Goal: Task Accomplishment & Management: Manage account settings

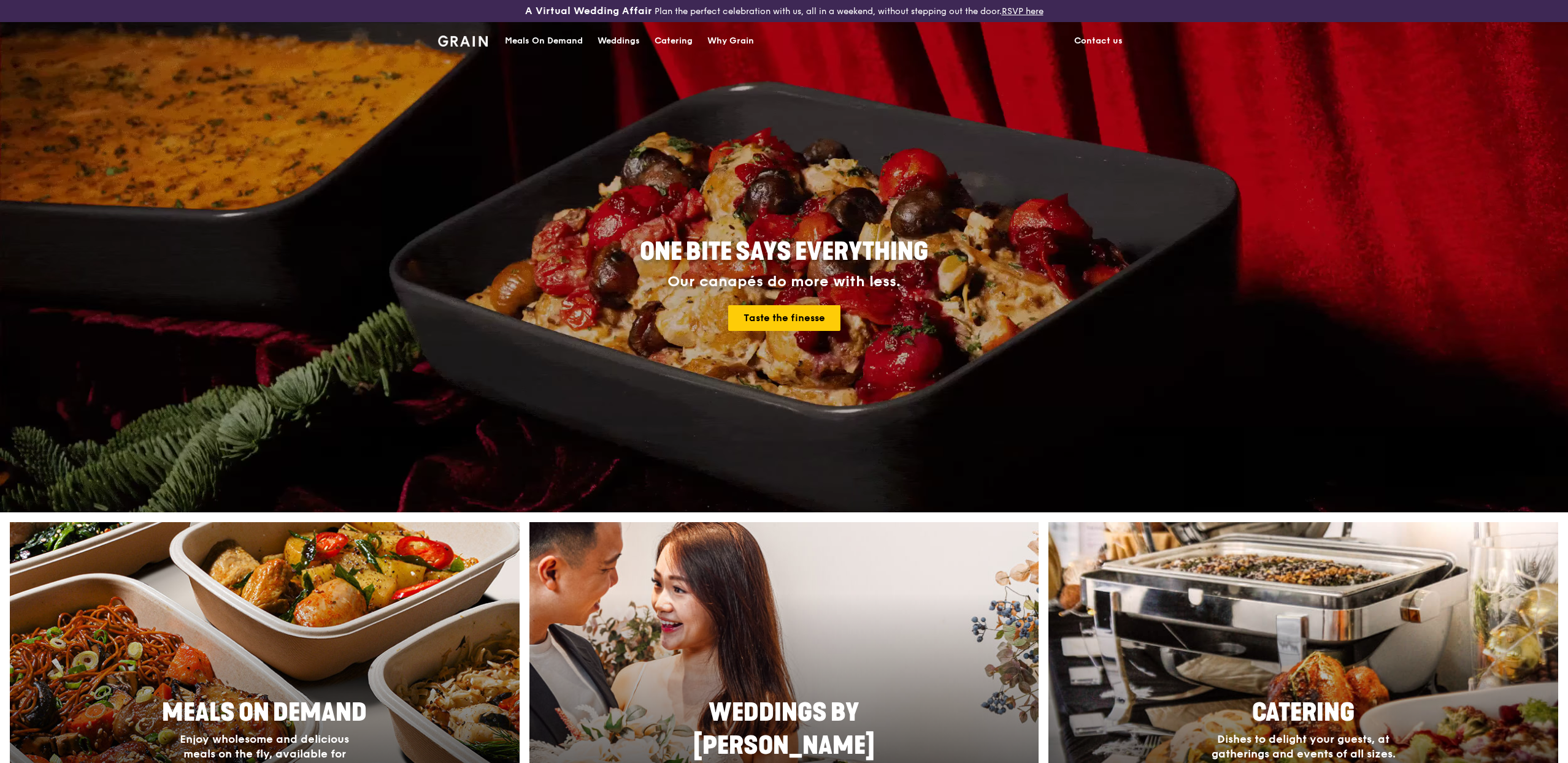
click at [541, 45] on div "Meals On Demand" at bounding box center [543, 41] width 78 height 36
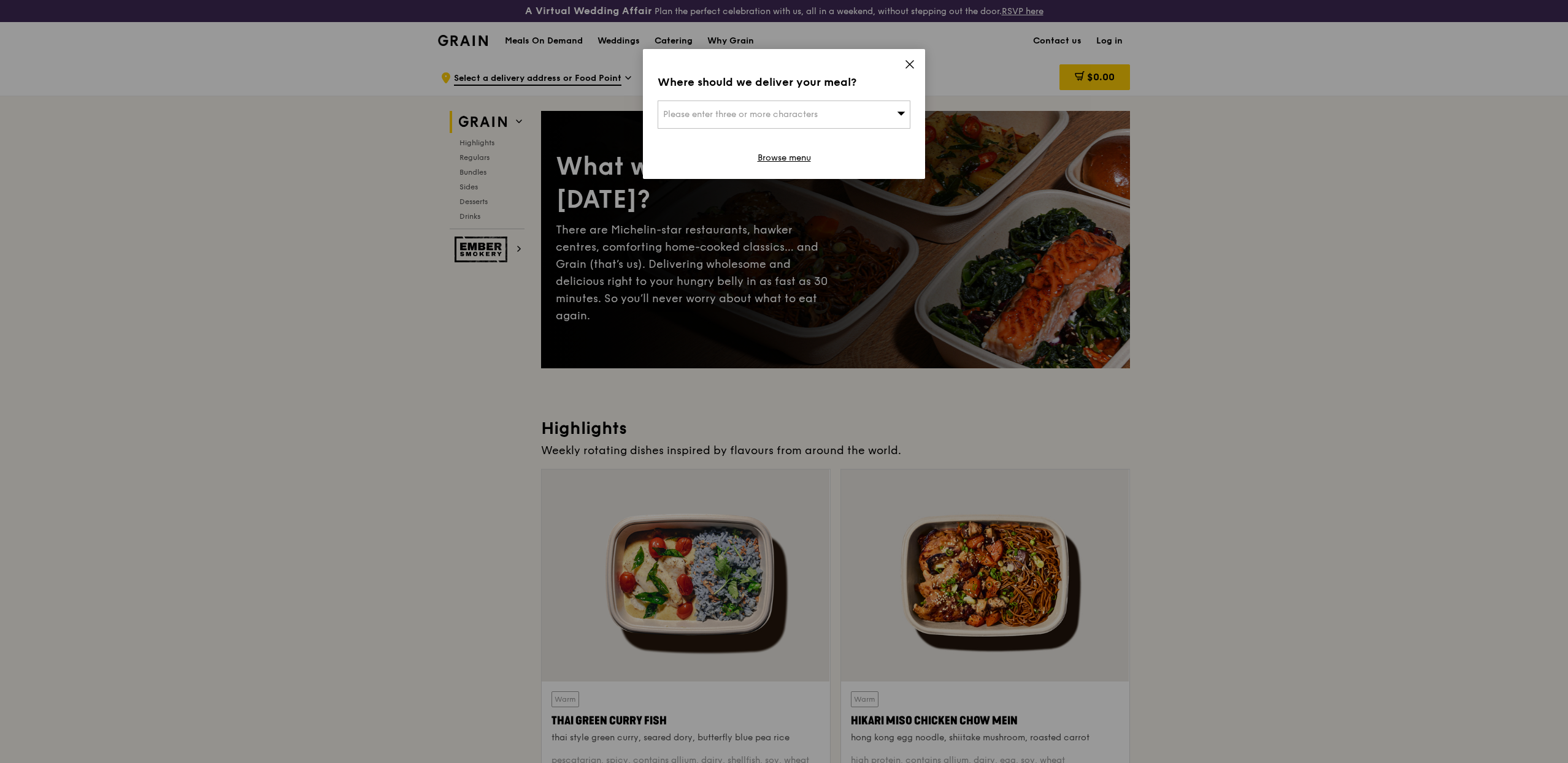
click at [910, 67] on icon at bounding box center [910, 64] width 12 height 12
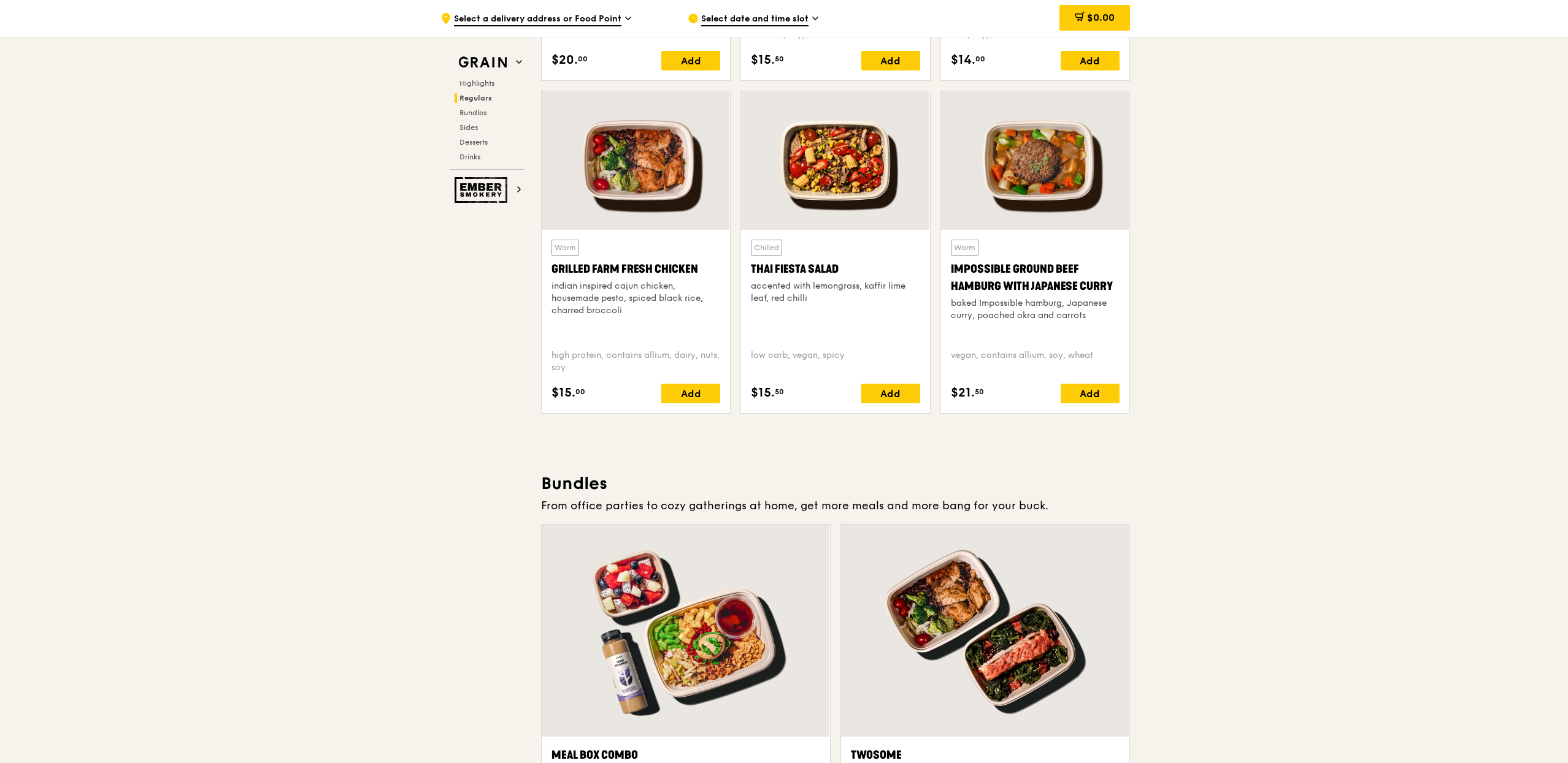
scroll to position [1381, 0]
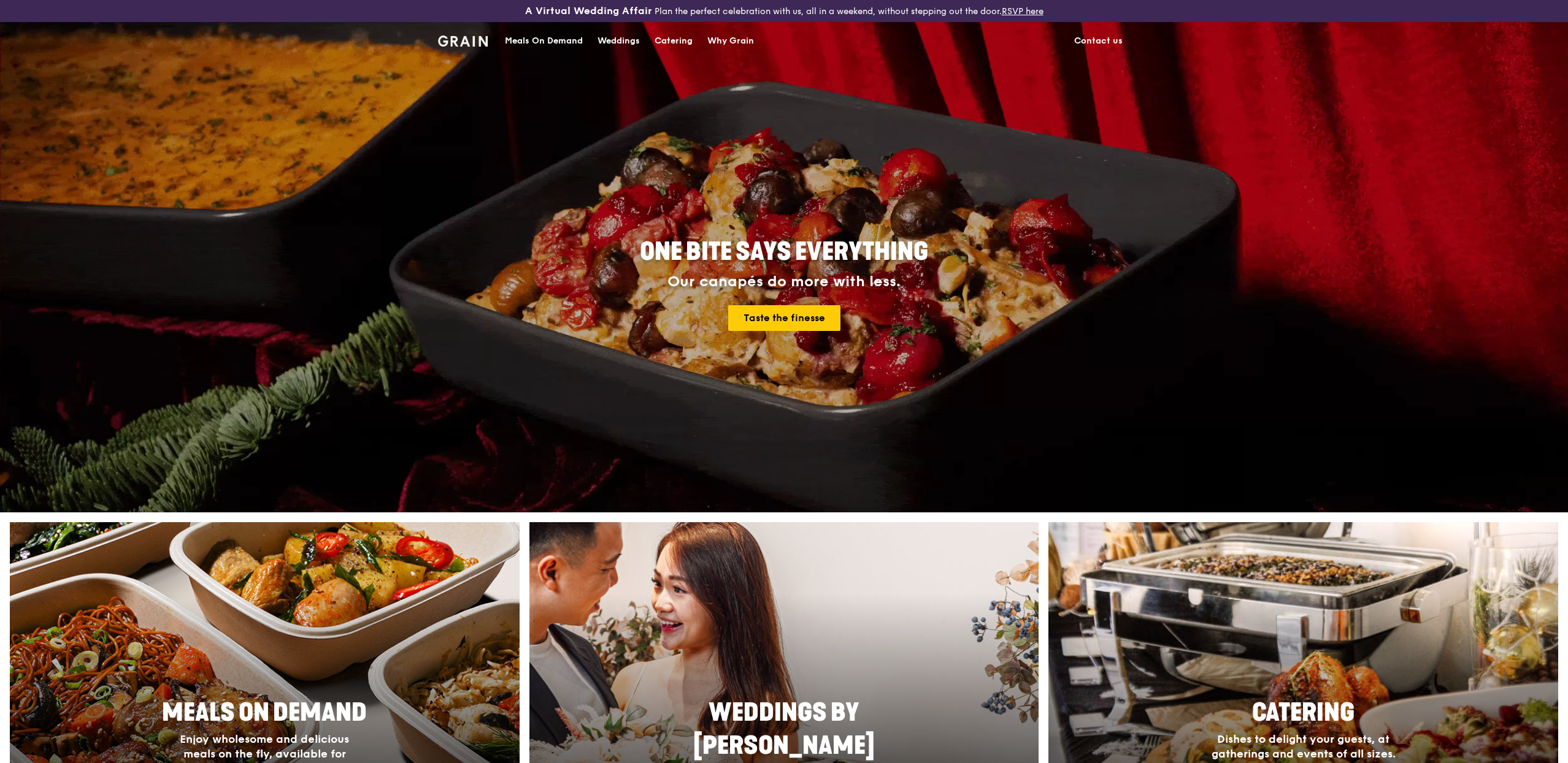
click at [527, 49] on div "Meals On Demand" at bounding box center [543, 41] width 78 height 36
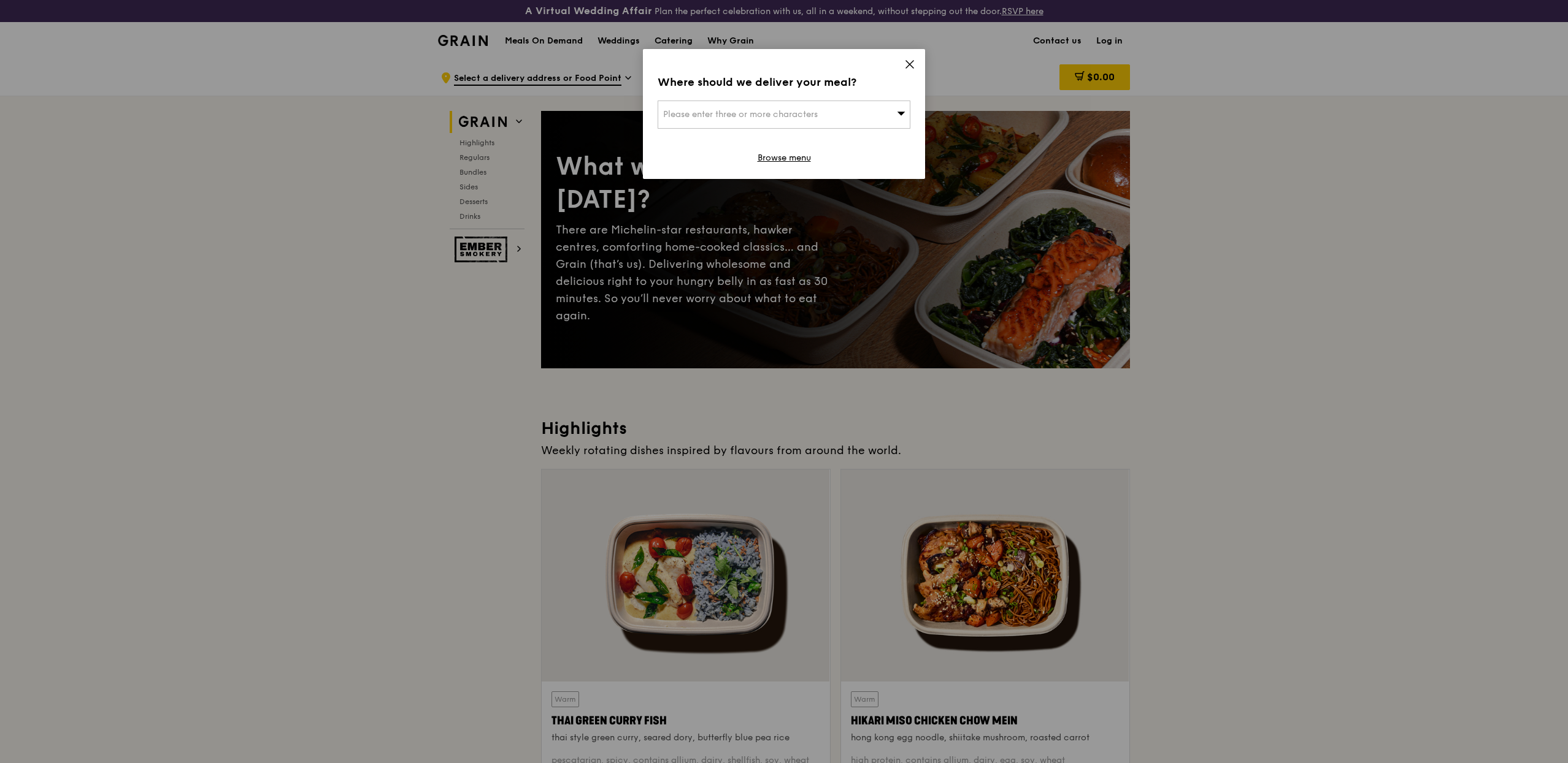
drag, startPoint x: 1143, startPoint y: 43, endPoint x: 1128, endPoint y: 43, distance: 15.0
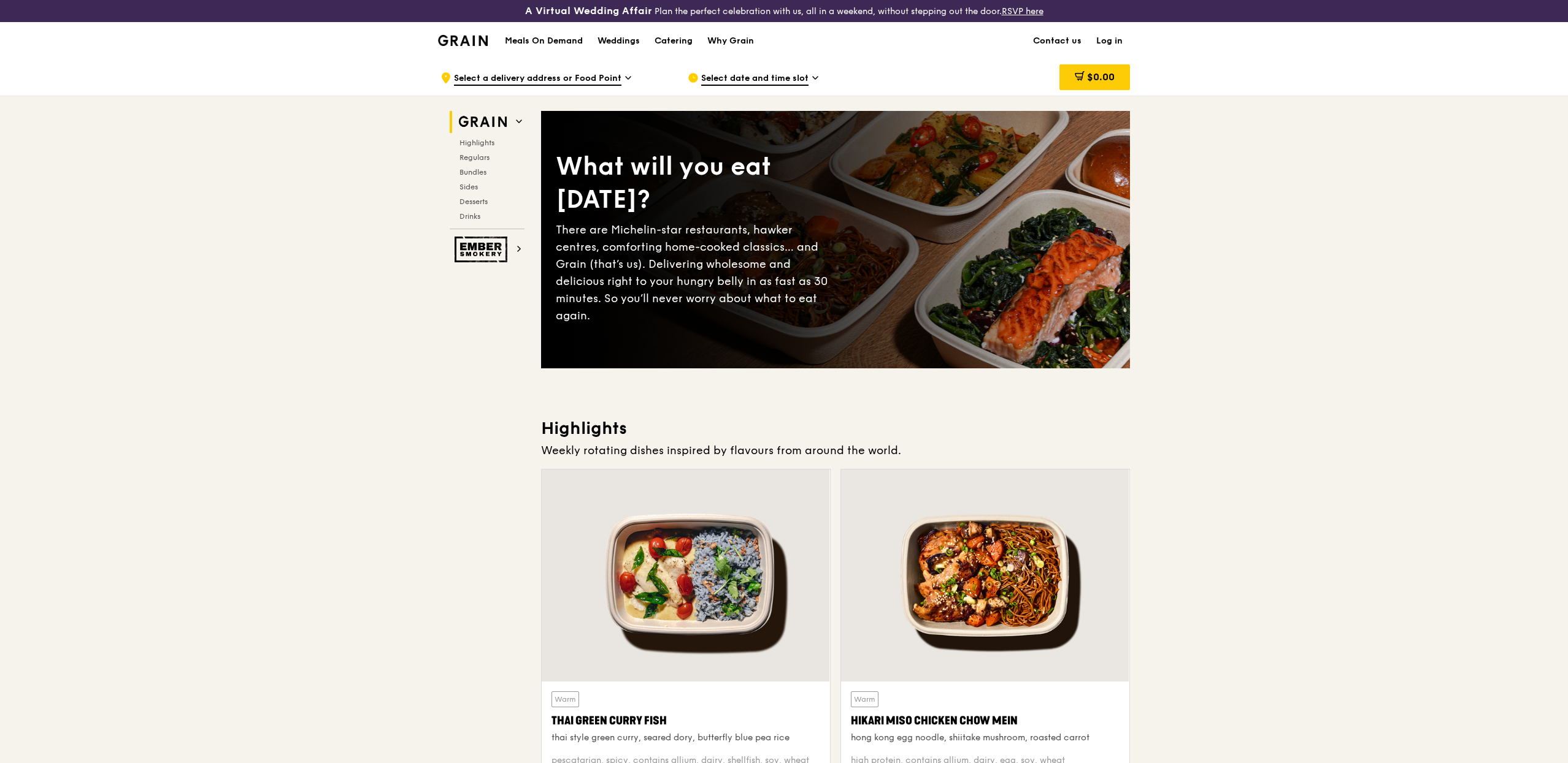
click at [1113, 43] on link "Log in" at bounding box center [1109, 41] width 41 height 36
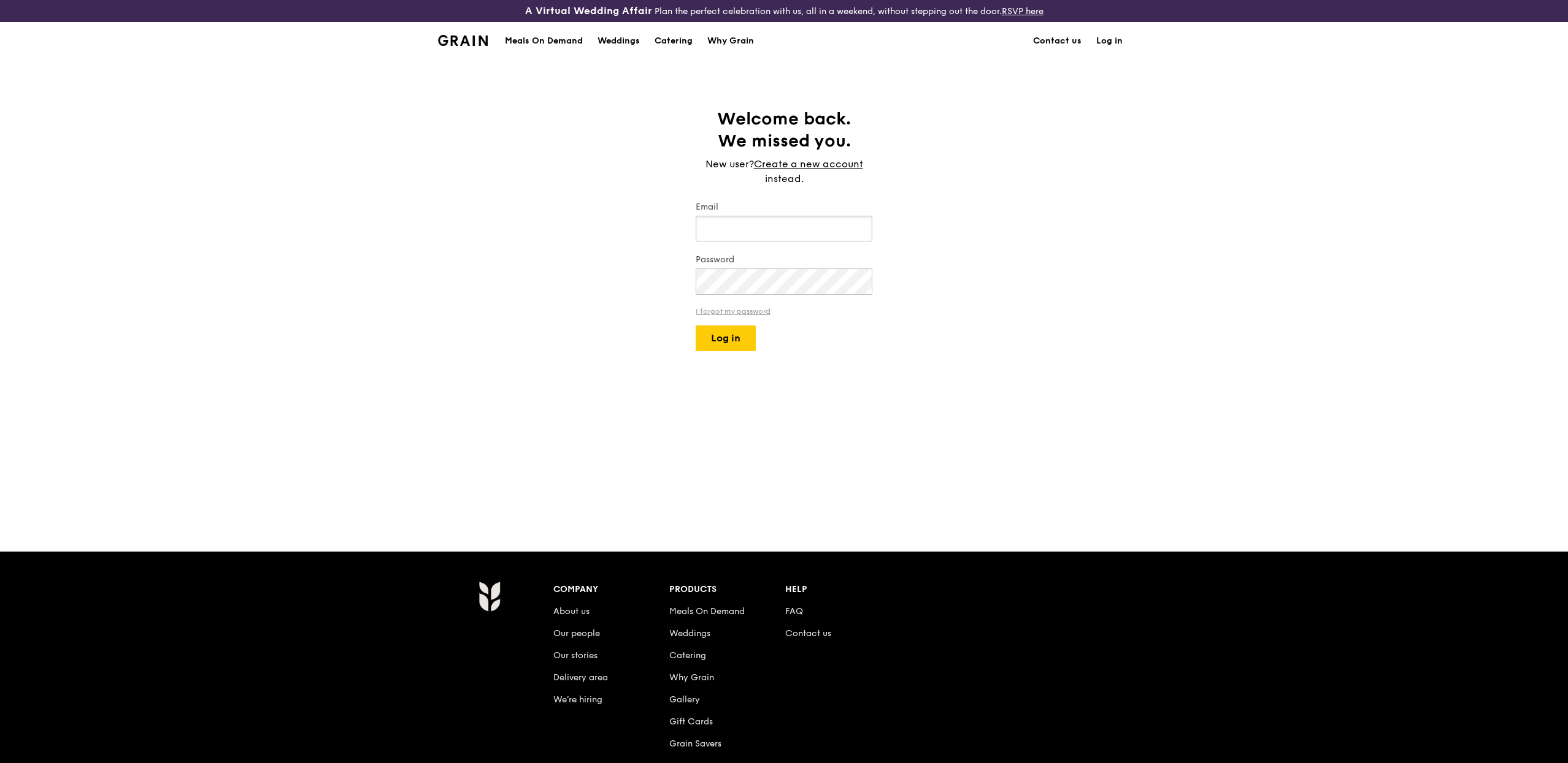
type input "[PERSON_NAME][EMAIL_ADDRESS][DOMAIN_NAME]"
click at [726, 337] on button "Log in" at bounding box center [725, 338] width 60 height 26
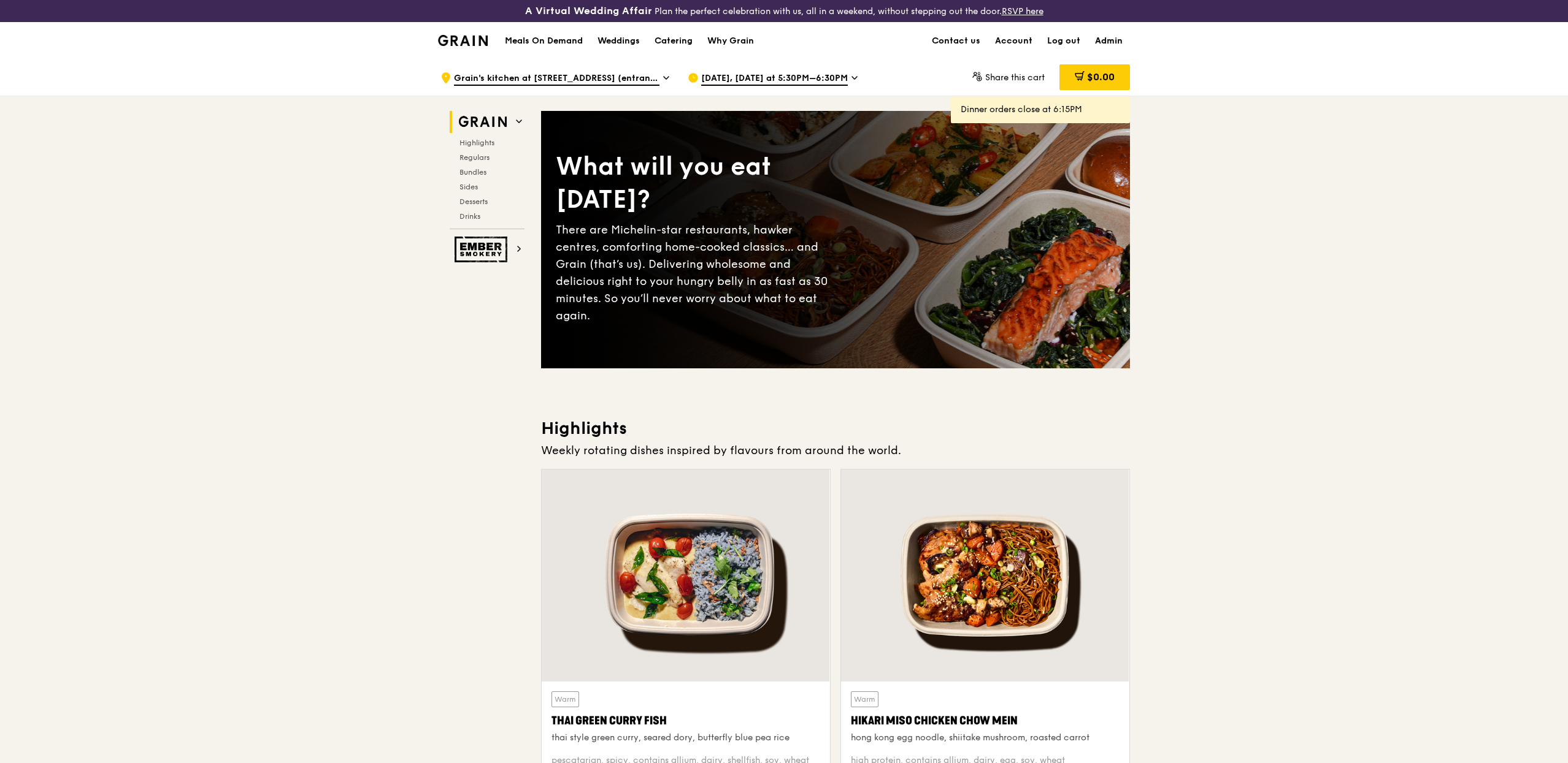
click at [1117, 45] on link "Admin" at bounding box center [1109, 41] width 42 height 36
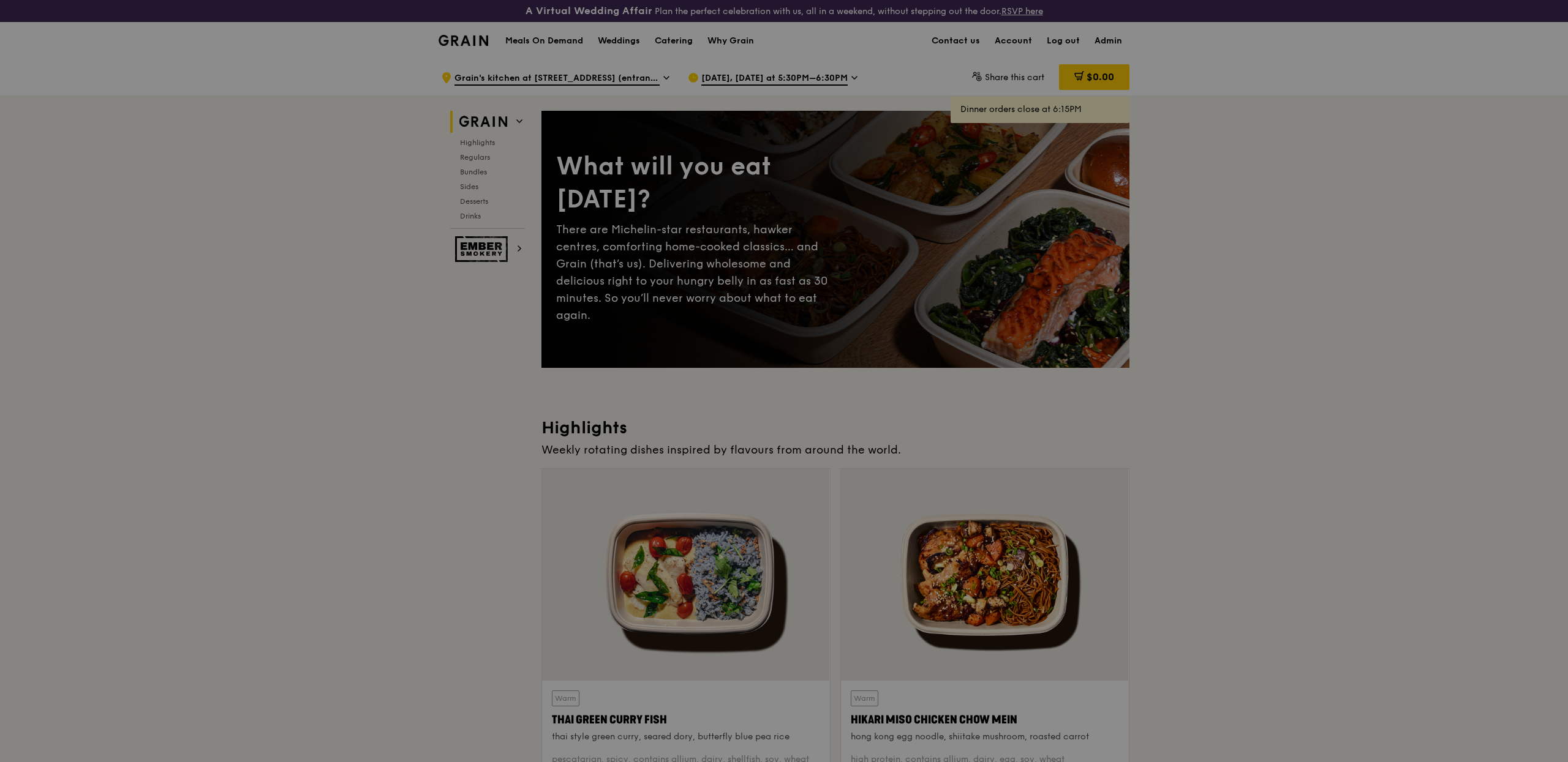
select select "100"
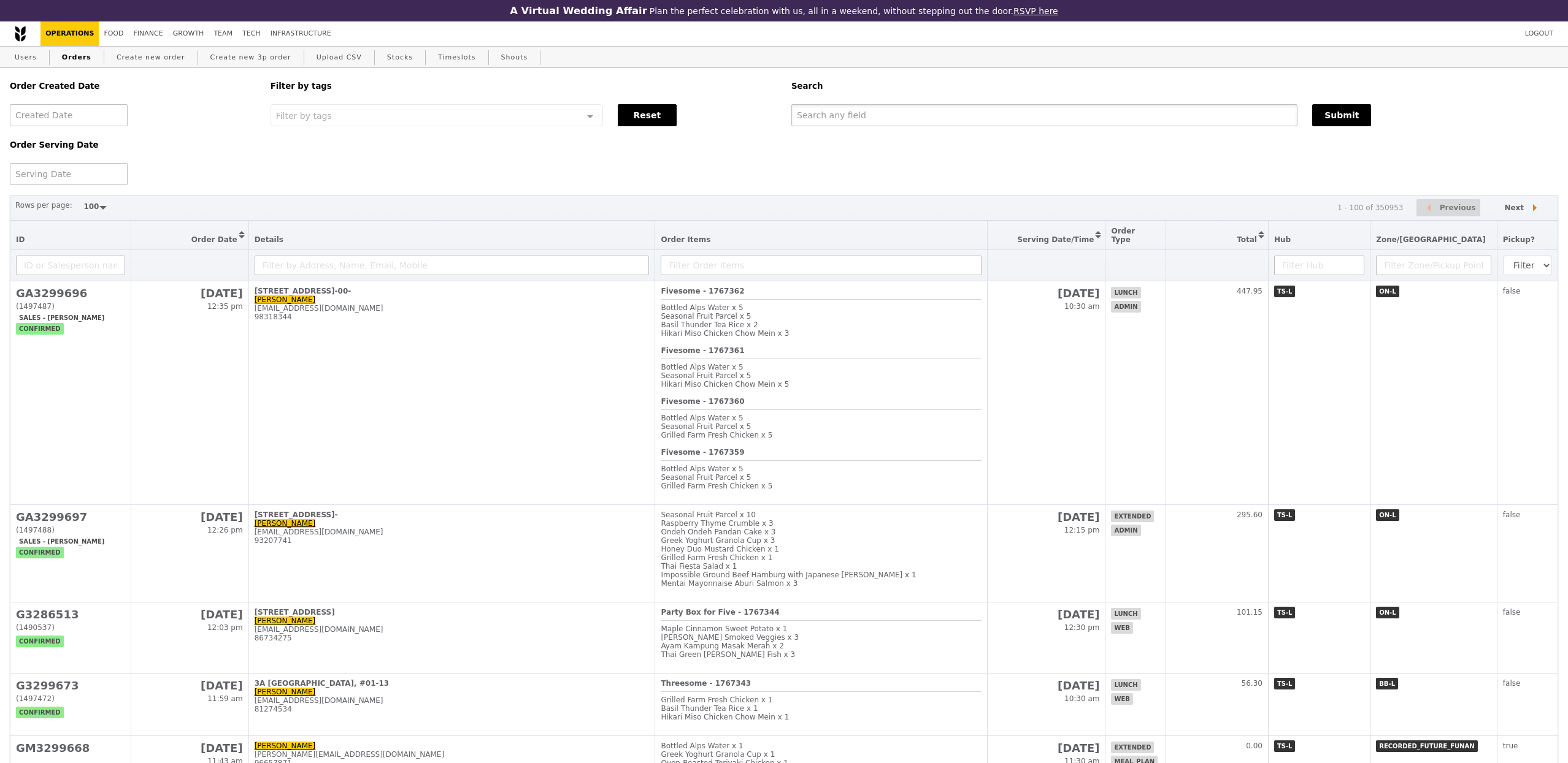
click at [893, 113] on input "text" at bounding box center [1044, 115] width 506 height 22
paste input "‪+65 9725 8729‬"
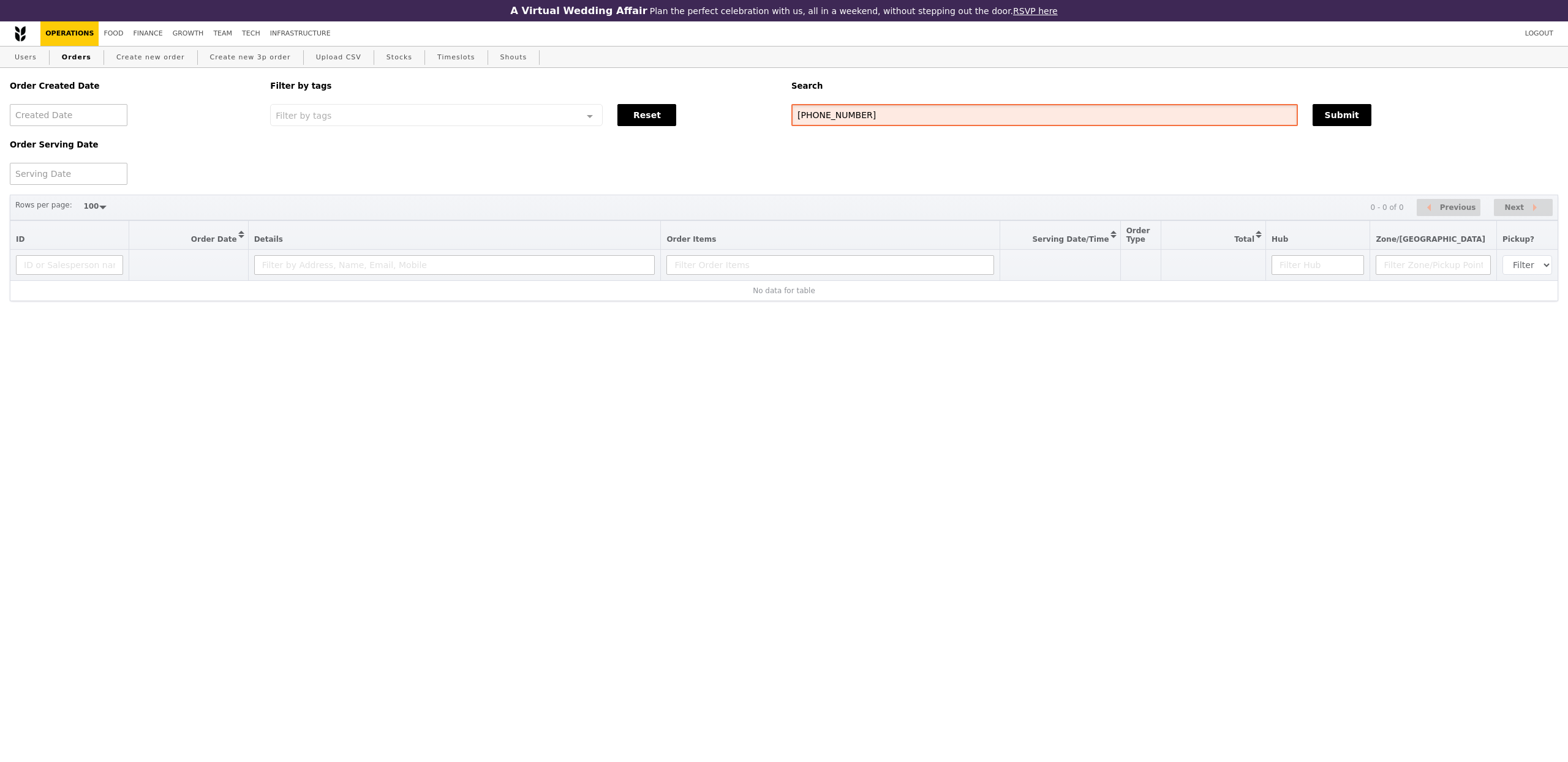
click at [842, 120] on input "‪+65 9725 8729‬" at bounding box center [1044, 115] width 507 height 22
drag, startPoint x: 815, startPoint y: 118, endPoint x: 761, endPoint y: 122, distance: 54.1
click at [761, 122] on div "Order Created Date Order Serving Date Filter by tags Filter by tags Meal_Plan W…" at bounding box center [784, 126] width 1563 height 117
type input "97258729‬"
click at [1351, 115] on button "Submit" at bounding box center [1342, 115] width 58 height 22
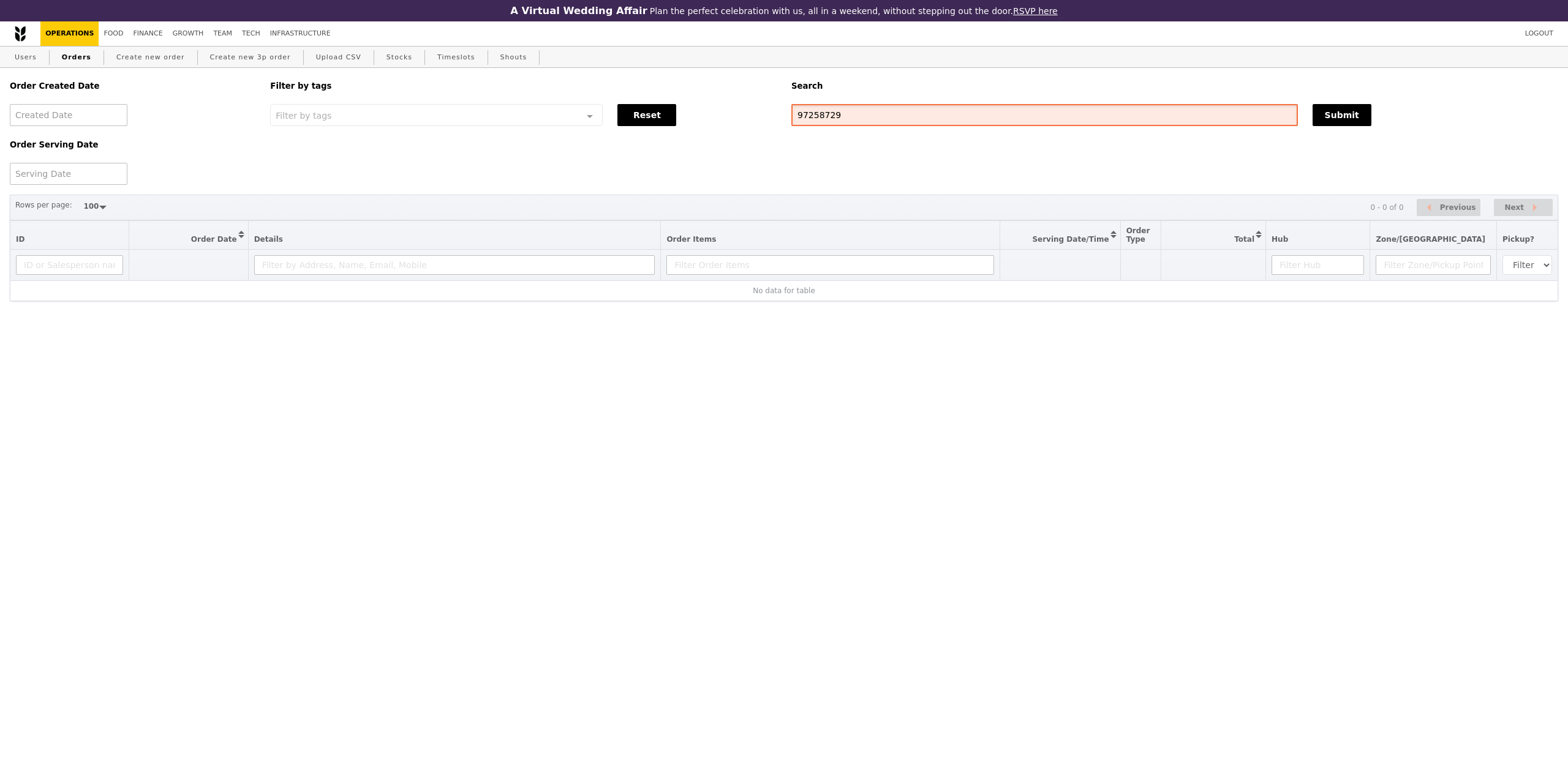
click at [829, 120] on input "97258729‬" at bounding box center [1044, 115] width 507 height 22
click at [42, 62] on div "Users Orders Create new order Create new 3p order Upload CSV Stocks Timeslots S…" at bounding box center [784, 57] width 1549 height 22
click at [16, 59] on link "Users" at bounding box center [25, 57] width 32 height 22
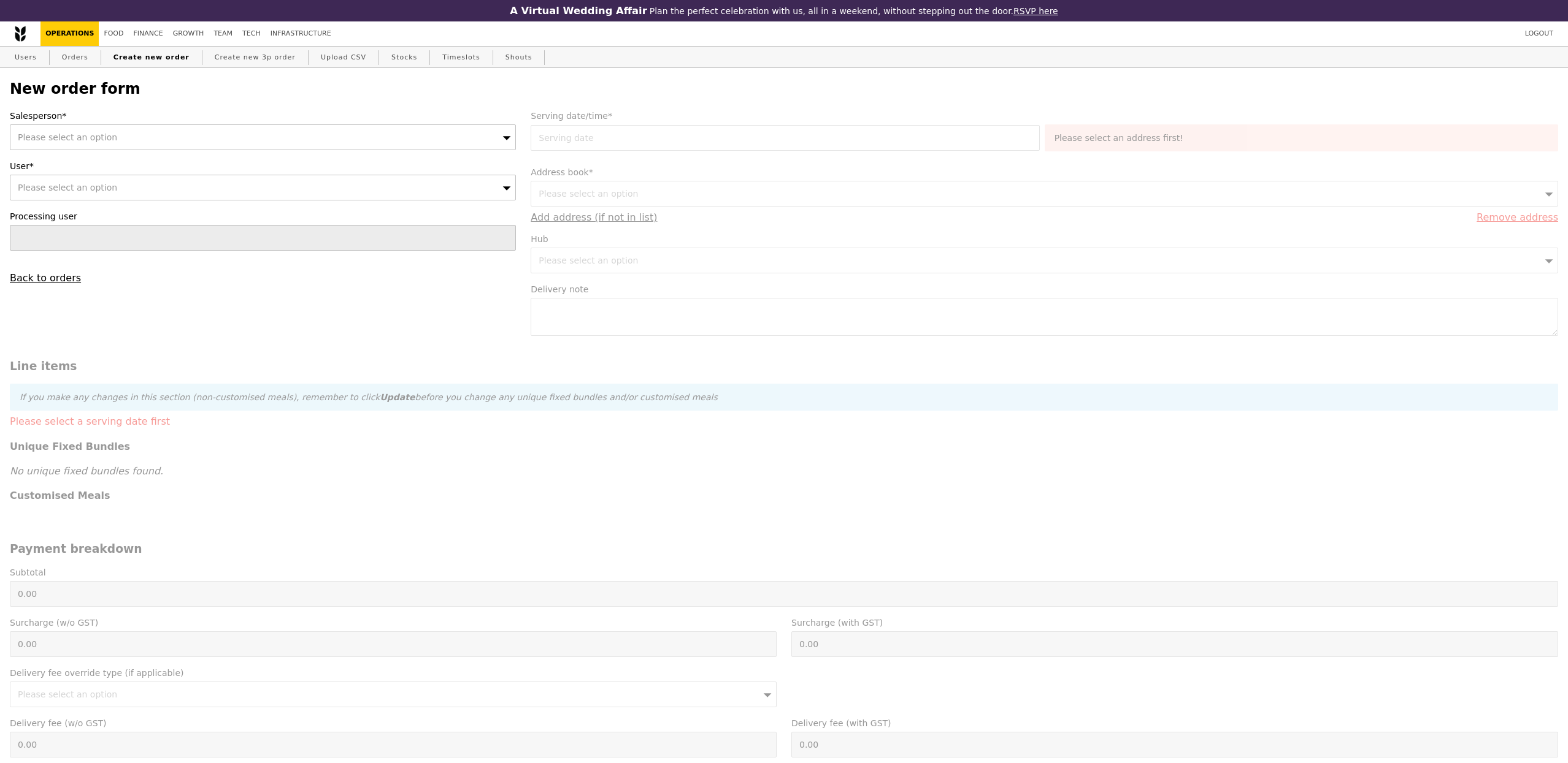
click at [146, 132] on div "Please select an option" at bounding box center [263, 137] width 506 height 26
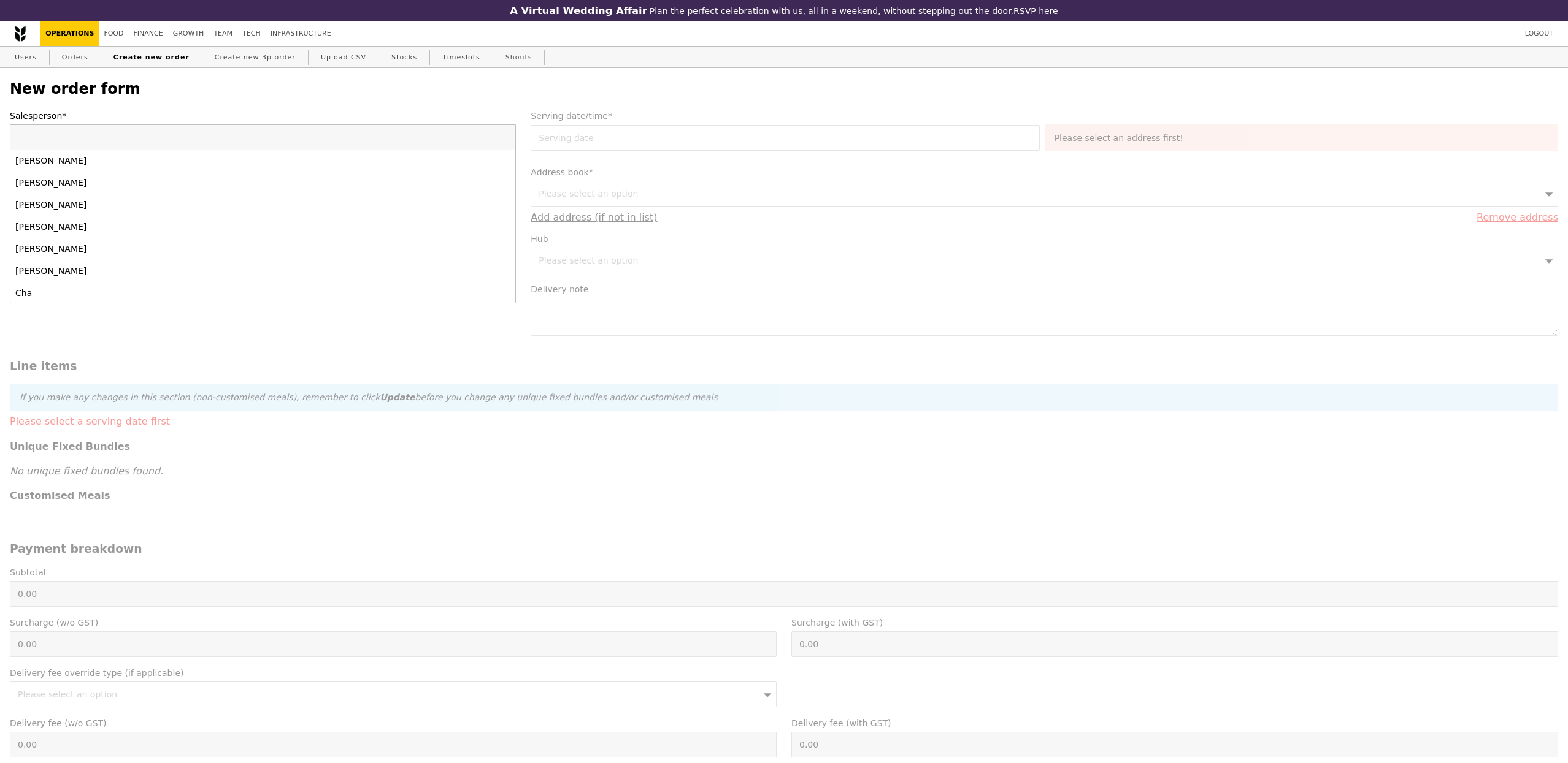
type input "[EMAIL_ADDRESS][DOMAIN_NAME]"
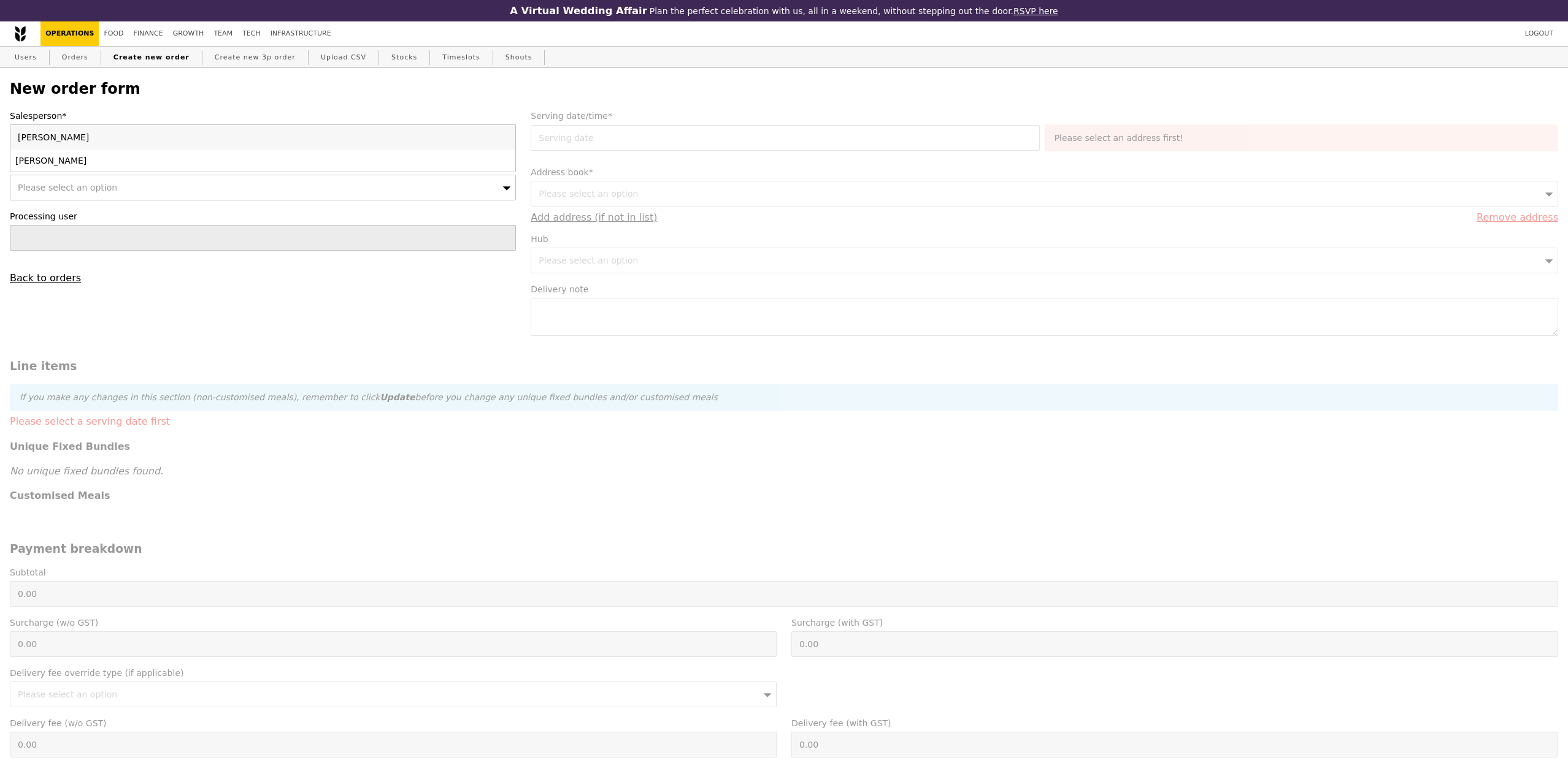
type input "[PERSON_NAME]"
click at [63, 155] on div "Joshua Moses" at bounding box center [200, 160] width 371 height 12
click at [63, 192] on span "Please select an option" at bounding box center [68, 188] width 100 height 10
type input "Confirm"
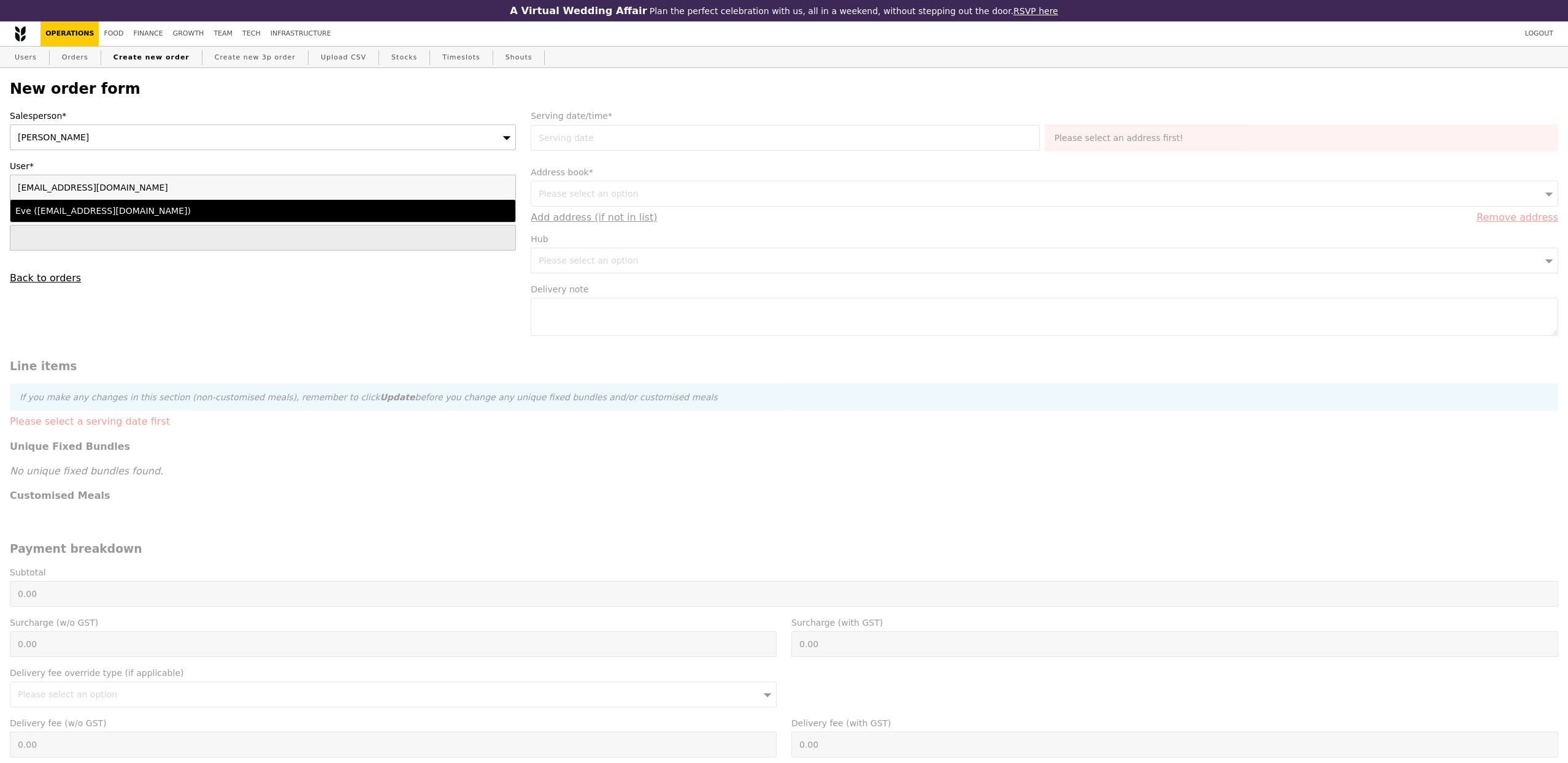
type input "eve.tan@wu.com"
click at [77, 214] on div "Eve (eve.tan@wu.com)" at bounding box center [200, 211] width 371 height 12
type input "Loading..."
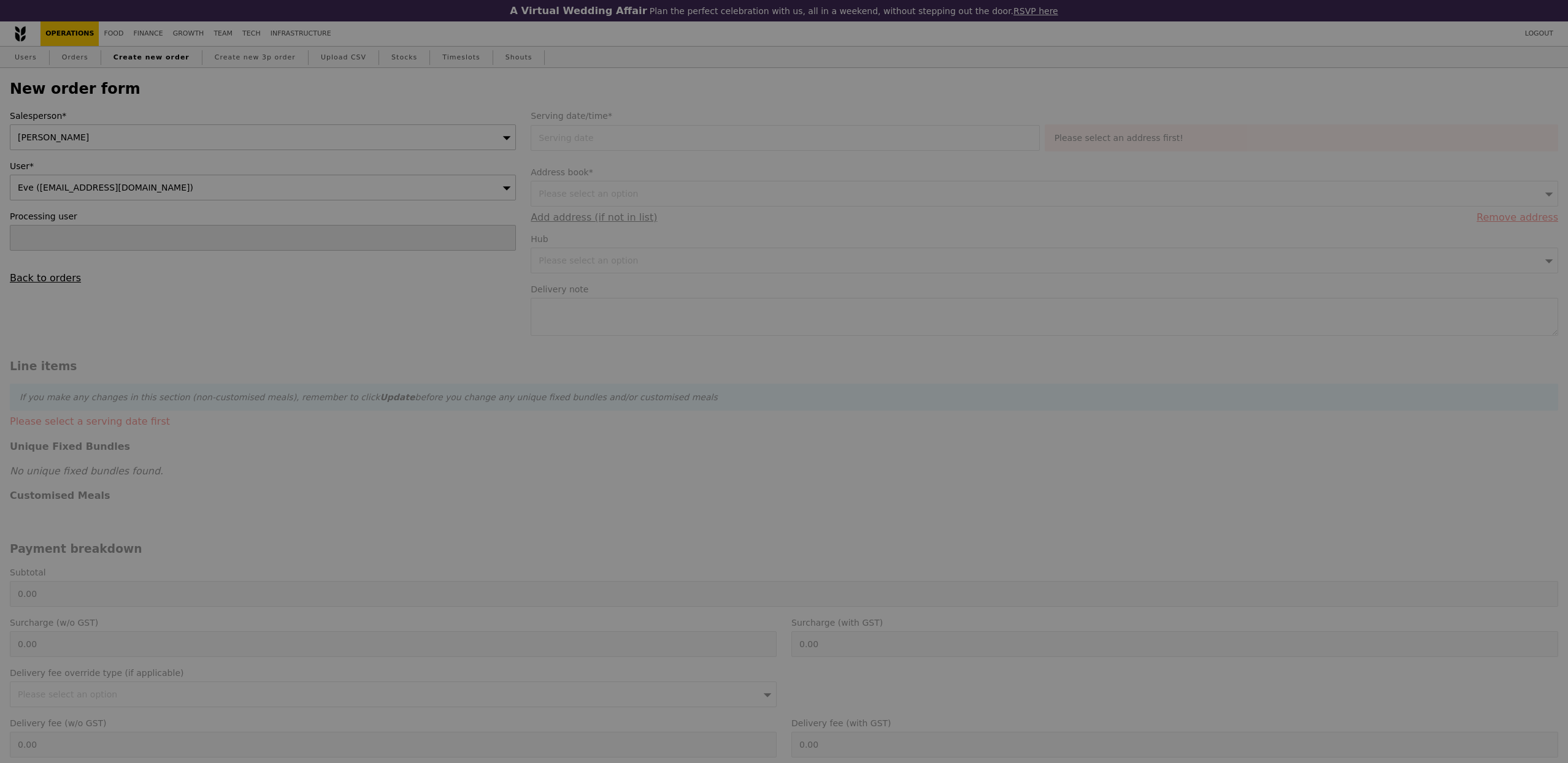
type input "1.79"
type input "1.95"
type input "11.10"
type input "12.10"
type input "14.05"
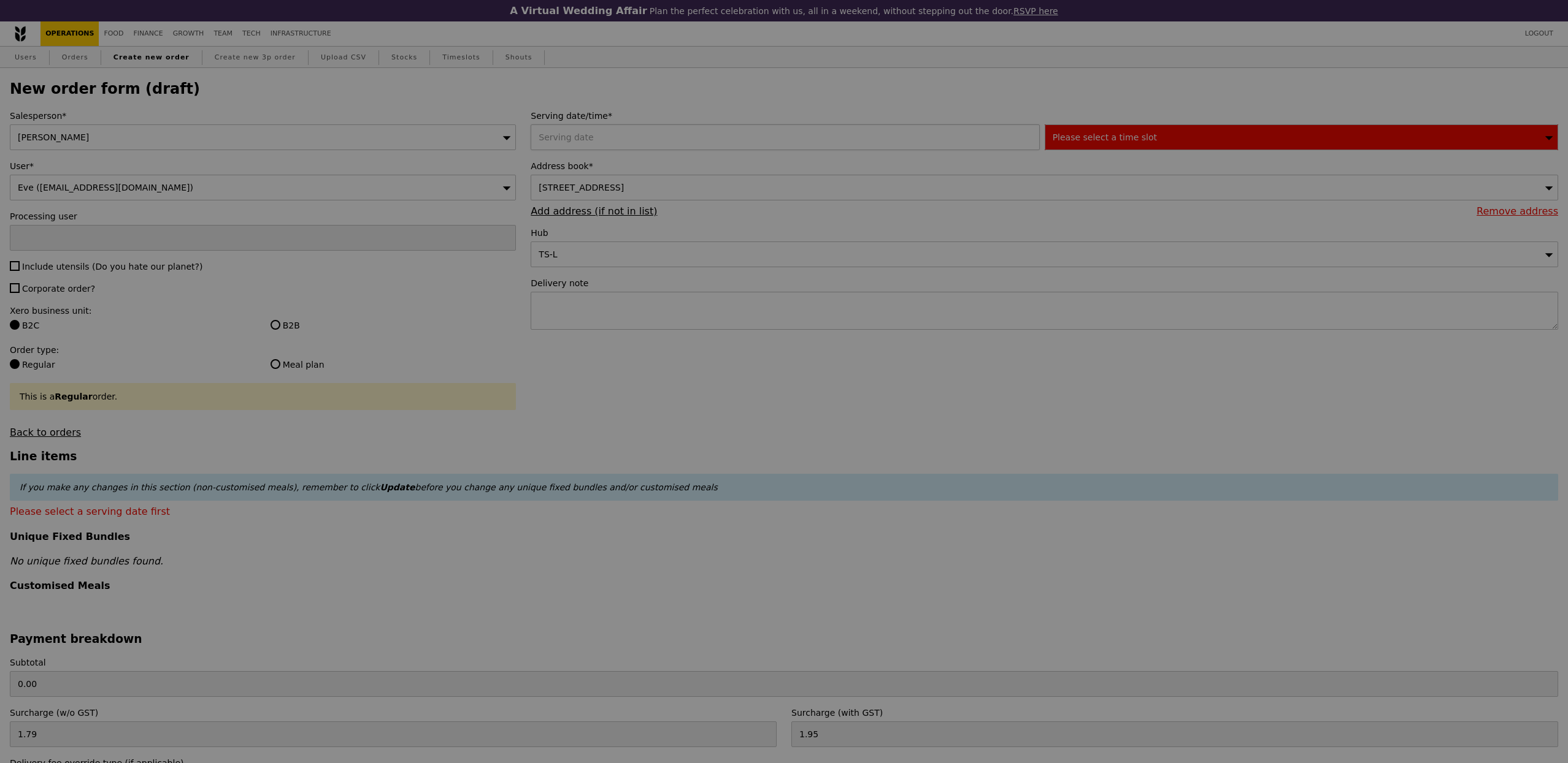
type input "Confirm"
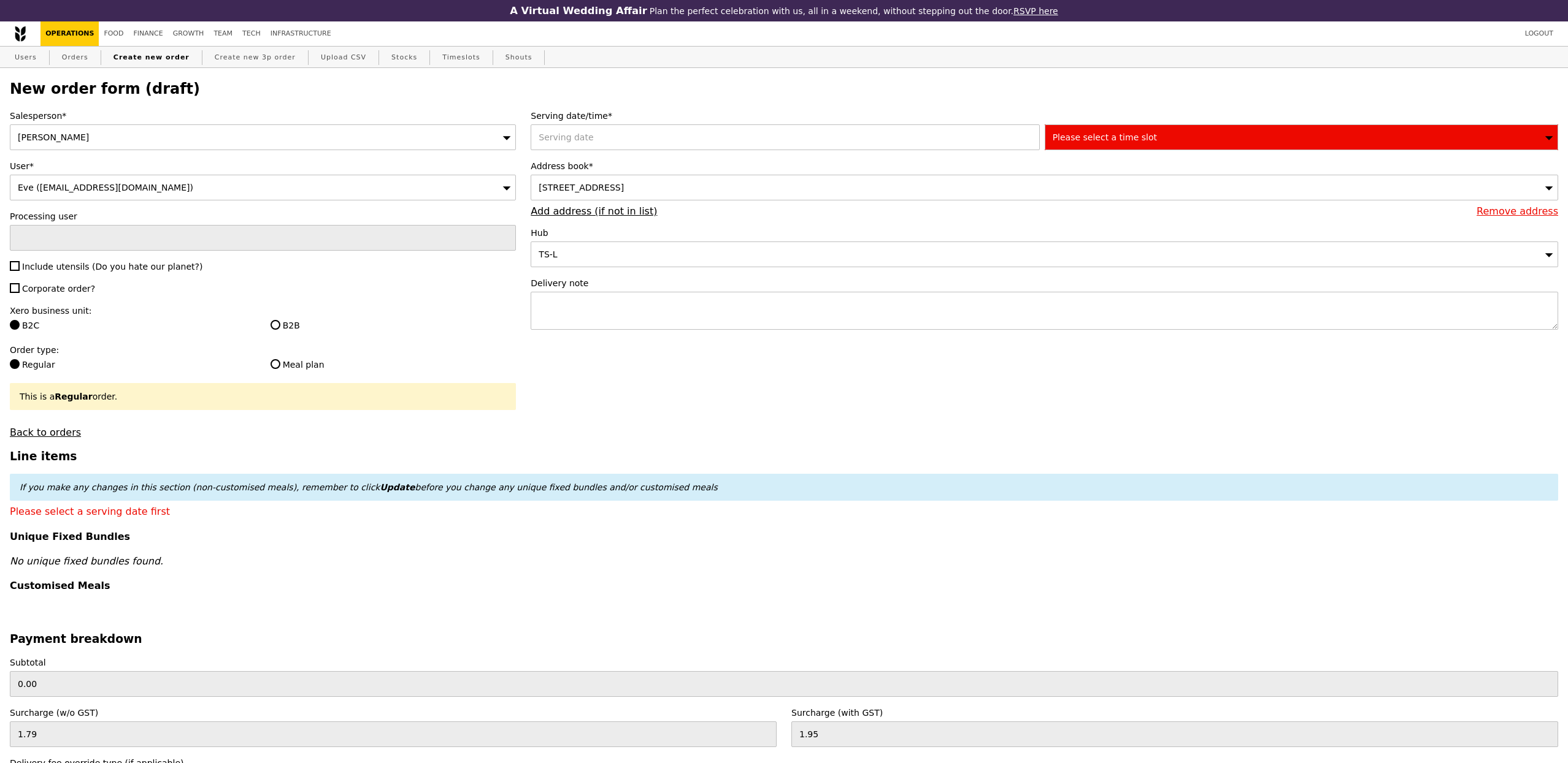
click at [127, 271] on span "Include utensils (Do you hate our planet?)" at bounding box center [112, 266] width 180 height 10
click at [19, 271] on input "Include utensils (Do you hate our planet?)" at bounding box center [14, 266] width 10 height 10
checkbox input "true"
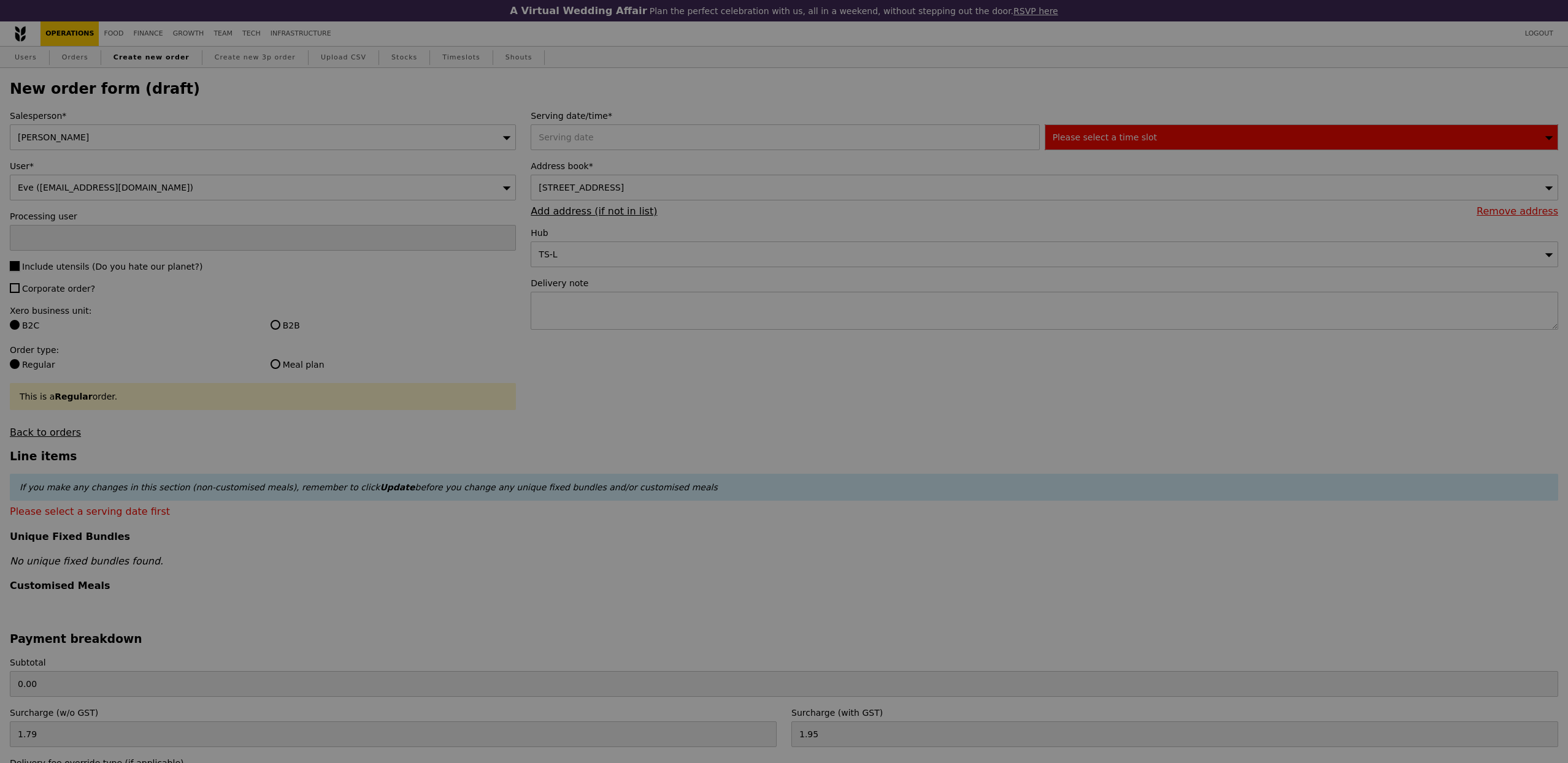
type input "Confirm"
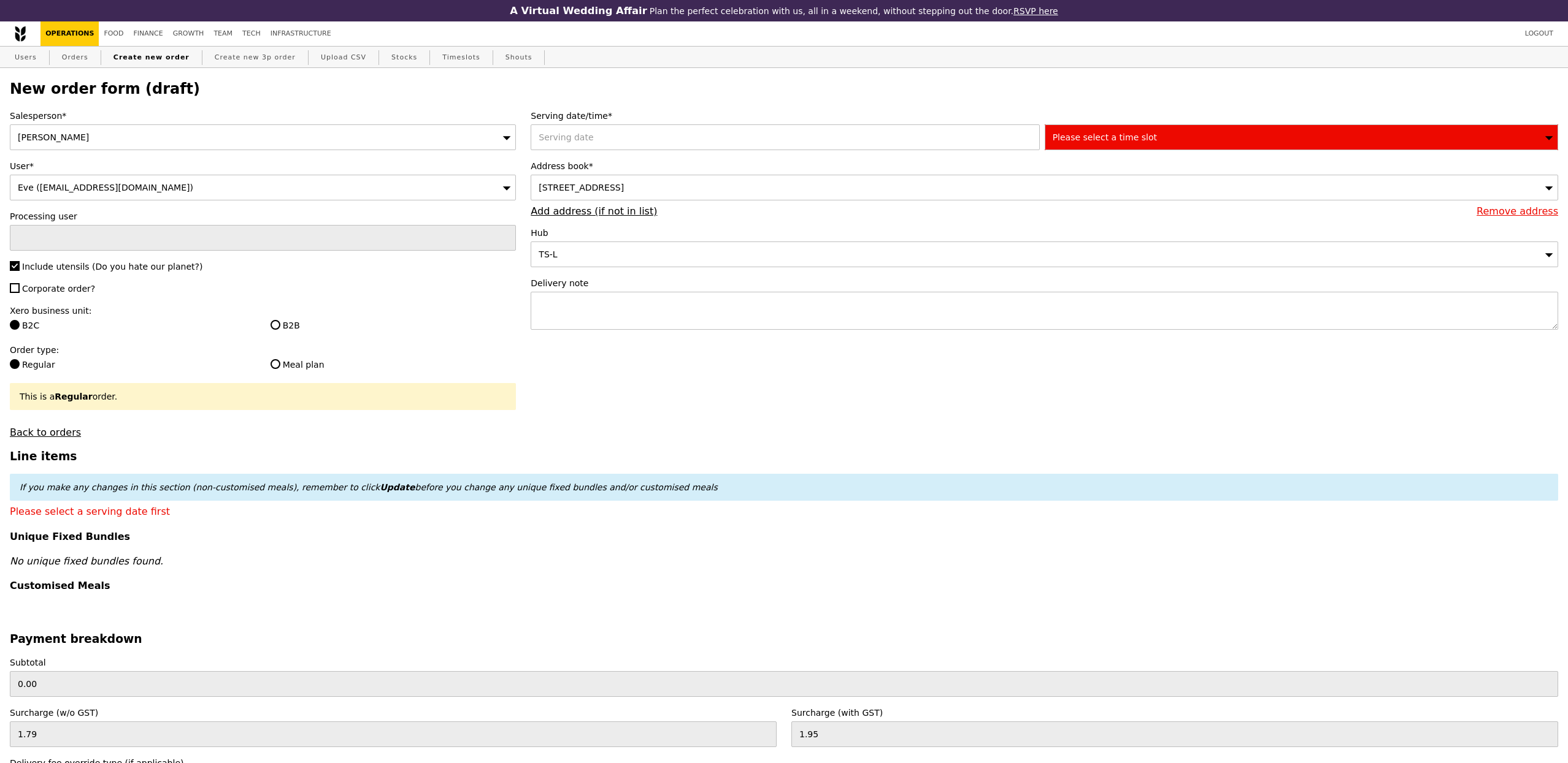
click at [81, 289] on span "Corporate order?" at bounding box center [59, 289] width 73 height 10
click at [19, 289] on input "Corporate order?" at bounding box center [14, 288] width 10 height 10
checkbox input "true"
click at [676, 204] on div "Address book* 21 Collyer Quay, #Level 1-Social Den, Singapore 049320 Remove add…" at bounding box center [1043, 188] width 1027 height 57
click at [676, 198] on div "21 Collyer Quay, #Level 1-Social Den, Singapore 049320" at bounding box center [1043, 187] width 1027 height 26
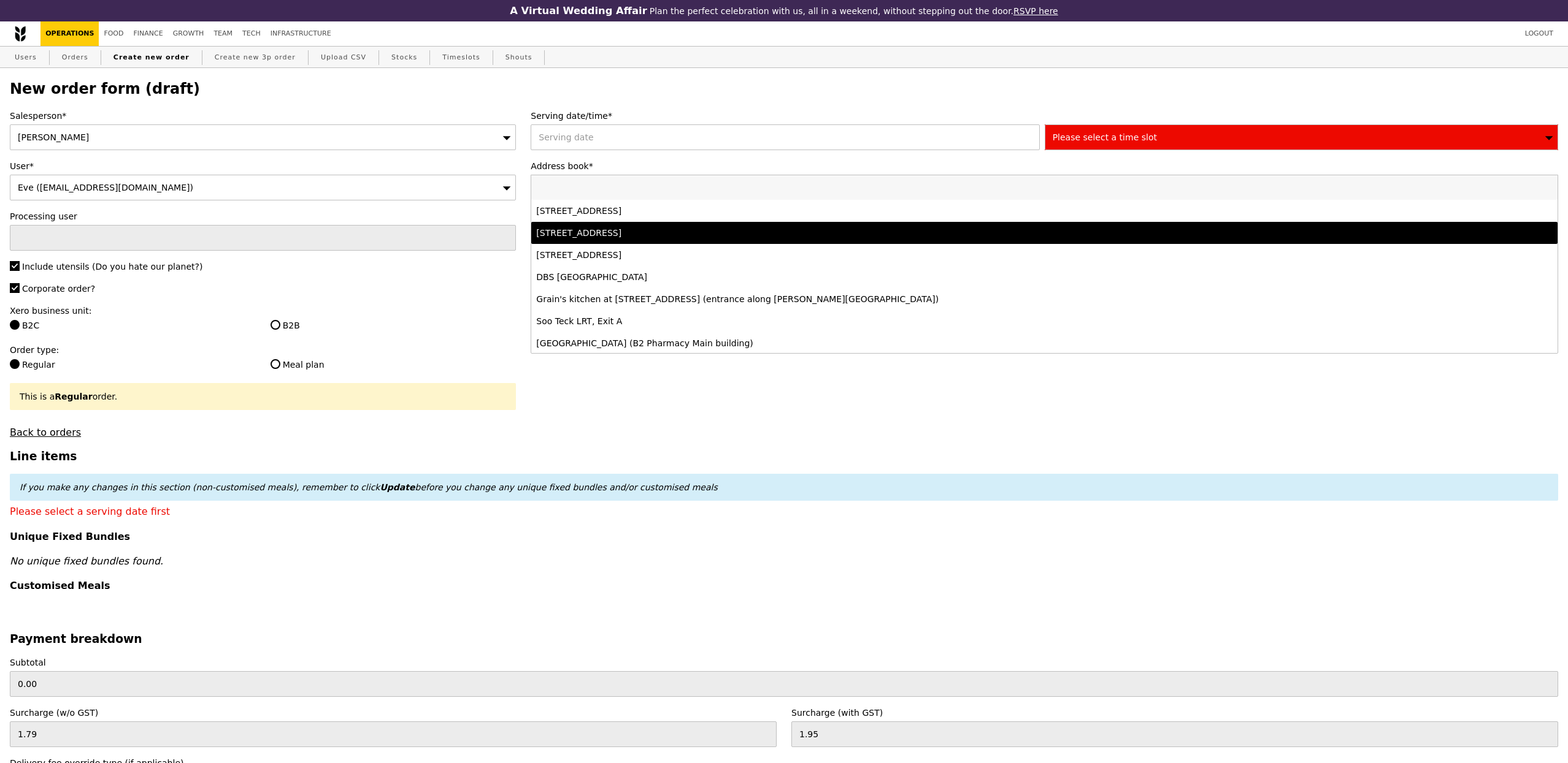
click at [416, 319] on div "Xero business unit: B2C B2B" at bounding box center [263, 319] width 506 height 30
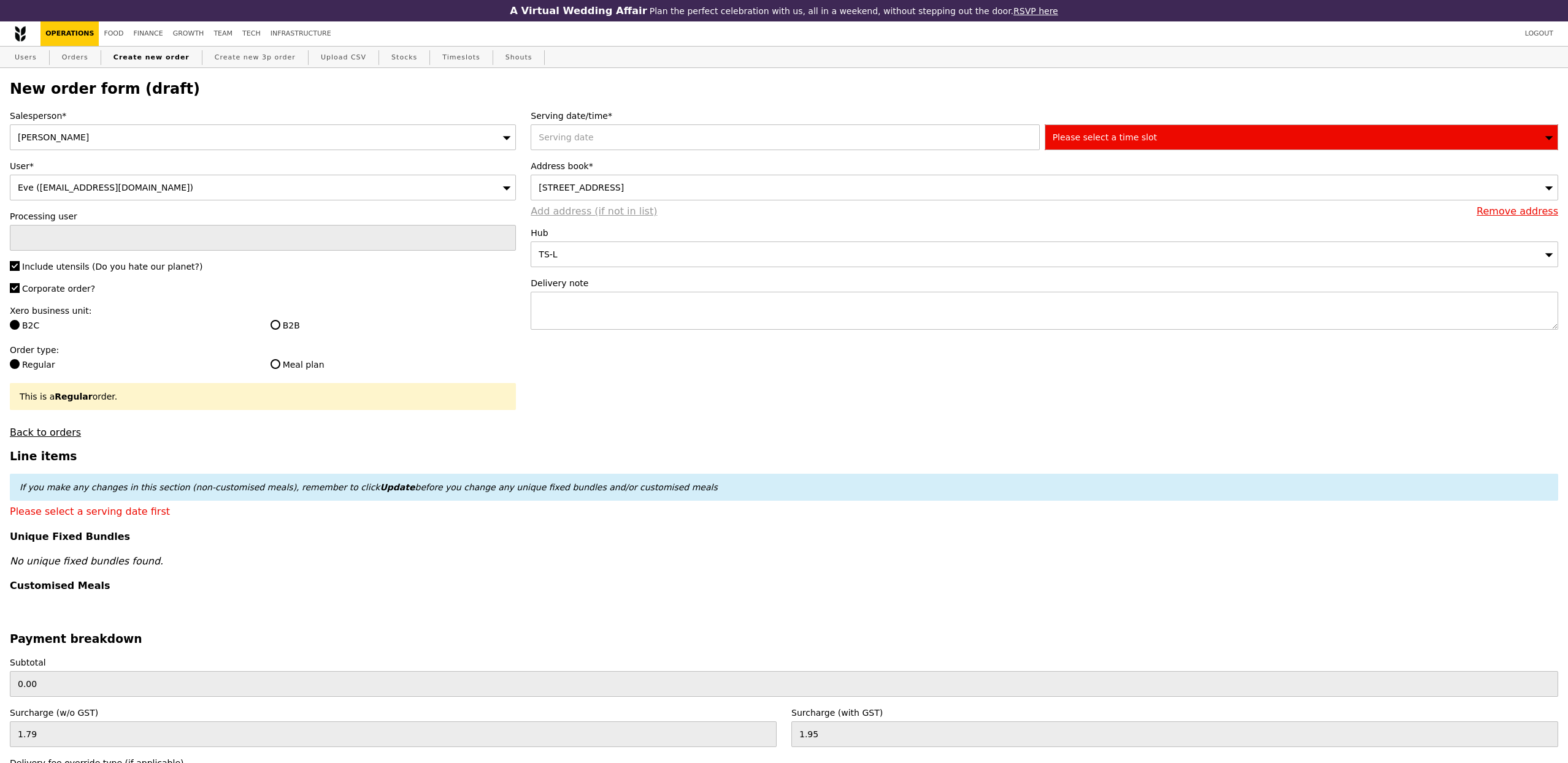
click at [561, 217] on link "Add address (if not in list)" at bounding box center [594, 211] width 127 height 12
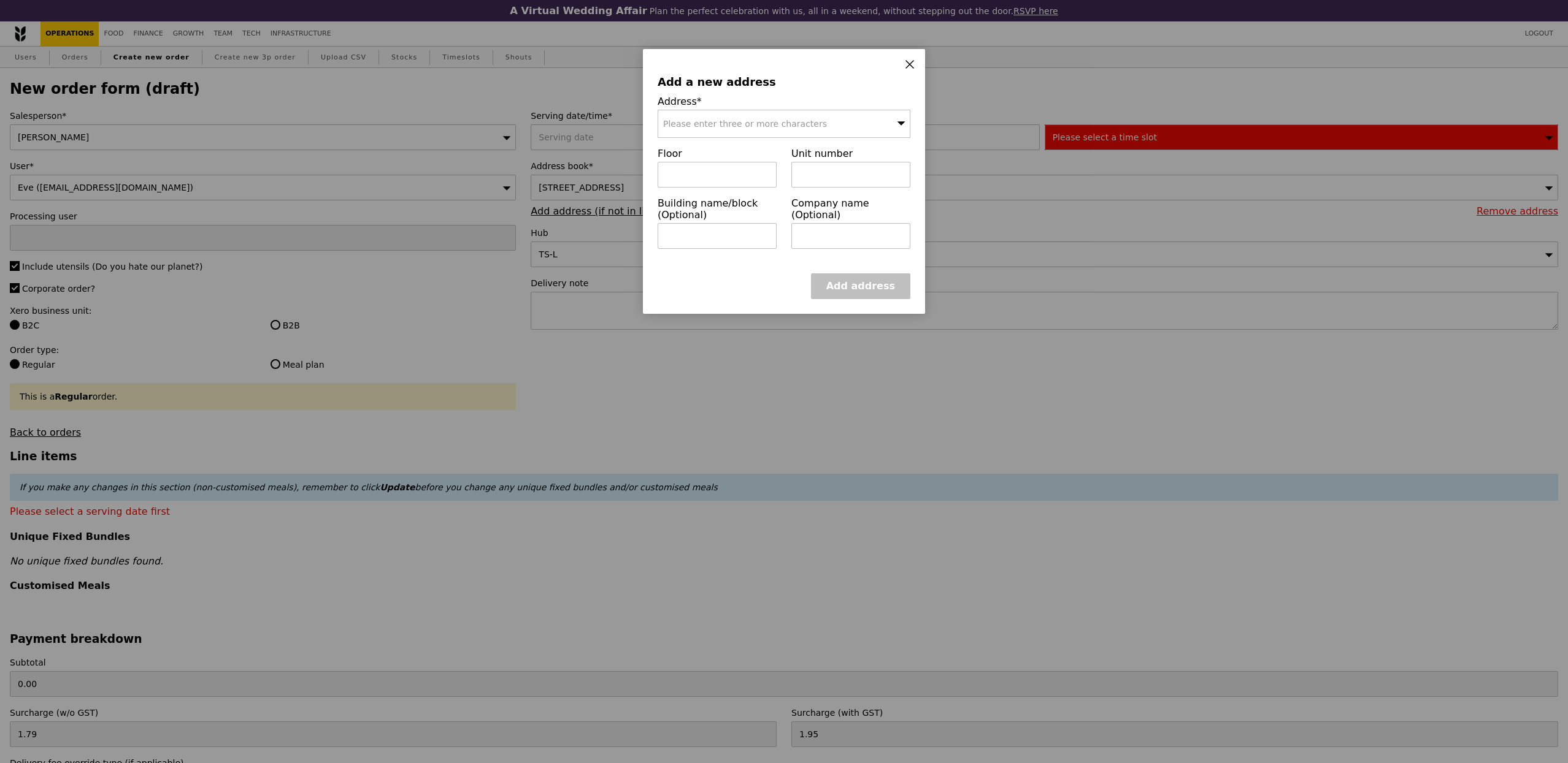
click at [717, 120] on span "Please enter three or more characters" at bounding box center [744, 124] width 164 height 10
type input "21 collyer"
click at [728, 146] on div "21 Collyer Quay" at bounding box center [753, 148] width 181 height 12
click at [728, 176] on input "text" at bounding box center [717, 174] width 119 height 26
type input "2"
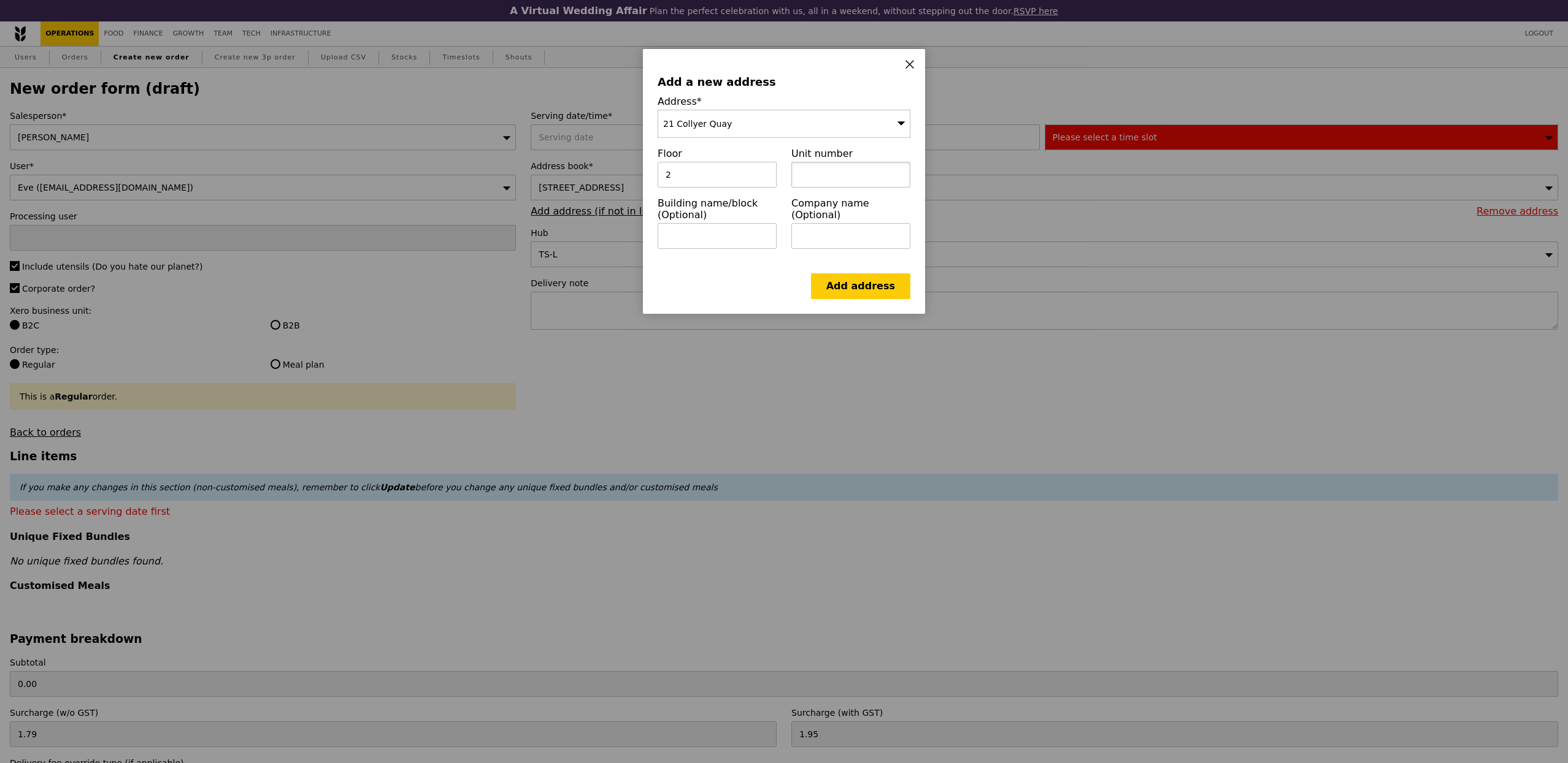
click at [818, 174] on input "text" at bounding box center [851, 174] width 119 height 26
type input "00"
click at [755, 232] on input "text" at bounding box center [717, 236] width 119 height 26
type input "Wework"
click at [845, 280] on link "Add address" at bounding box center [861, 286] width 100 height 26
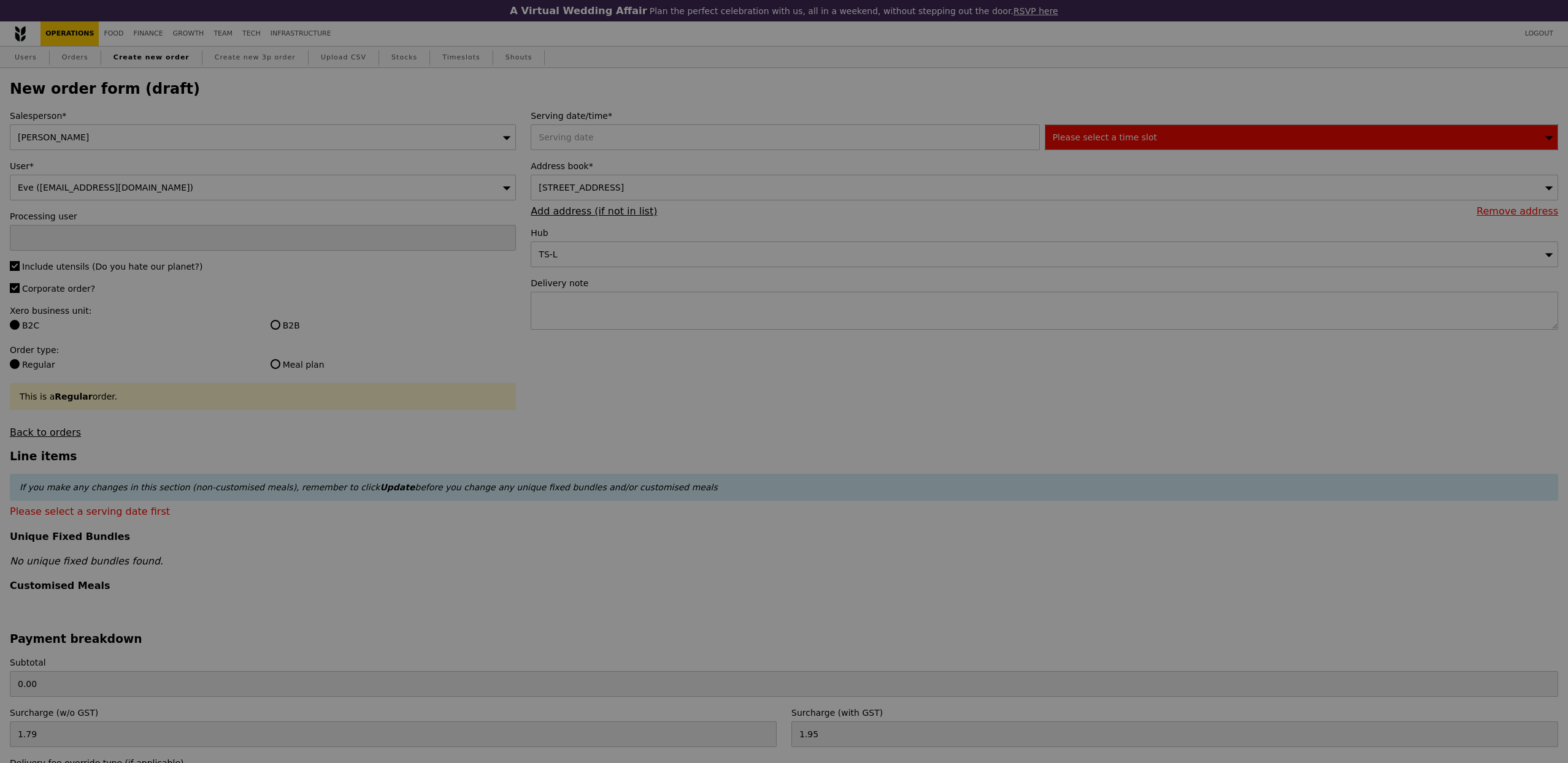
type input "Confirm"
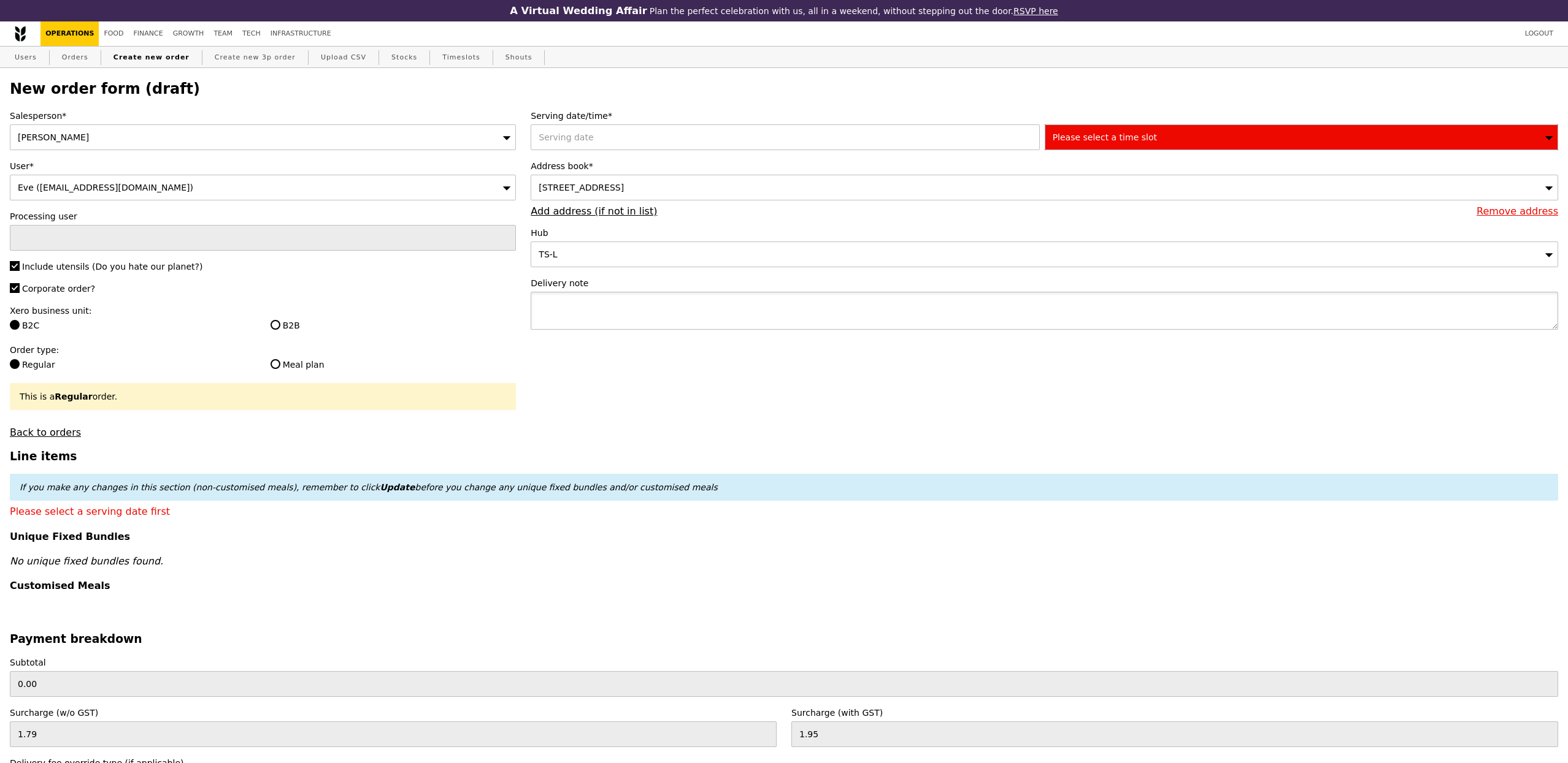
click at [678, 312] on textarea at bounding box center [1043, 311] width 1027 height 38
type textarea "Please place on long table at level 2"
click at [623, 137] on div at bounding box center [786, 137] width 513 height 26
type input "Confirm"
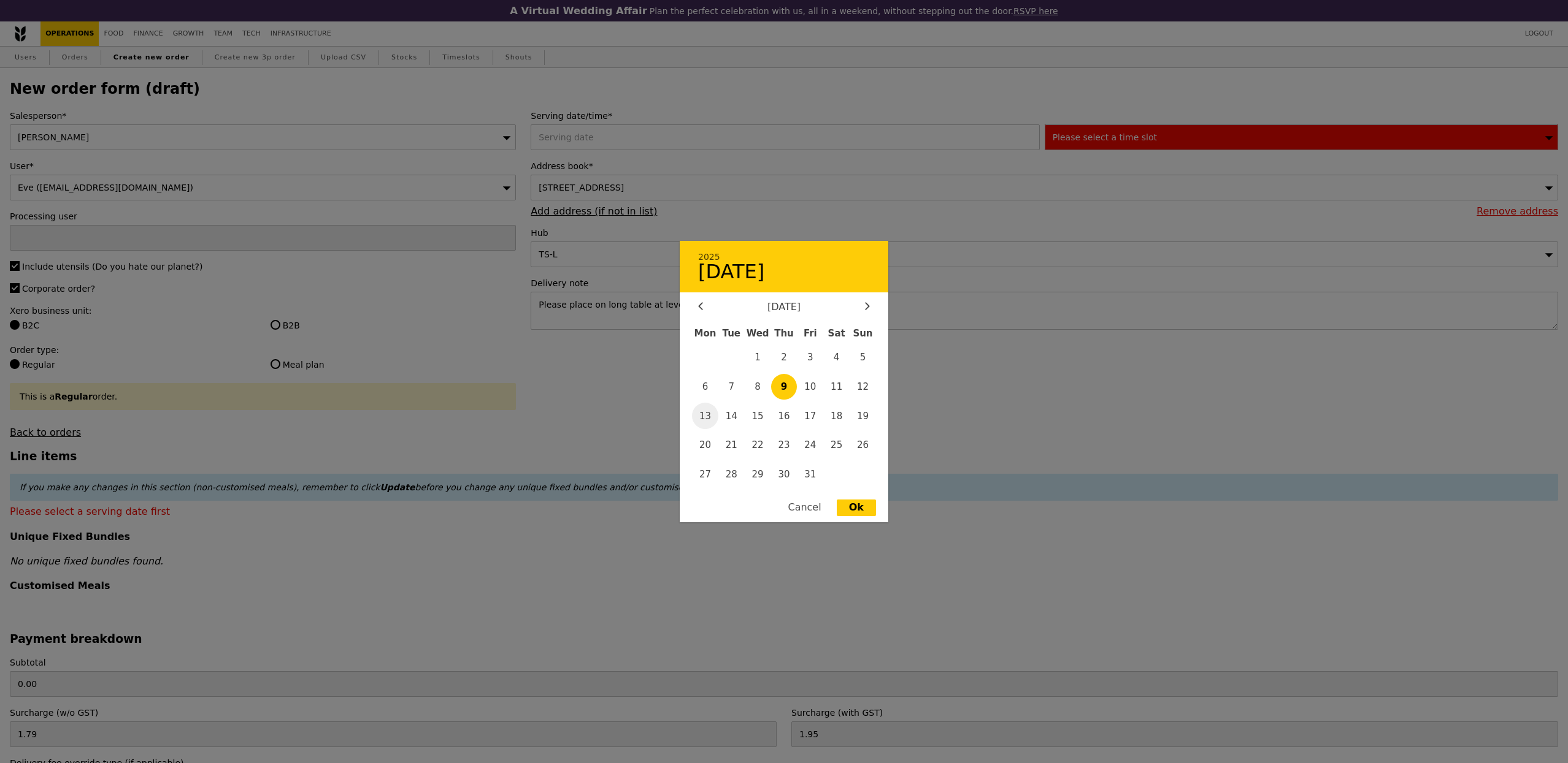
click at [713, 419] on span "13" at bounding box center [705, 416] width 27 height 27
type input "13 Oct 2025"
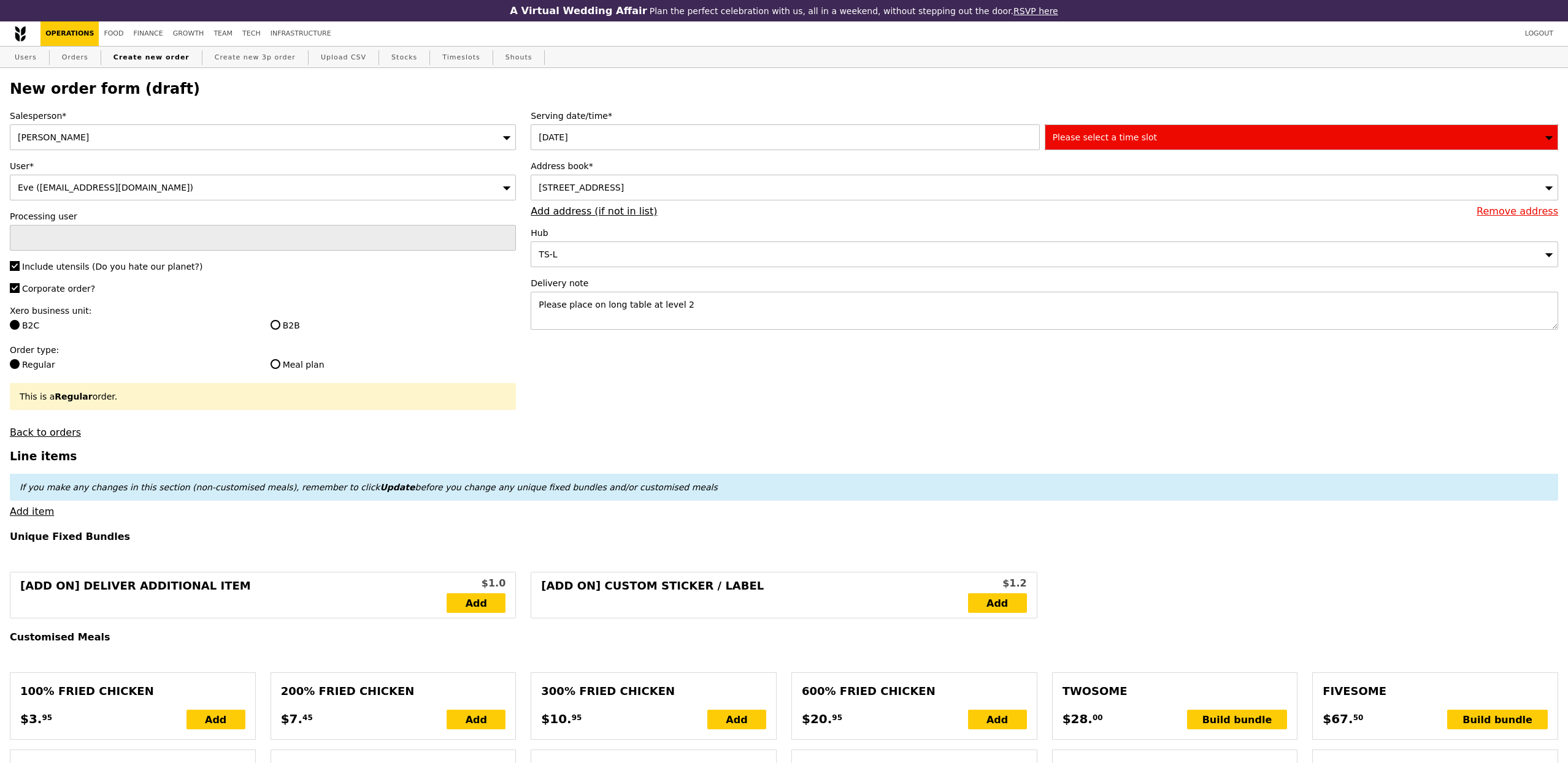
click at [1161, 127] on div "Please select a time slot" at bounding box center [1300, 137] width 513 height 26
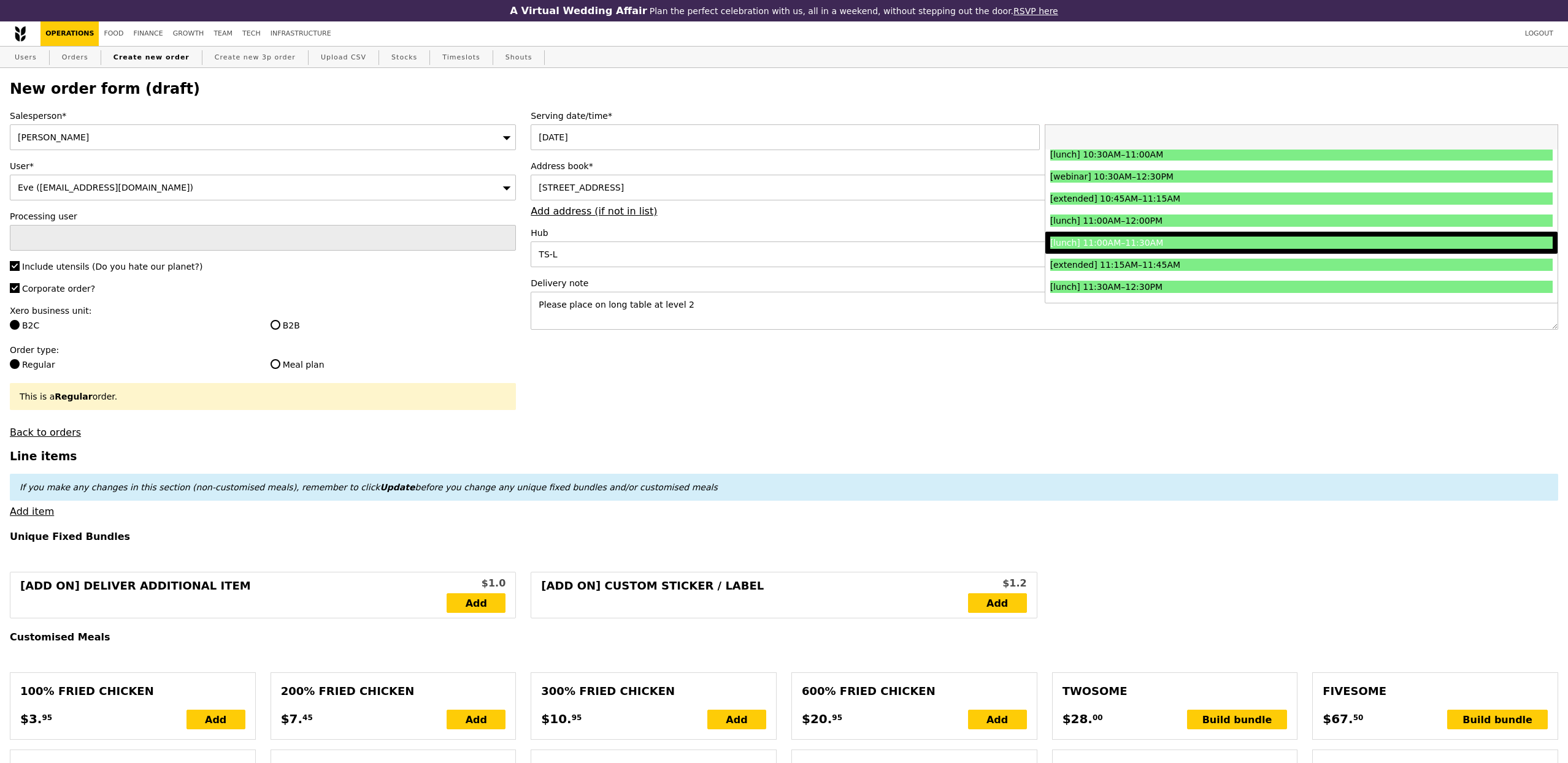
scroll to position [375, 0]
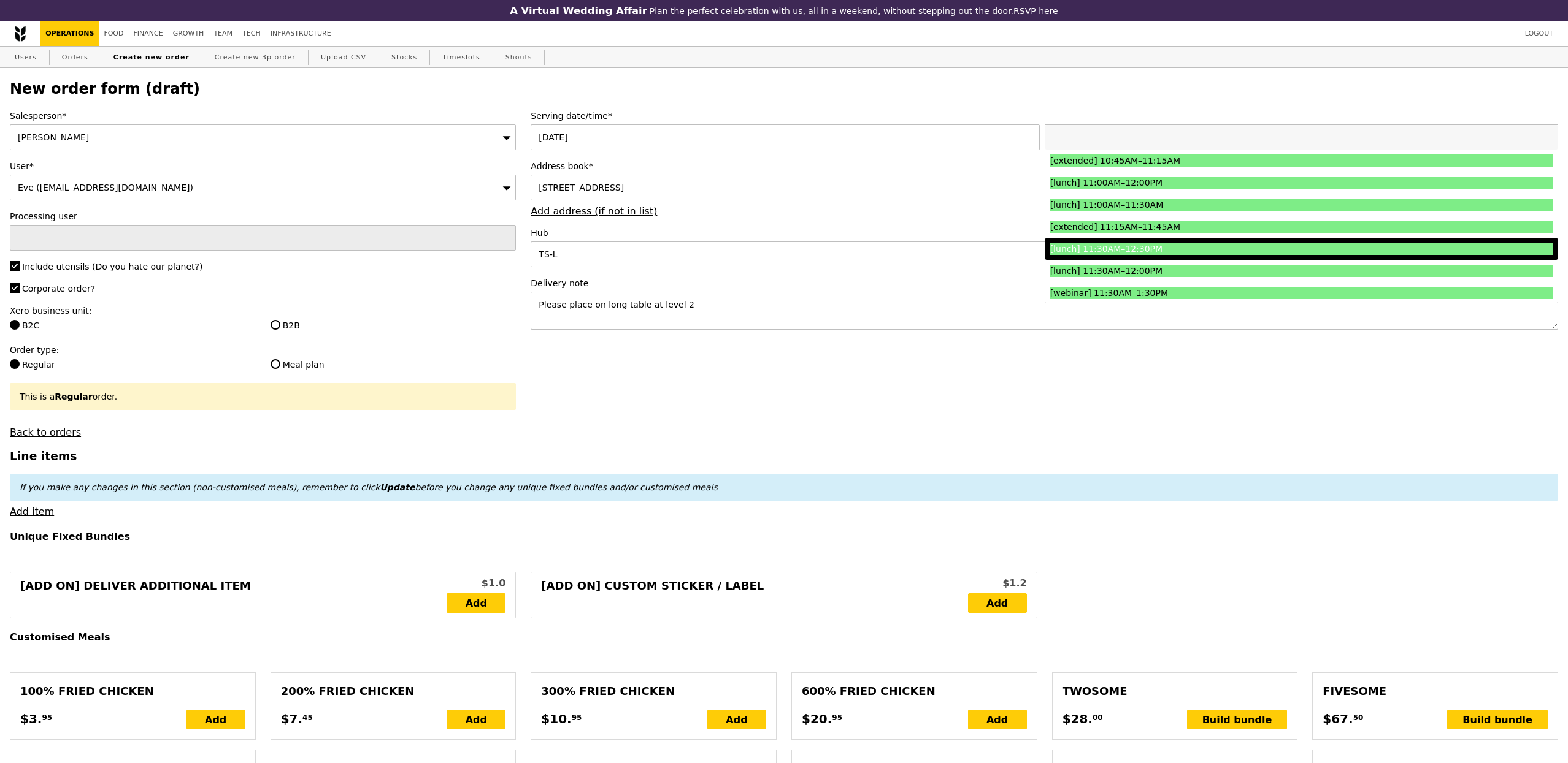
click at [1144, 244] on div "[lunch] 11:30AM–12:30PM" at bounding box center [1238, 248] width 377 height 12
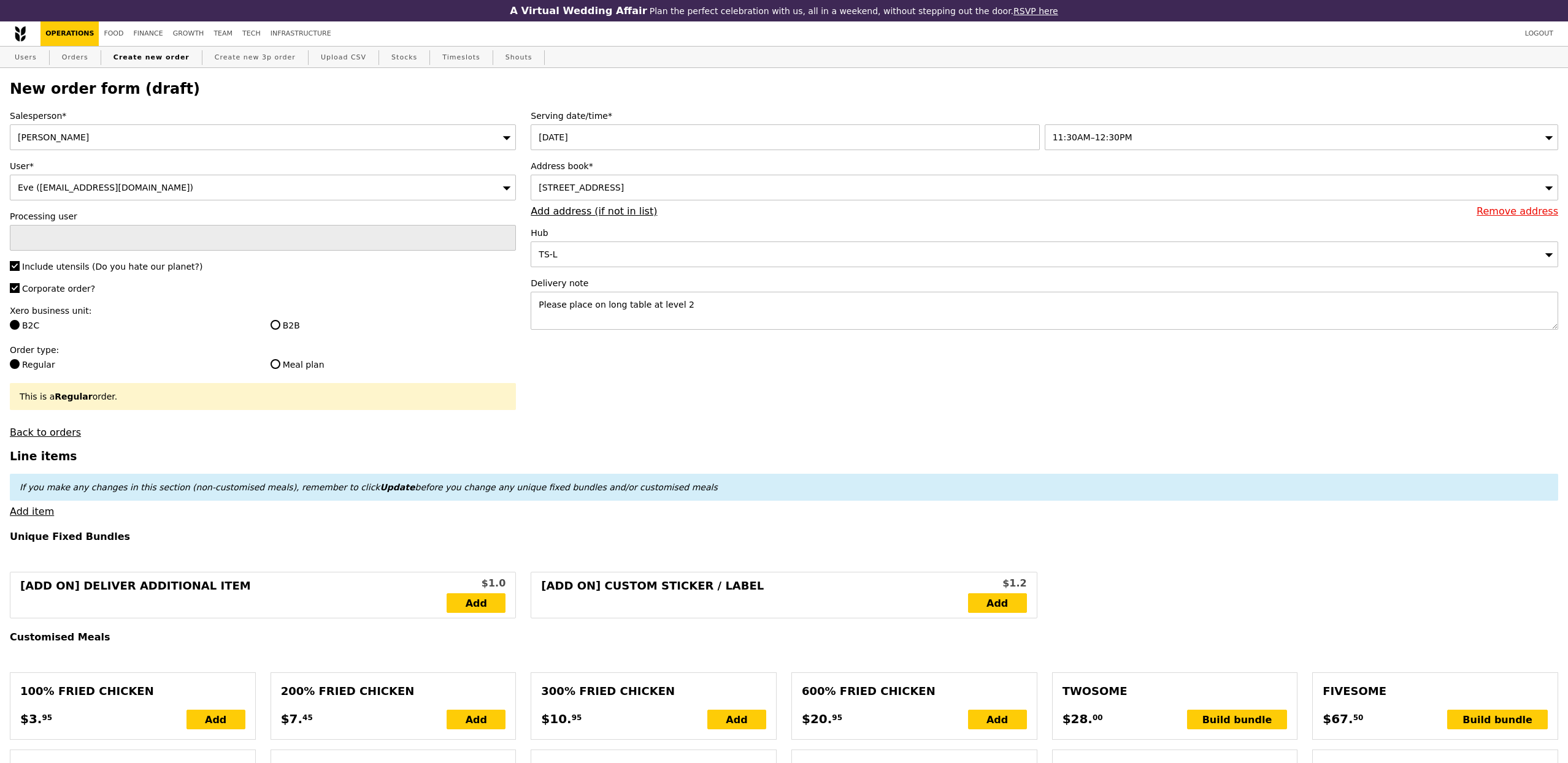
type input "Confirm"
click at [276, 321] on input "B2B" at bounding box center [275, 325] width 10 height 10
radio input "true"
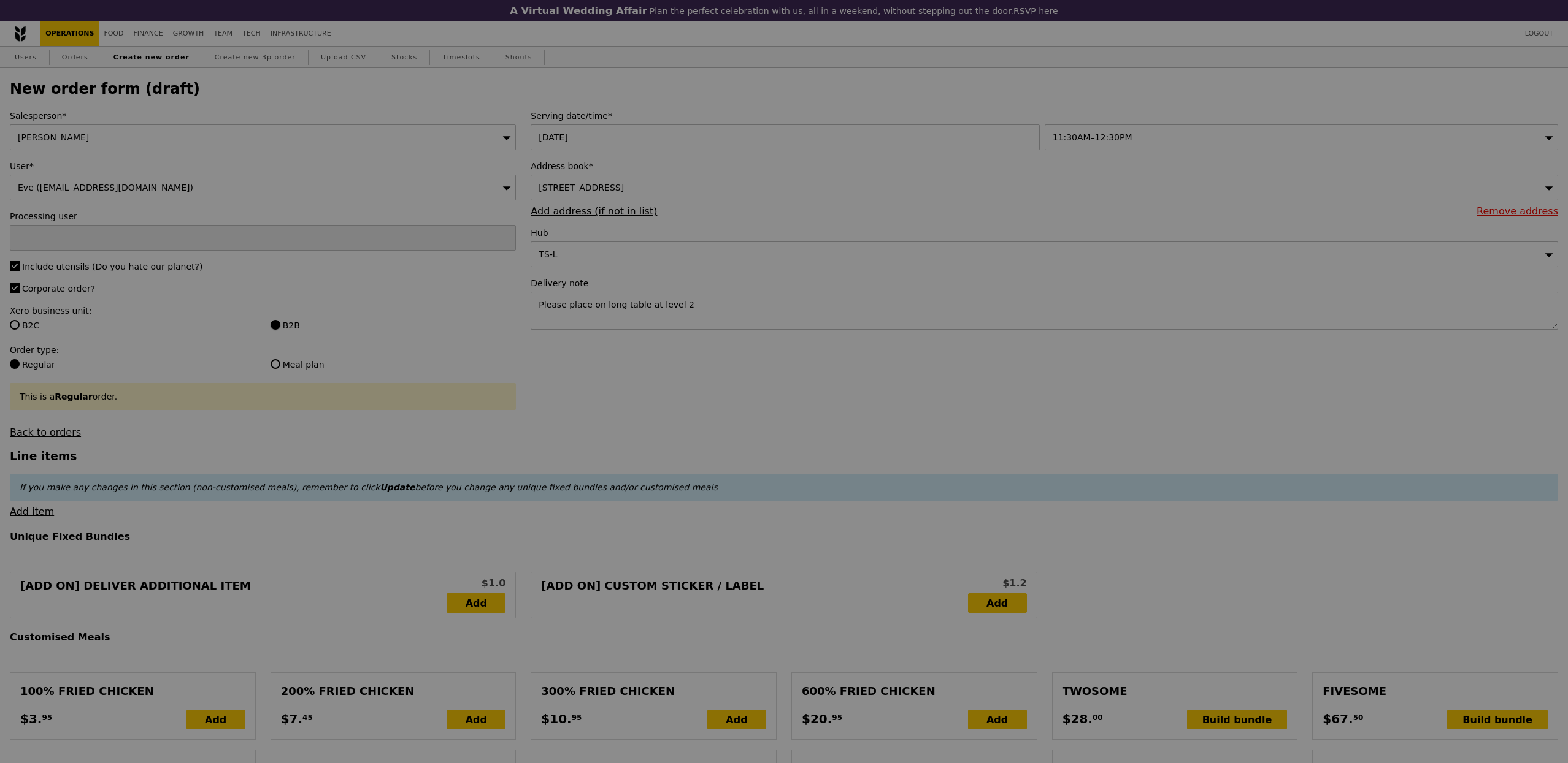
type input "Confirm"
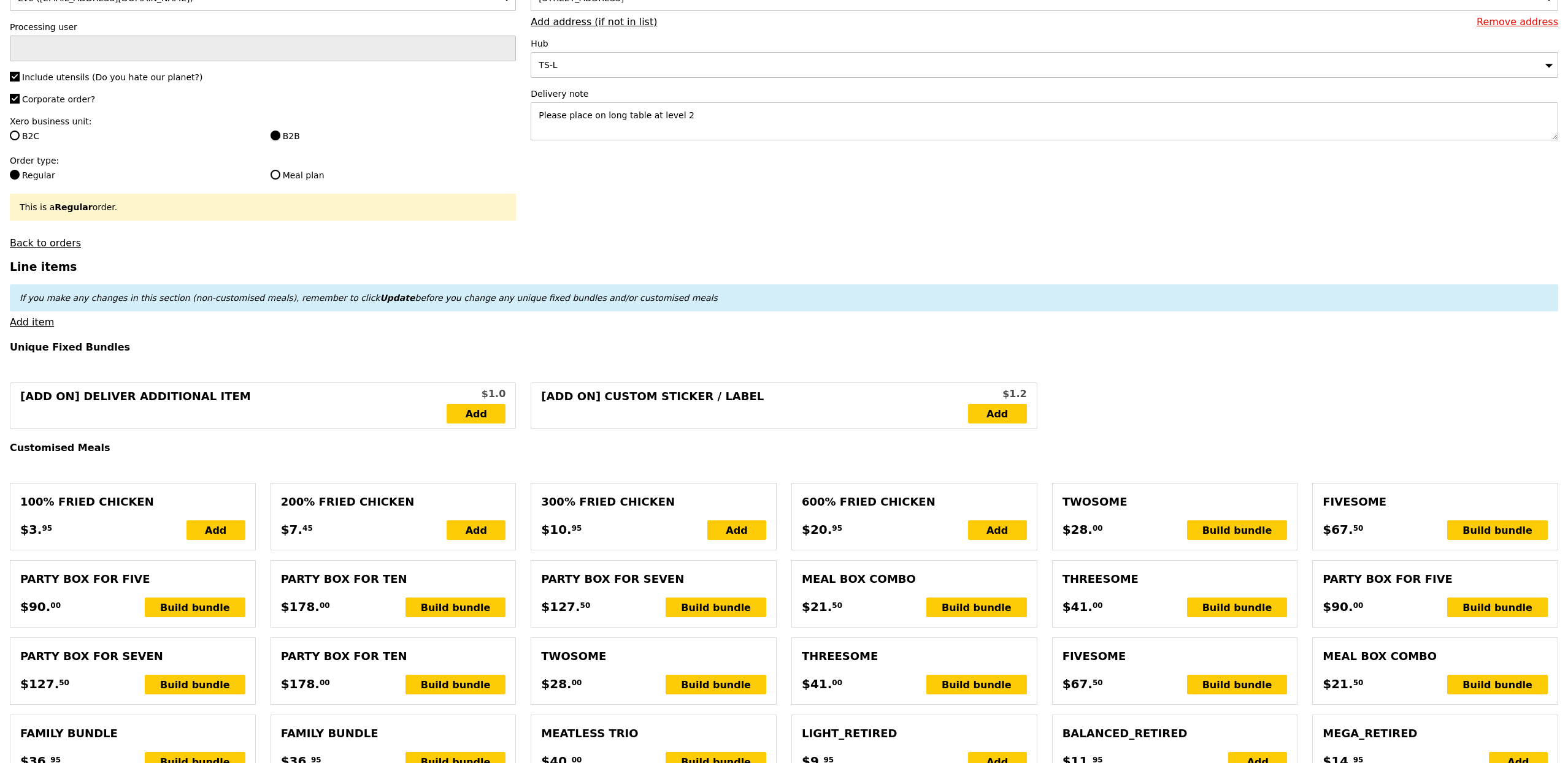
scroll to position [268, 0]
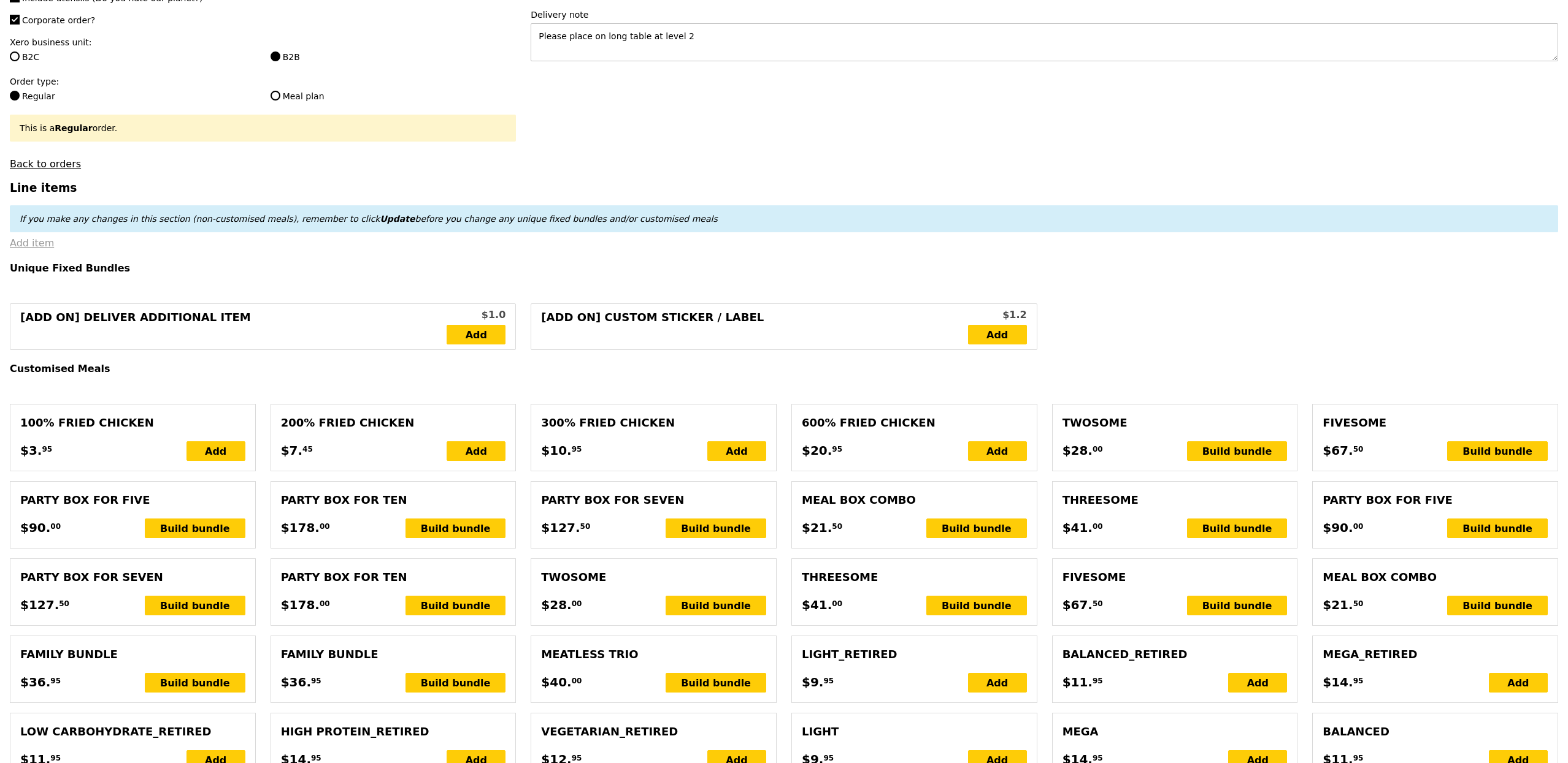
click at [42, 243] on link "Add item" at bounding box center [32, 243] width 44 height 12
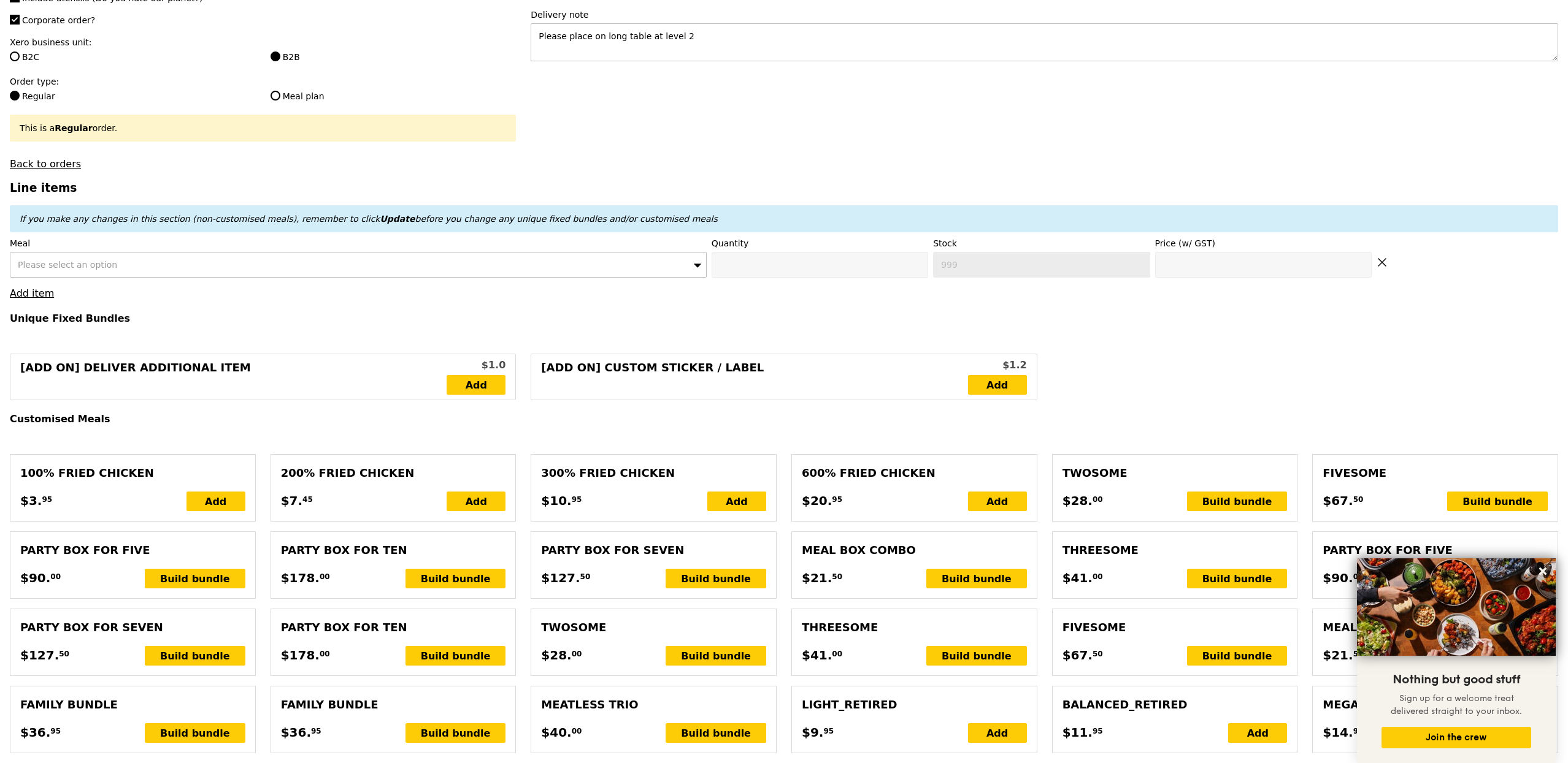
click at [296, 263] on div "Please select an option" at bounding box center [358, 265] width 697 height 26
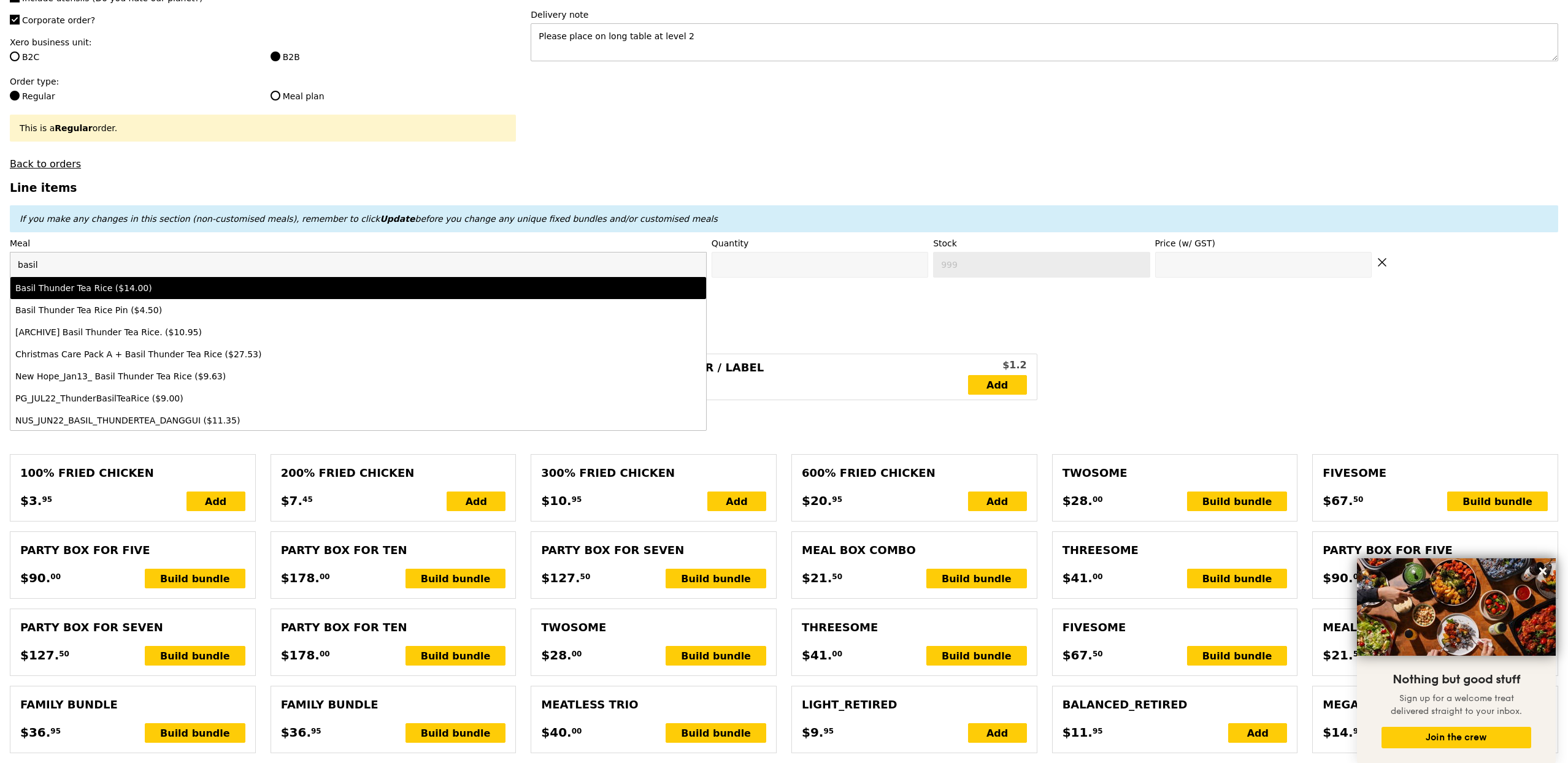
type input "basil"
click at [307, 294] on div "Basil Thunder Tea Rice ($14.00)" at bounding box center [272, 288] width 514 height 12
type input "Confirm anyway"
type input "0"
type input "495"
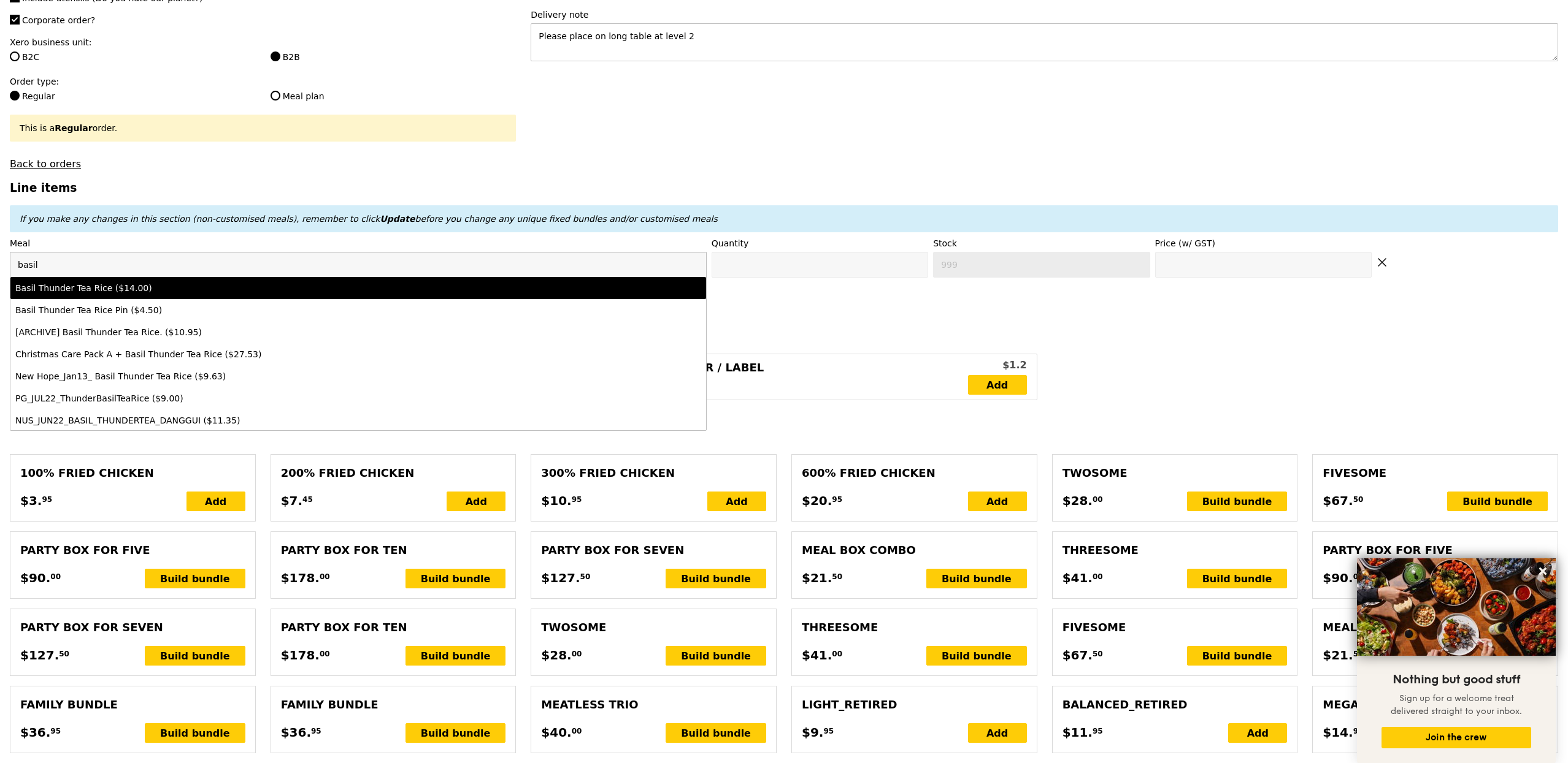
type input "14.0"
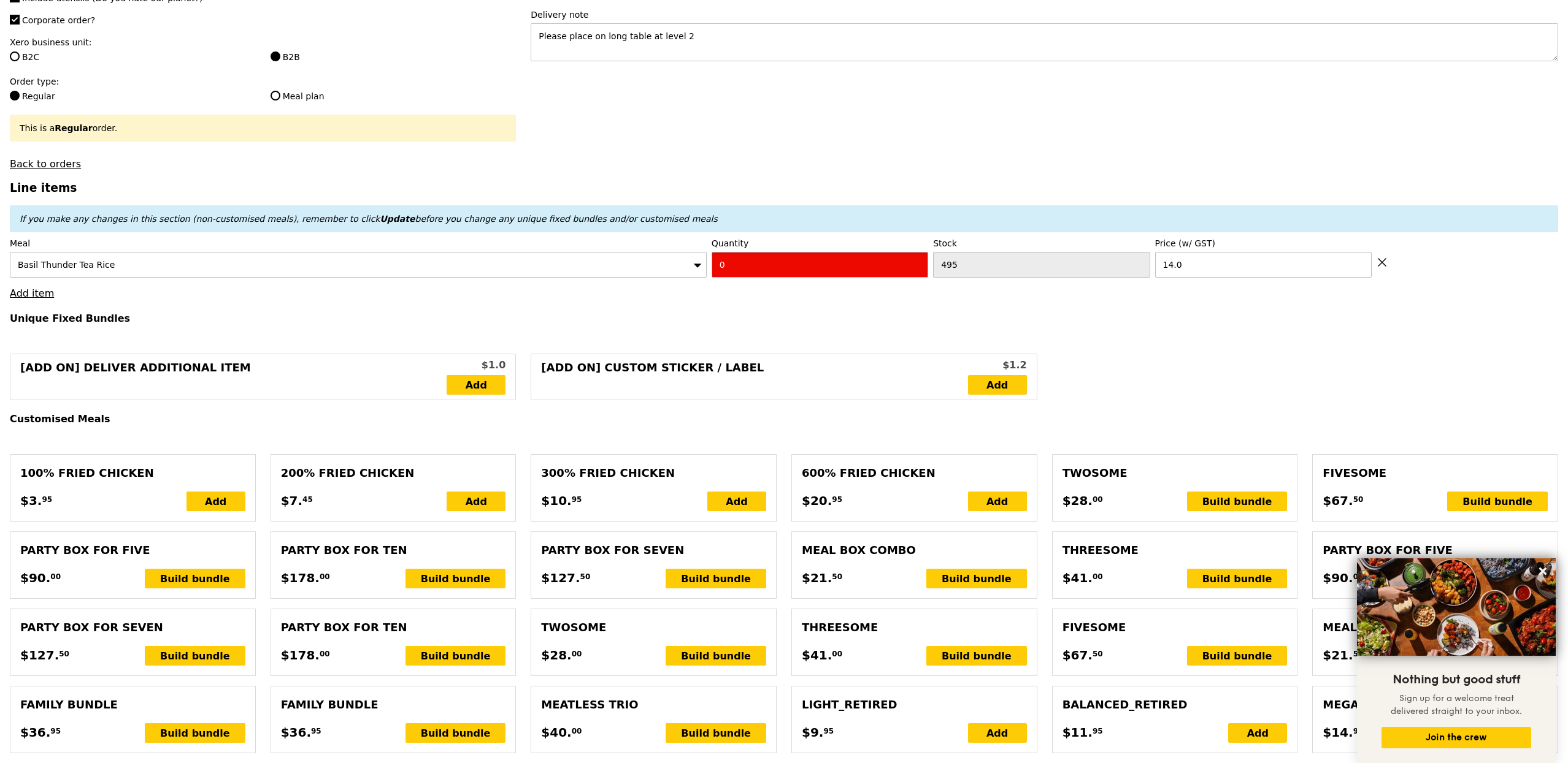
click at [771, 273] on input "0" at bounding box center [820, 265] width 217 height 26
type input "Confirm"
type input "4"
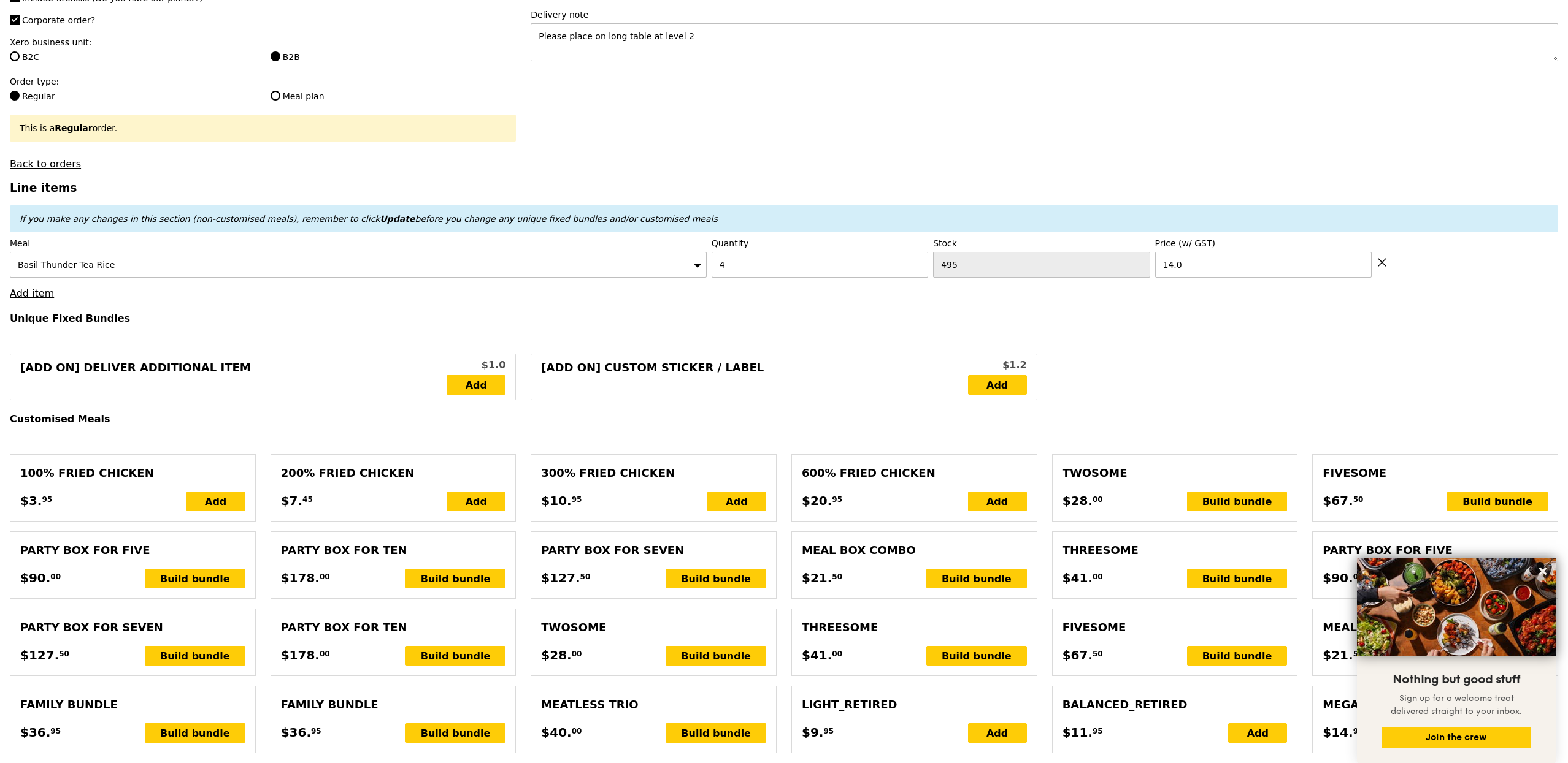
type input "Loading..."
type input "56.00"
type input "5.96"
type input "6.50"
type input "64.45"
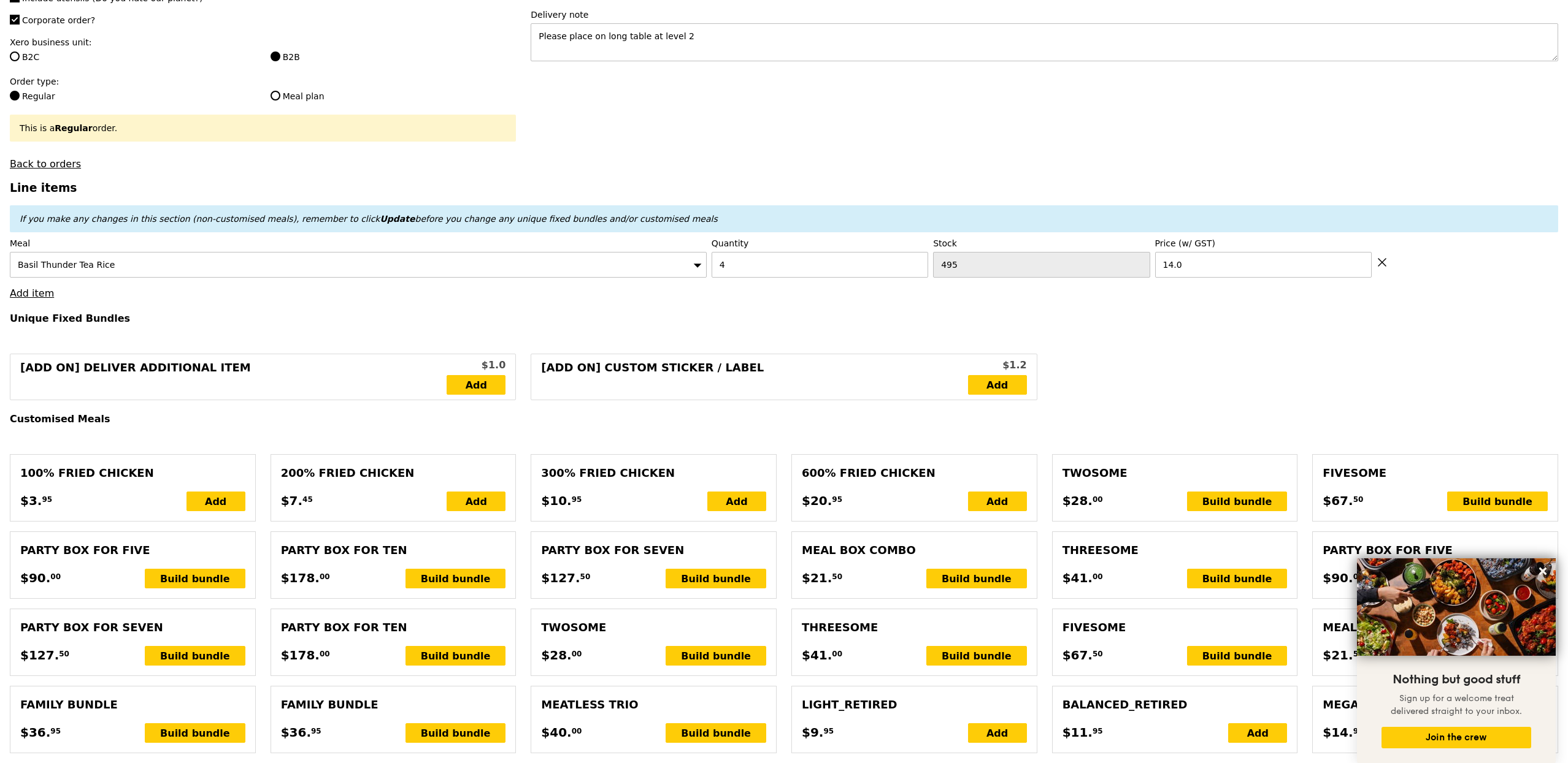
type input "Confirm"
click at [35, 293] on link "Add item" at bounding box center [32, 293] width 44 height 12
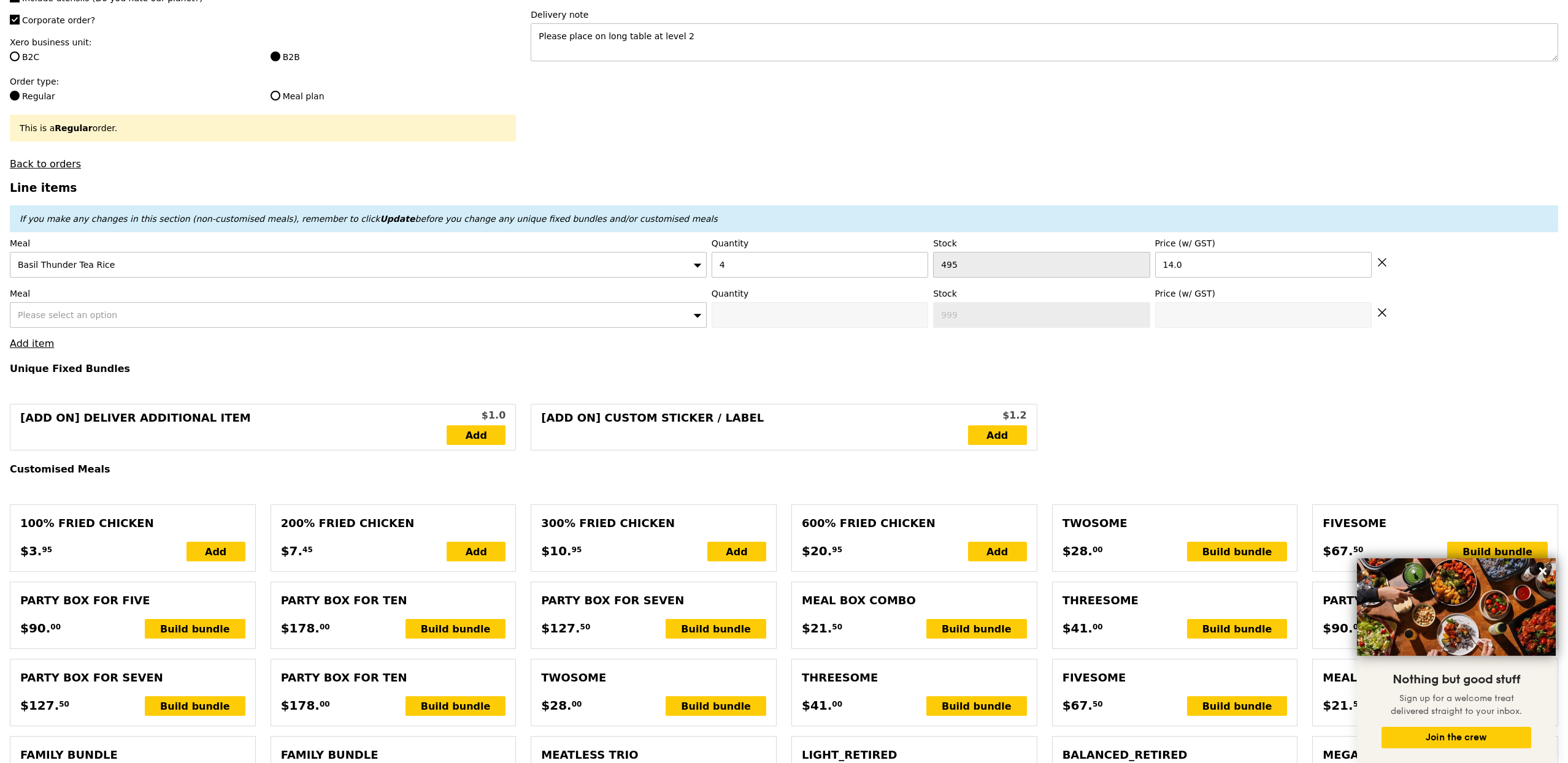
click at [63, 300] on label "Meal" at bounding box center [358, 293] width 697 height 12
click at [63, 319] on span "Please select an option" at bounding box center [68, 315] width 100 height 10
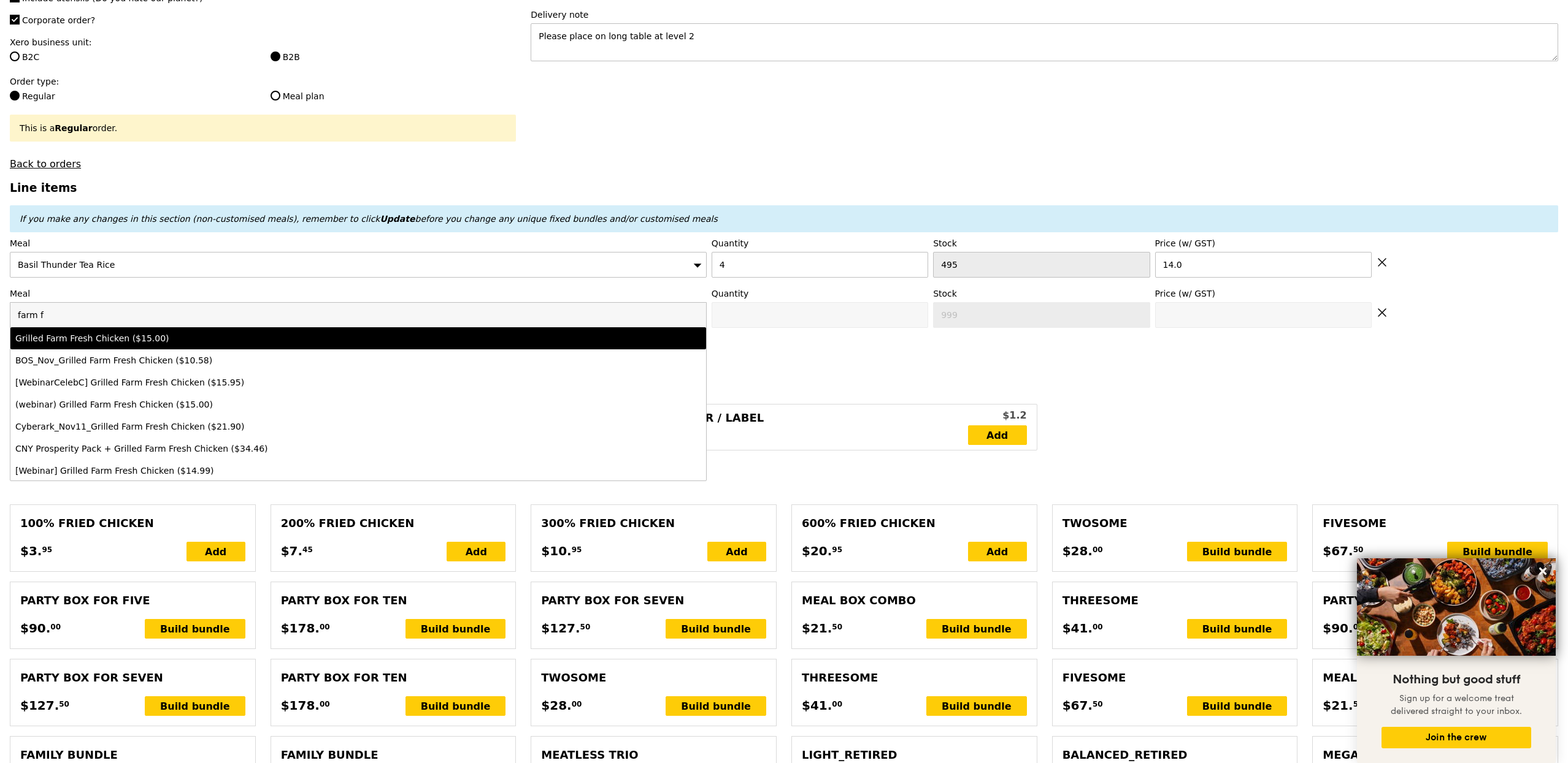
type input "farm f"
click at [105, 344] on div "Grilled Farm Fresh Chicken ($15.00)" at bounding box center [272, 338] width 514 height 12
type input "Confirm anyway"
type input "0"
type input "458"
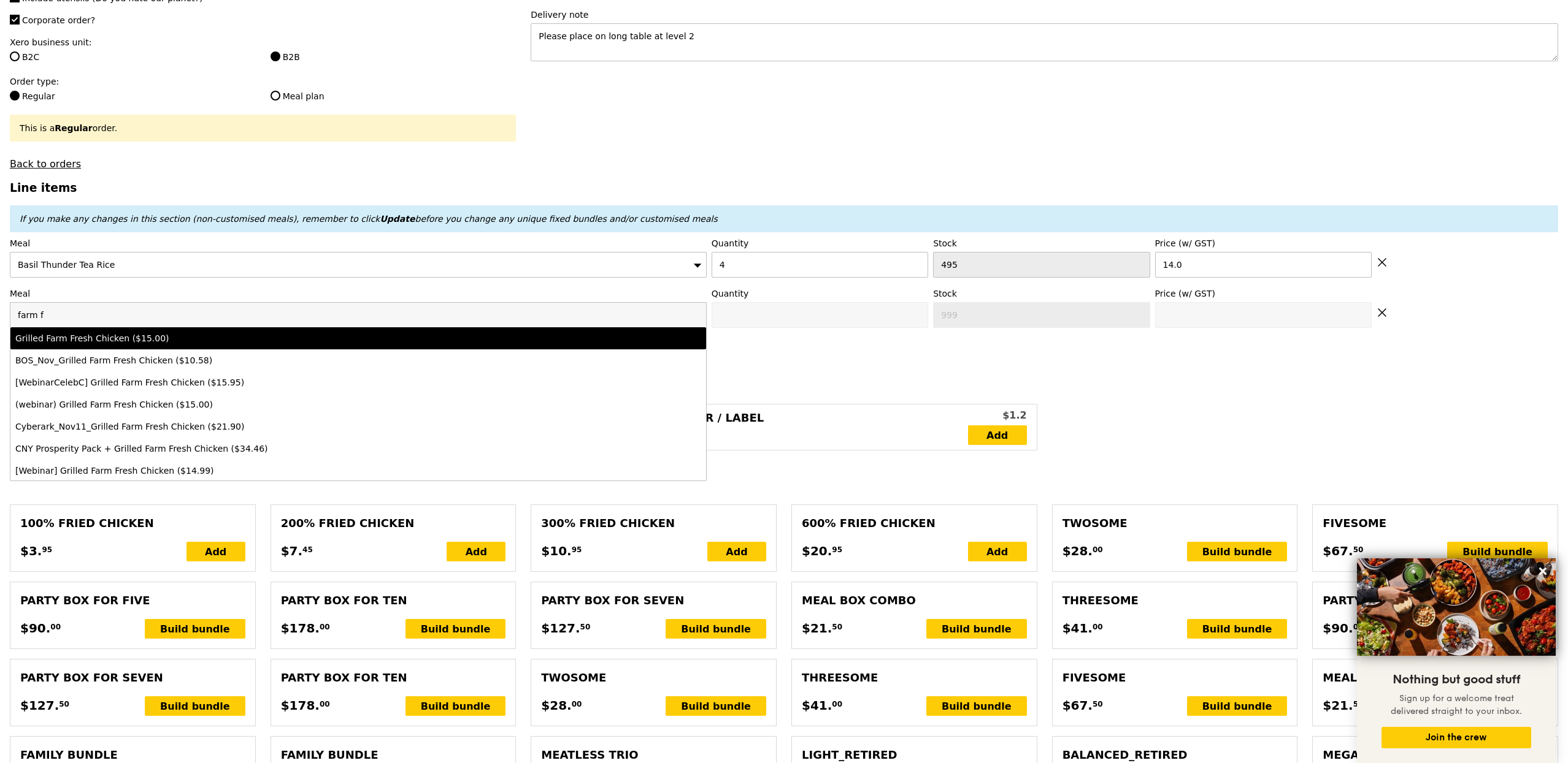
type input "15.0"
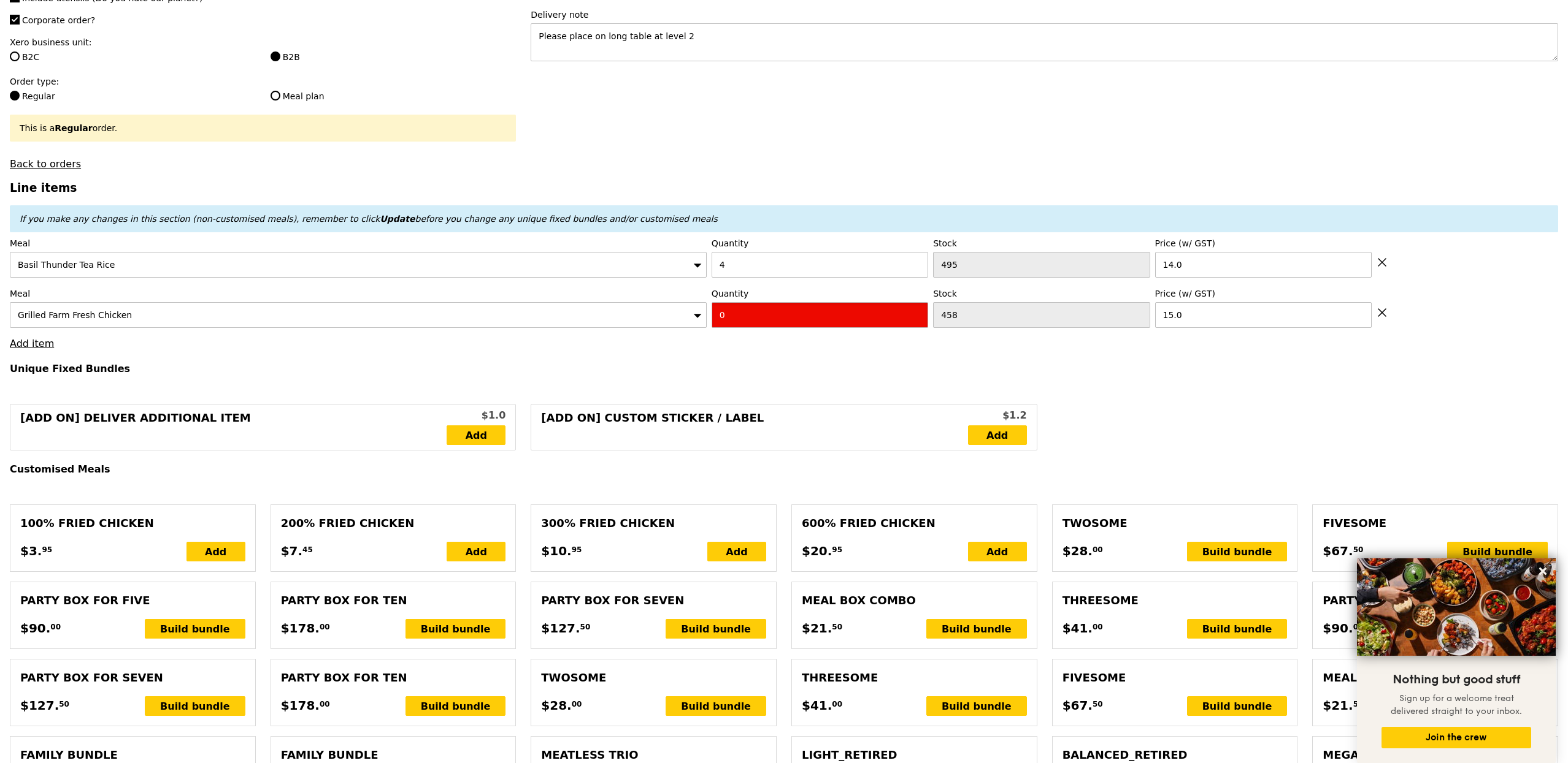
click at [767, 320] on input "0" at bounding box center [820, 314] width 217 height 26
type input "Confirm"
type input "16"
click at [605, 370] on h4 "Unique Fixed Bundles" at bounding box center [784, 369] width 1548 height 12
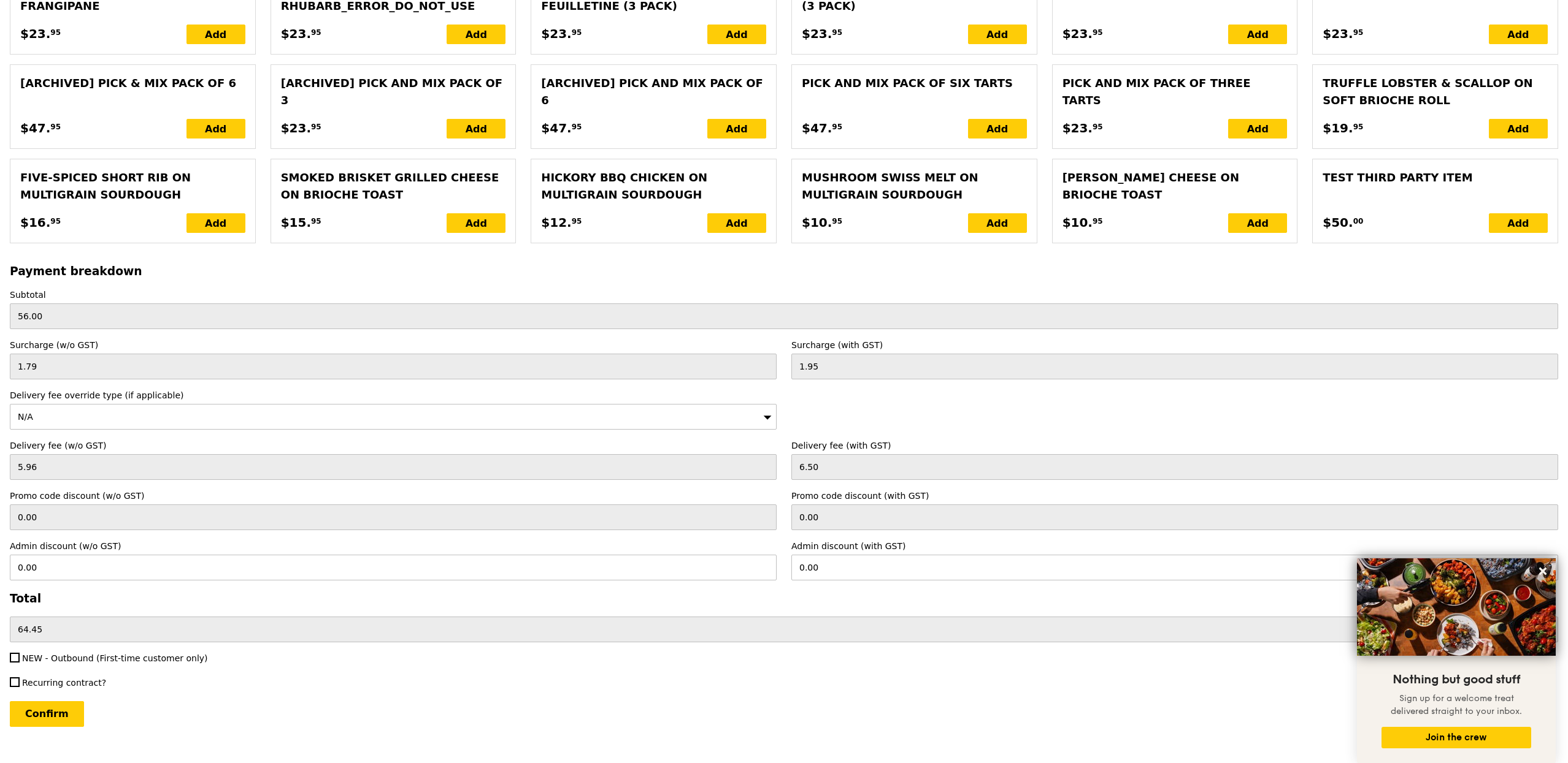
scroll to position [2399, 0]
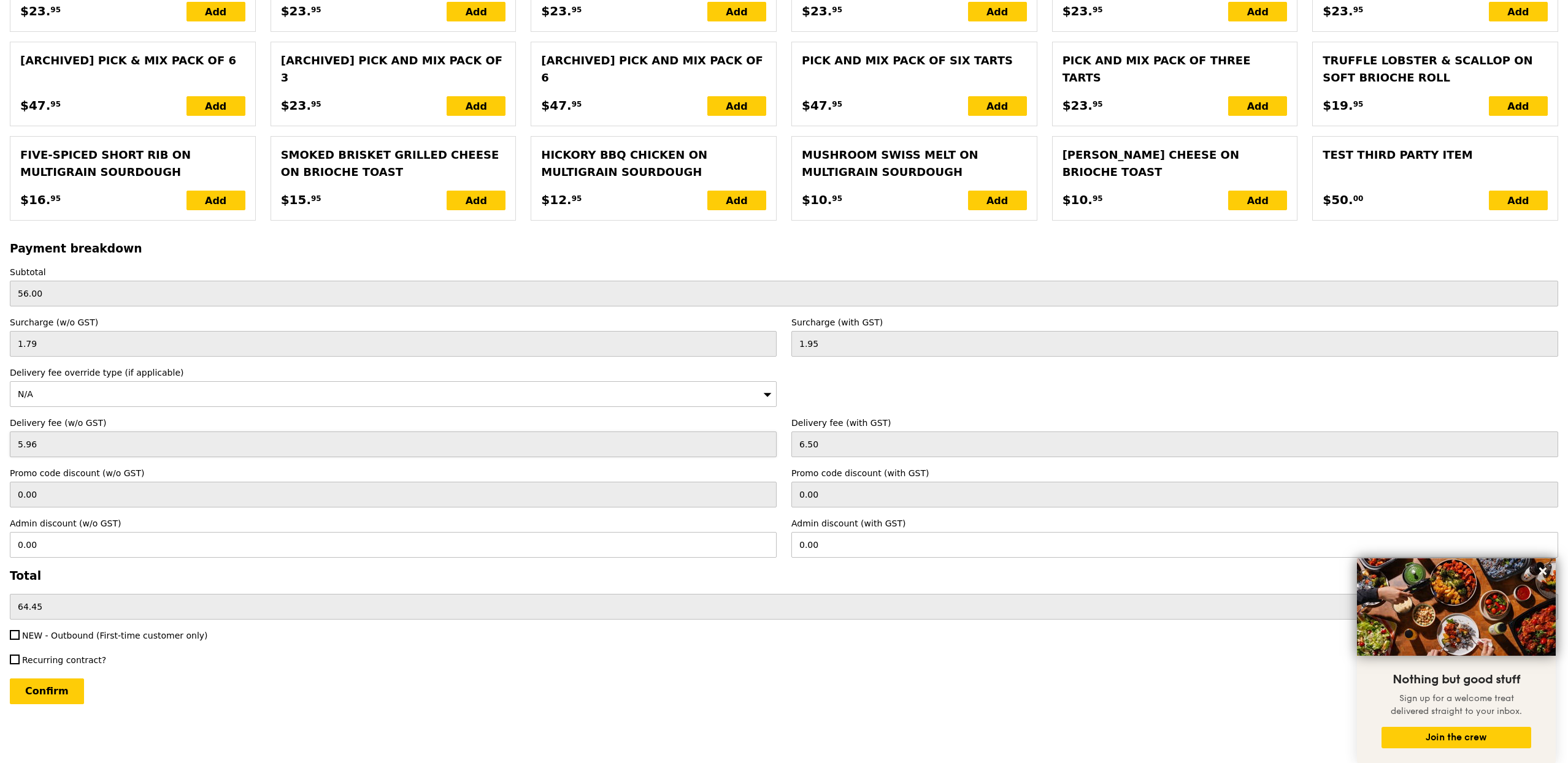
type input "Loading..."
type input "296.00"
type input "3.62"
type input "3.95"
type input "301.90"
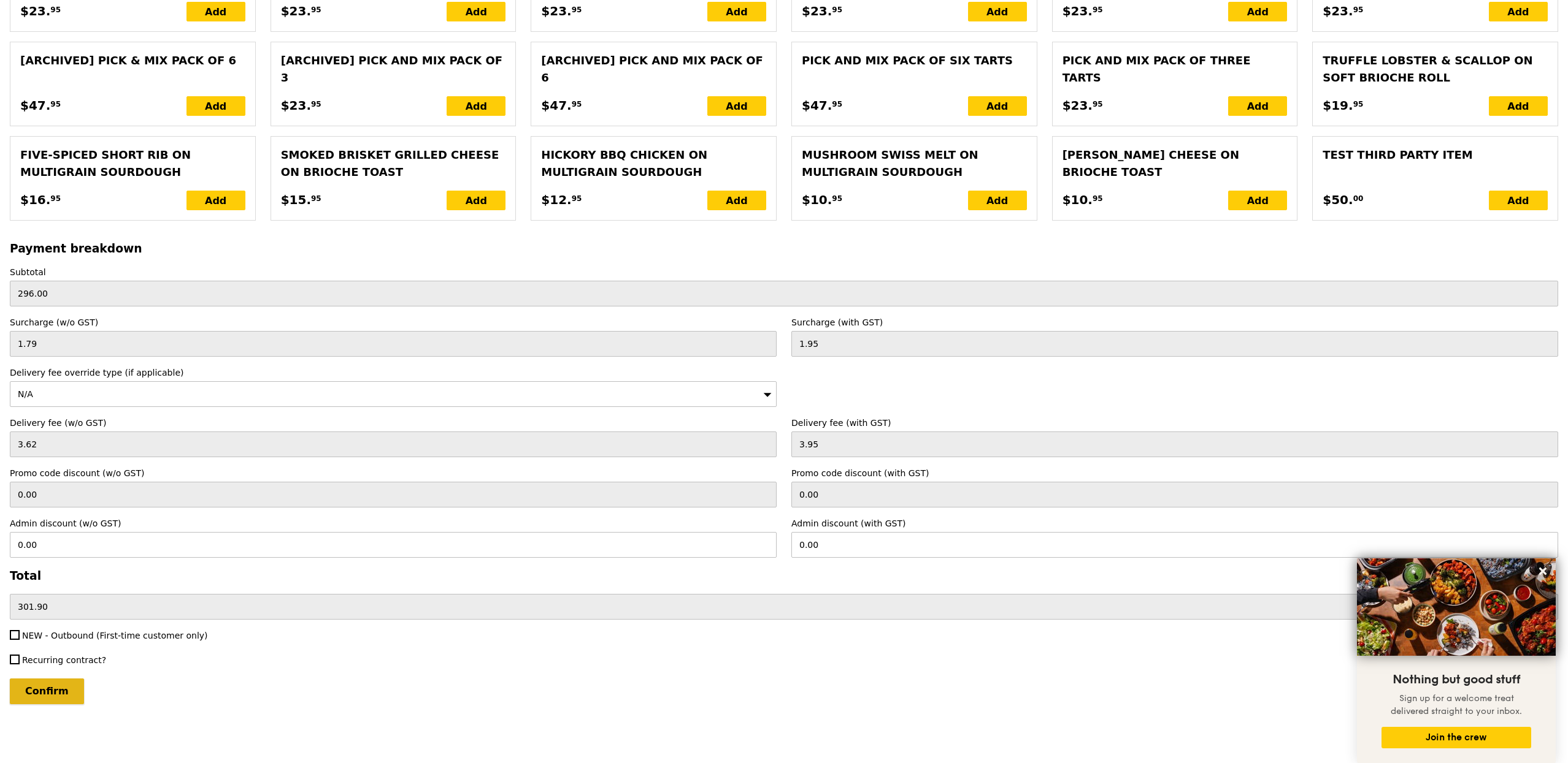
click at [60, 686] on input "Confirm" at bounding box center [46, 691] width 74 height 26
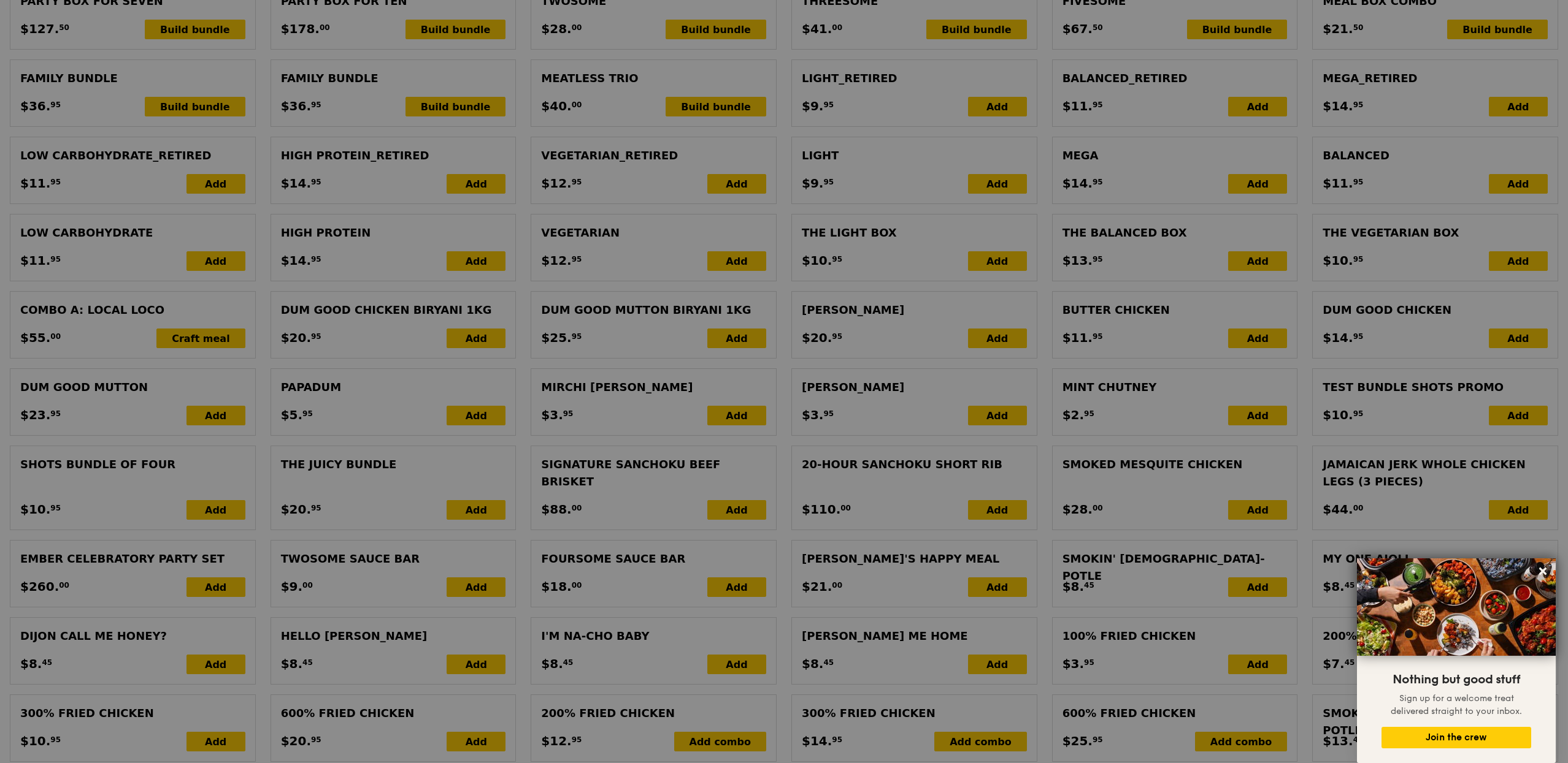
scroll to position [0, 0]
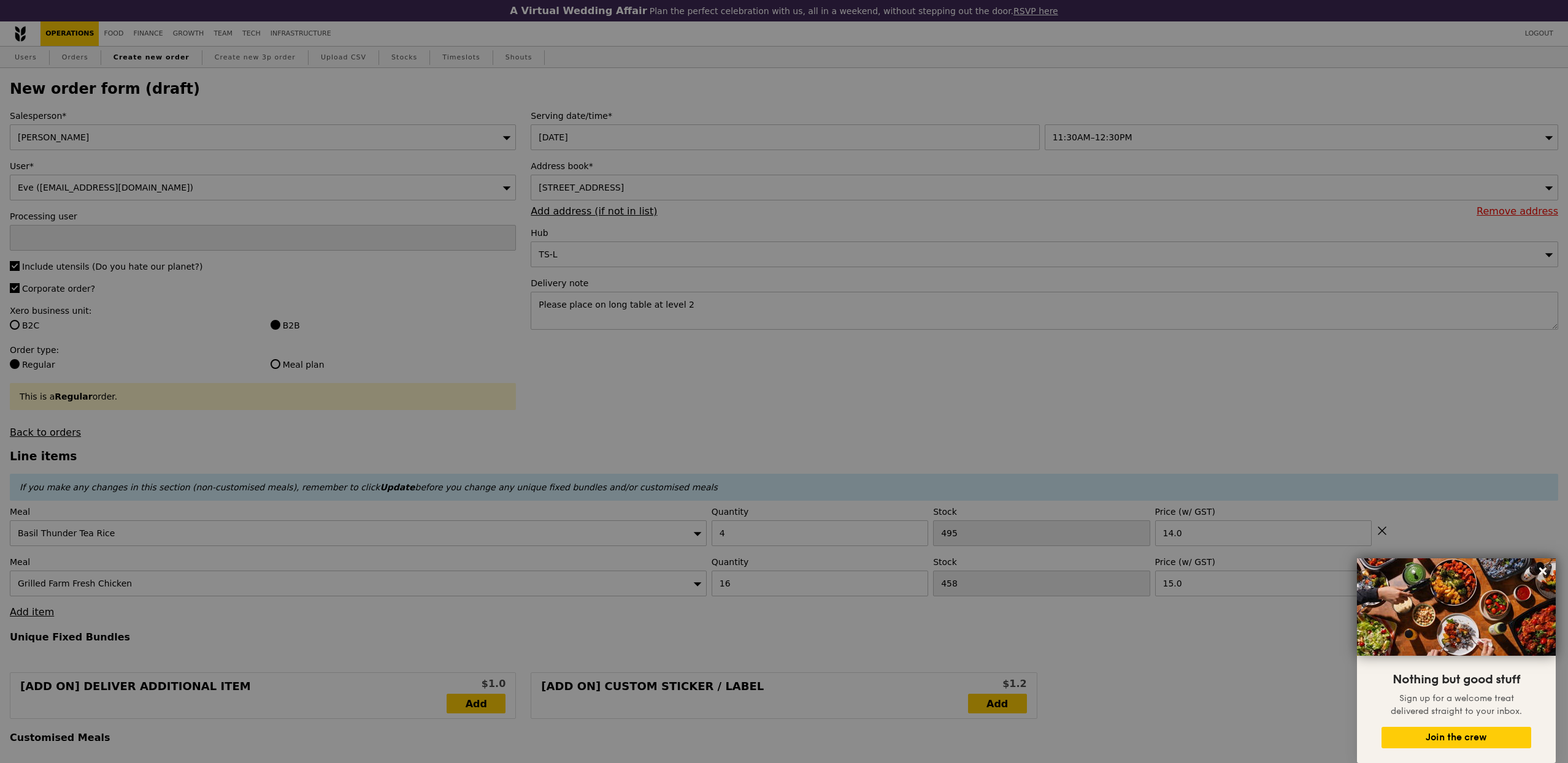
type input "Loading..."
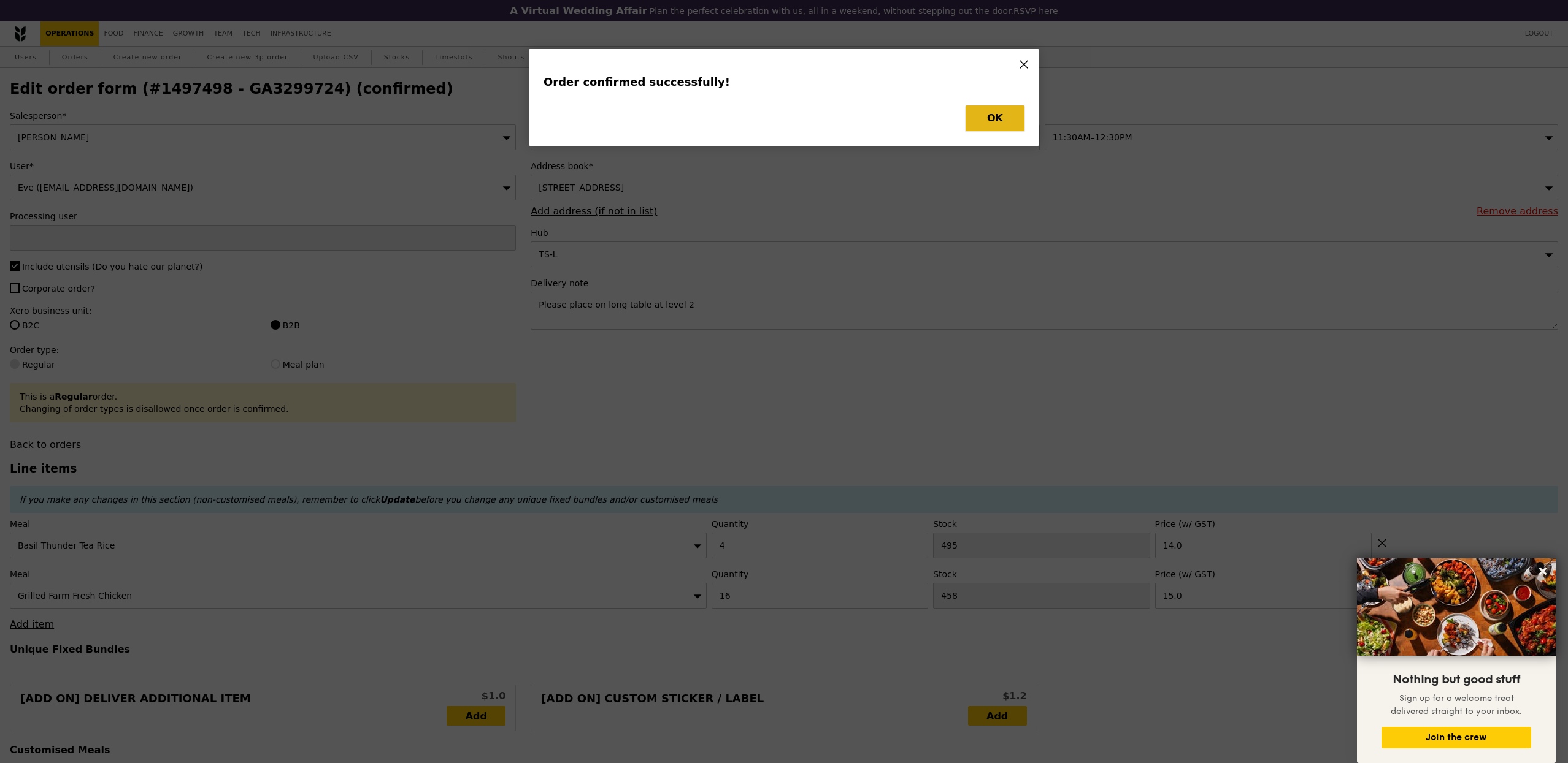
click at [1012, 116] on button "OK" at bounding box center [995, 118] width 59 height 26
type input "[PERSON_NAME]"
type input "Loading..."
checkbox input "false"
type input "16"
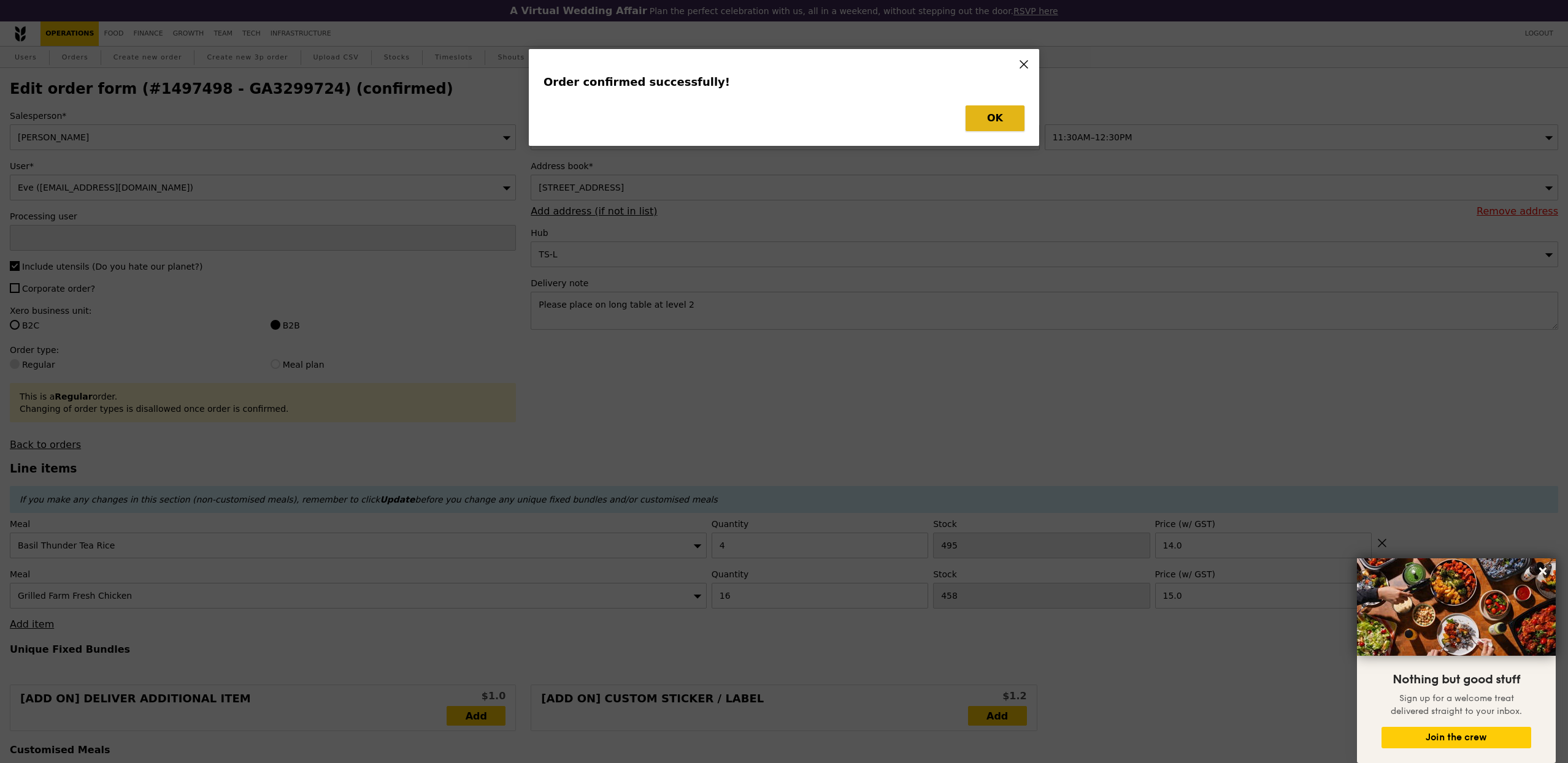
type input "458"
type input "15.00"
type input "4"
type input "495"
type input "14.00"
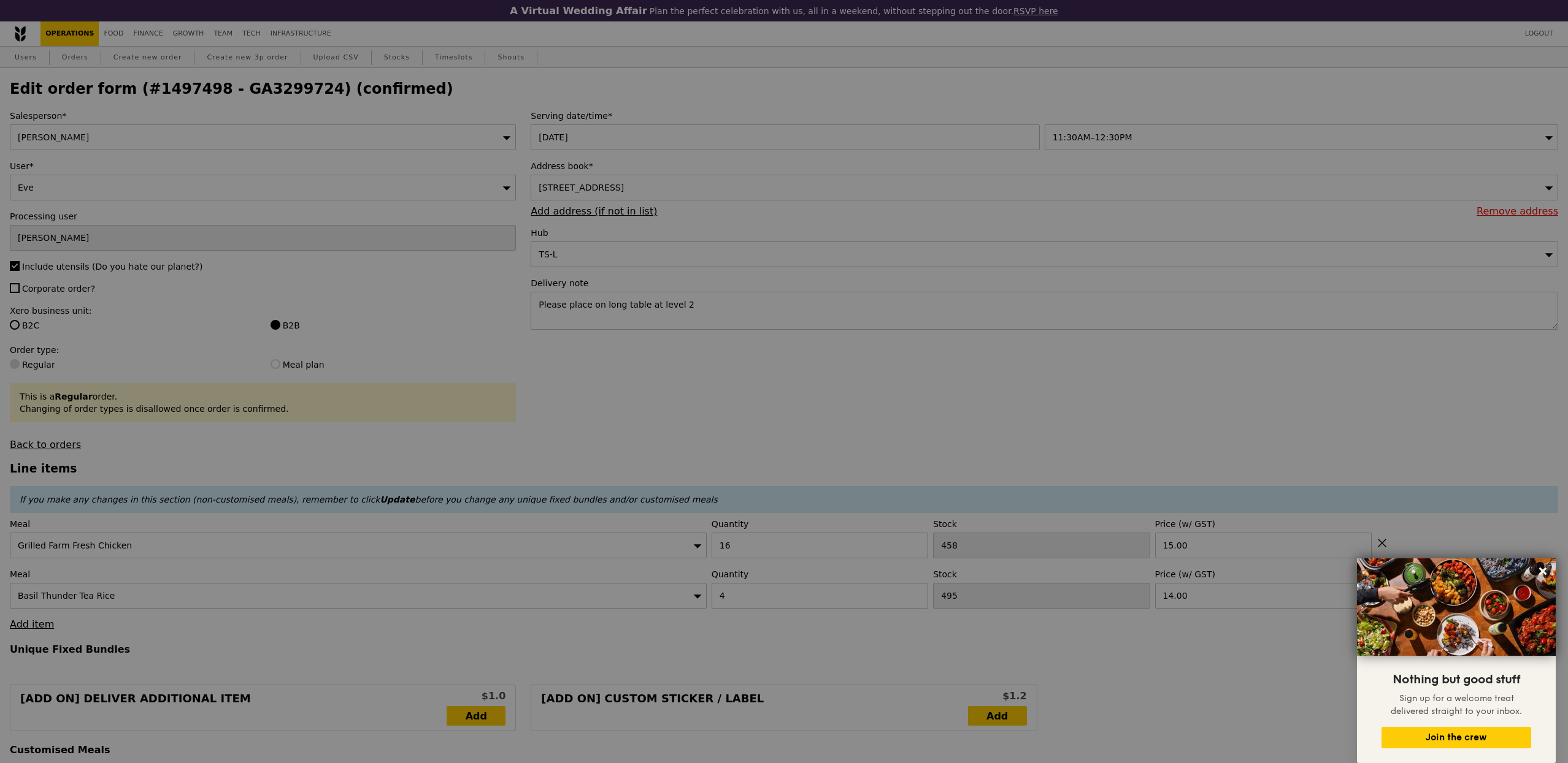
type input "442"
type input "491"
type input "Update"
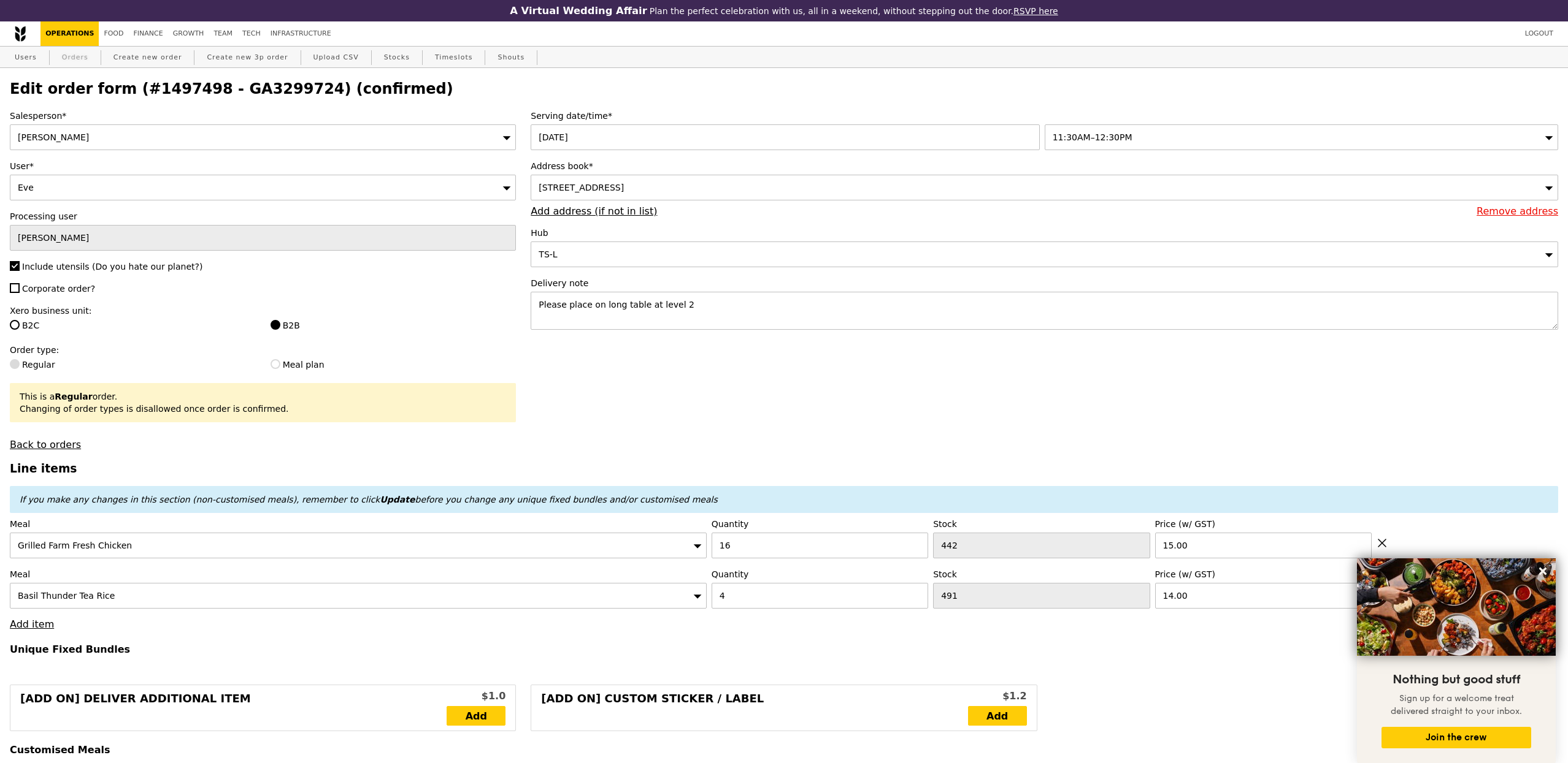
click at [57, 60] on link "Orders" at bounding box center [75, 58] width 36 height 22
select select "100"
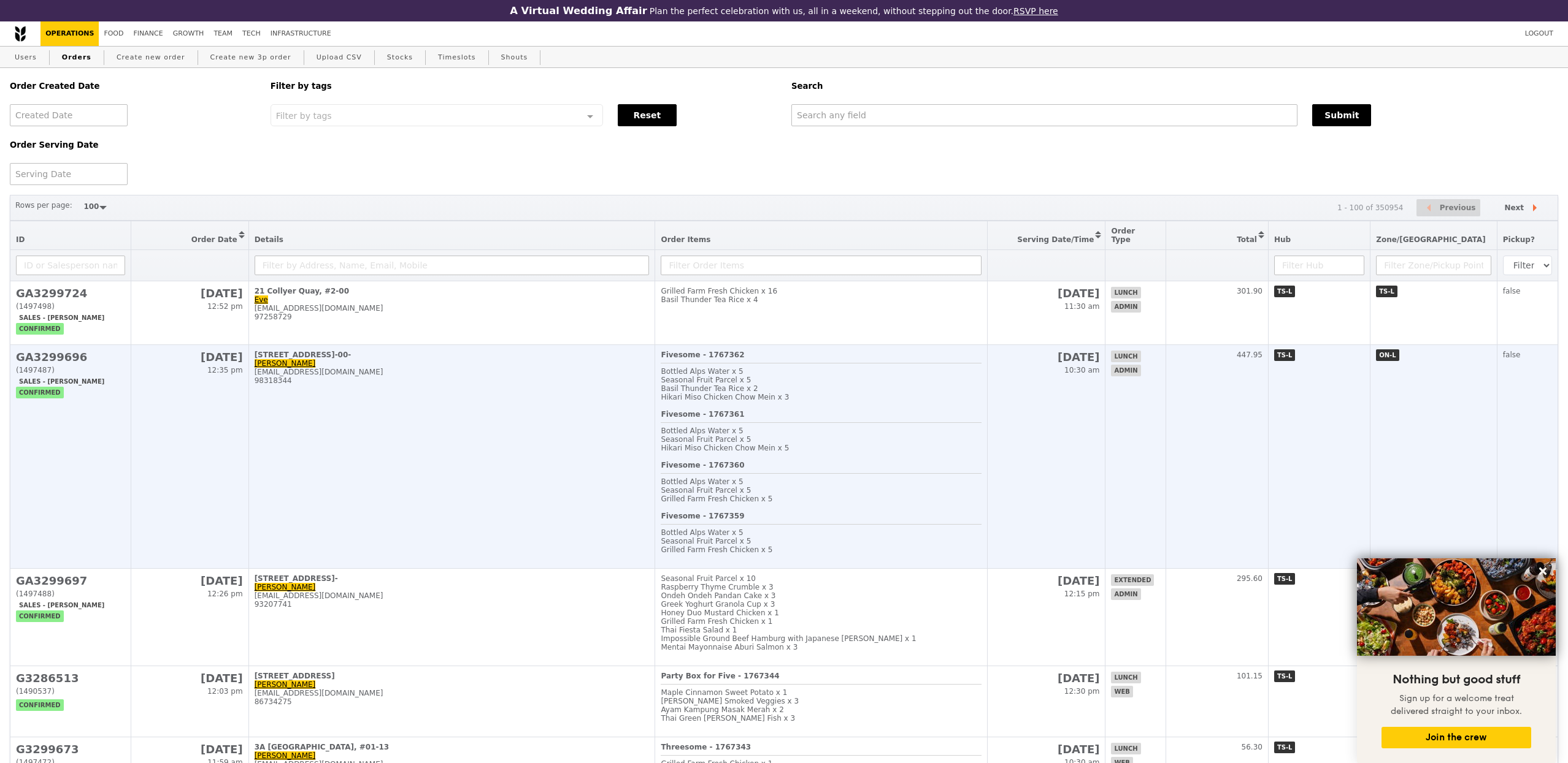
click at [438, 355] on div "[STREET_ADDRESS]-00-" at bounding box center [452, 355] width 395 height 9
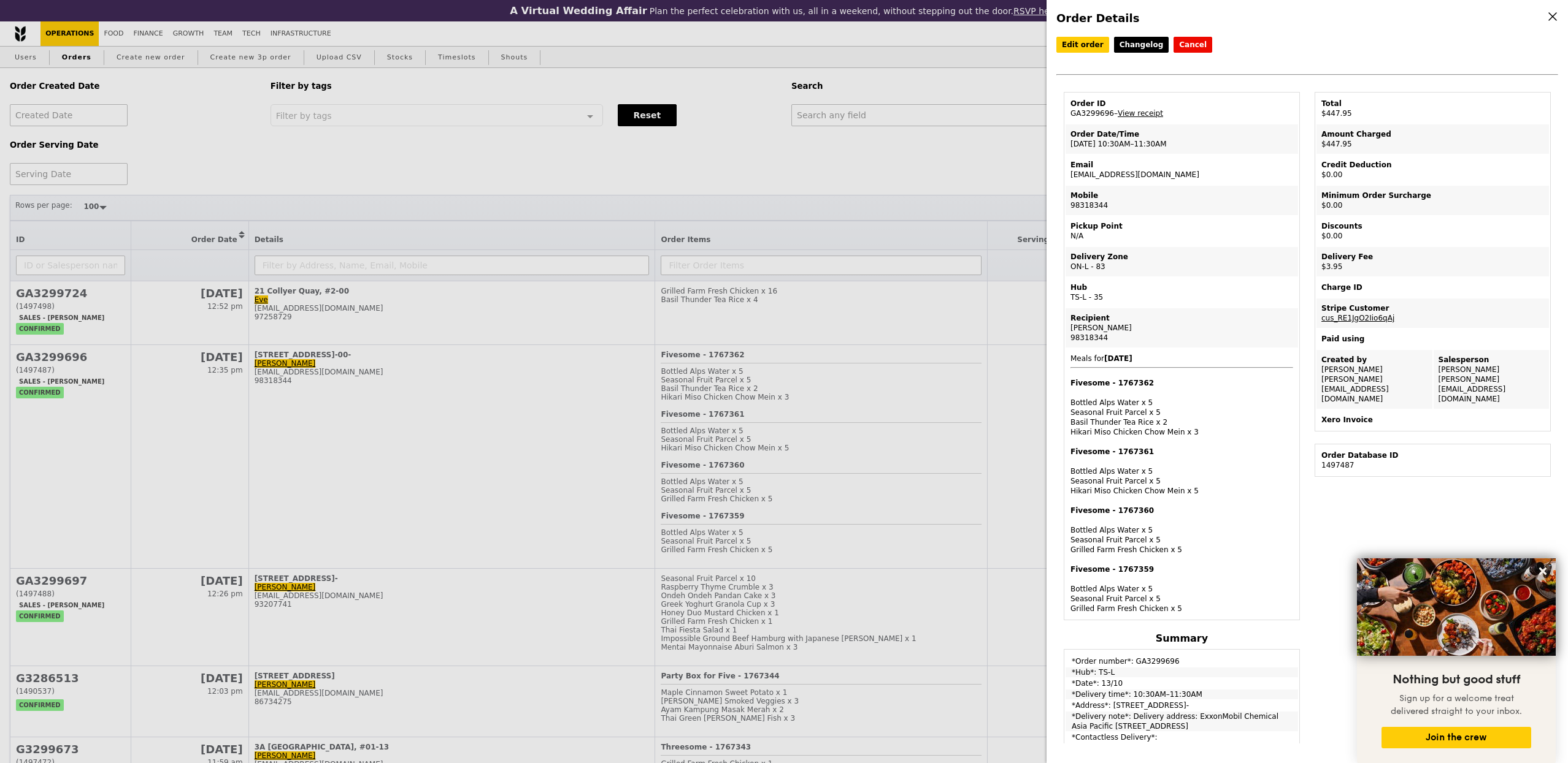
click at [471, 311] on div "Order Details Edit order Changelog Cancel Order ID GA3299696 – View receipt Ord…" at bounding box center [784, 382] width 1568 height 763
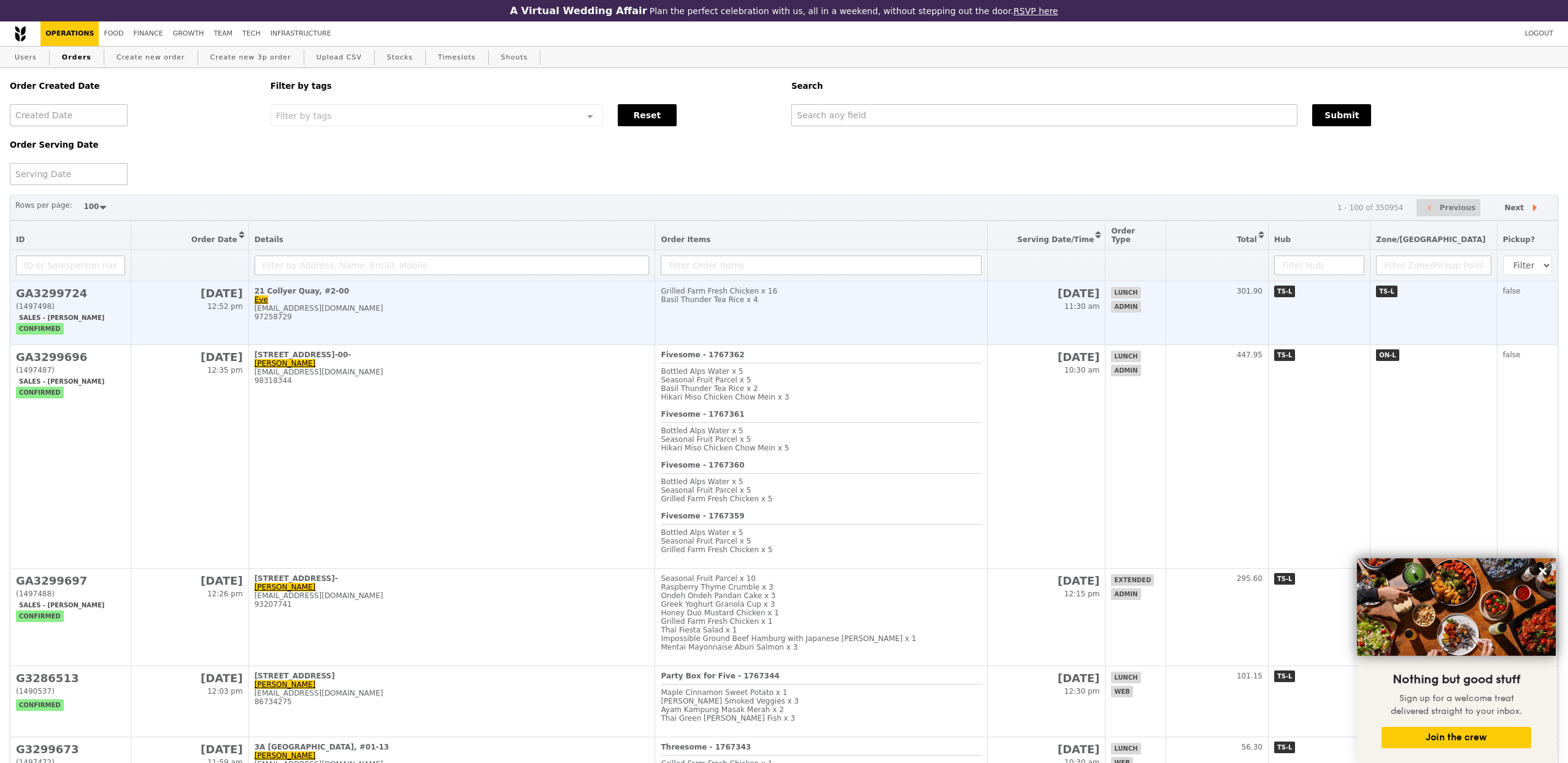
click at [450, 305] on div "[EMAIL_ADDRESS][DOMAIN_NAME]" at bounding box center [452, 308] width 395 height 9
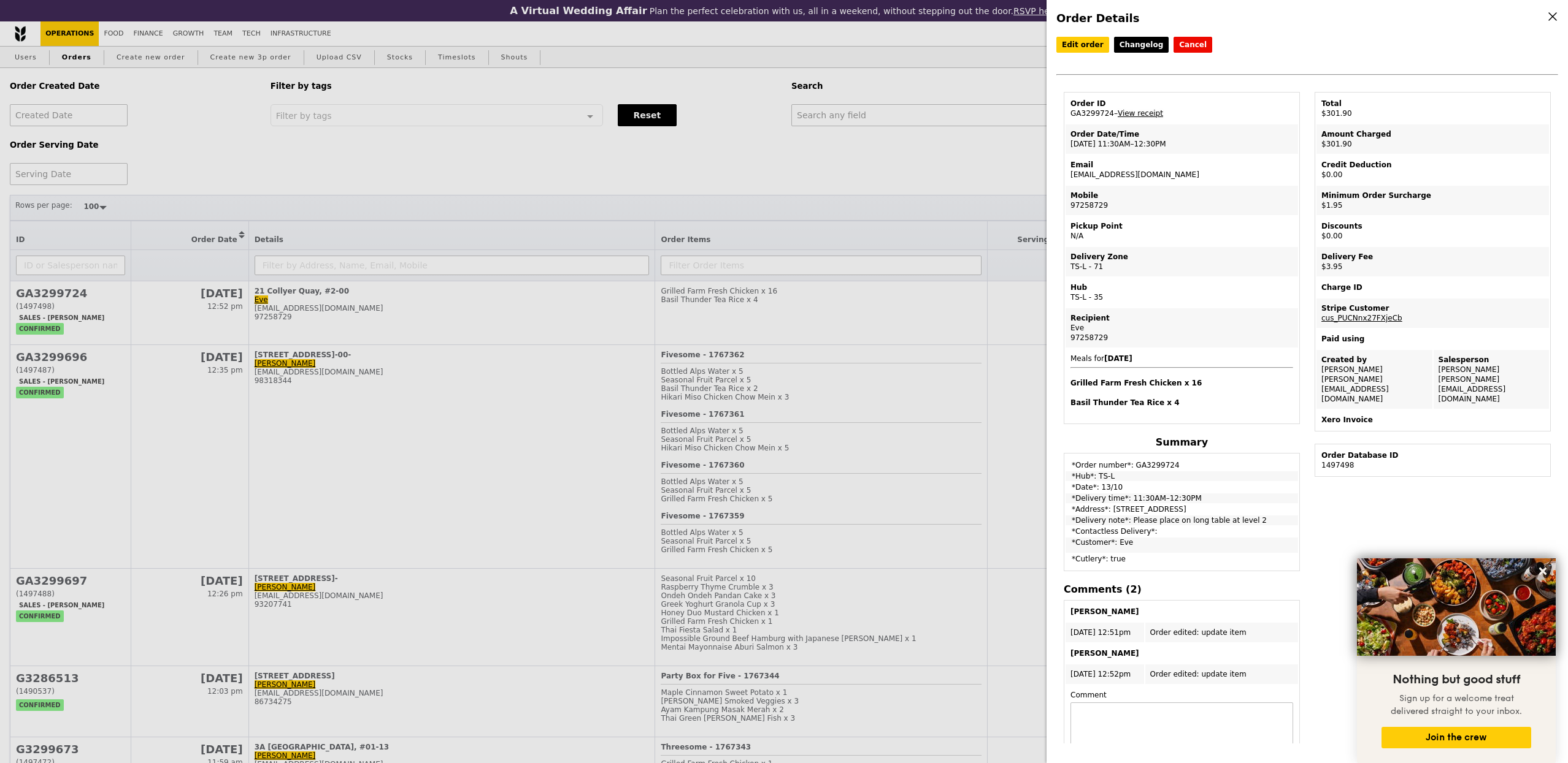
click at [1135, 117] on link "View receipt" at bounding box center [1139, 113] width 45 height 9
click at [410, 186] on div "Order Details Edit order Changelog Cancel Order ID GA3299724 – View receipt Ord…" at bounding box center [784, 382] width 1568 height 763
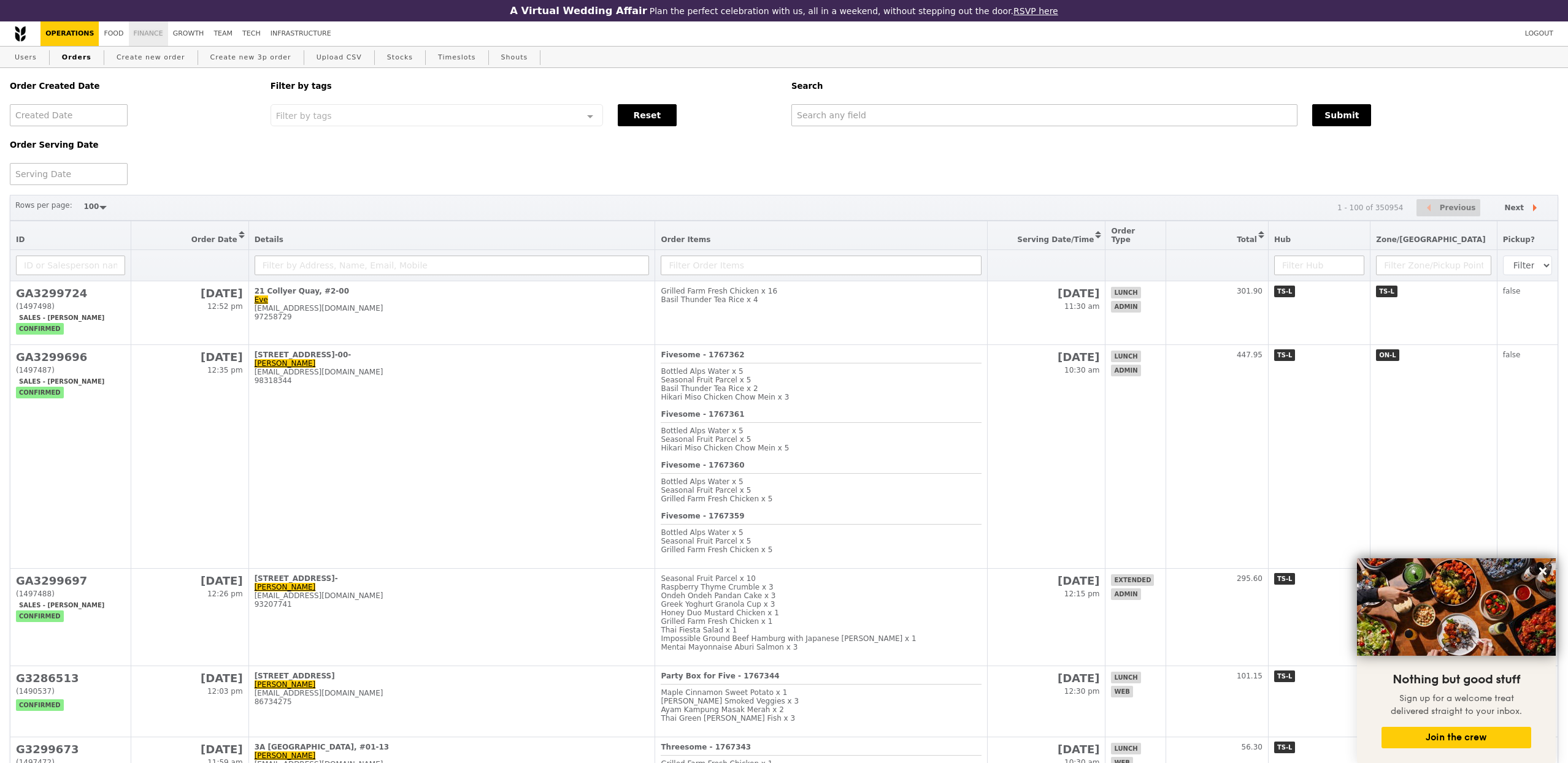
click at [145, 30] on link "Finance" at bounding box center [148, 34] width 39 height 25
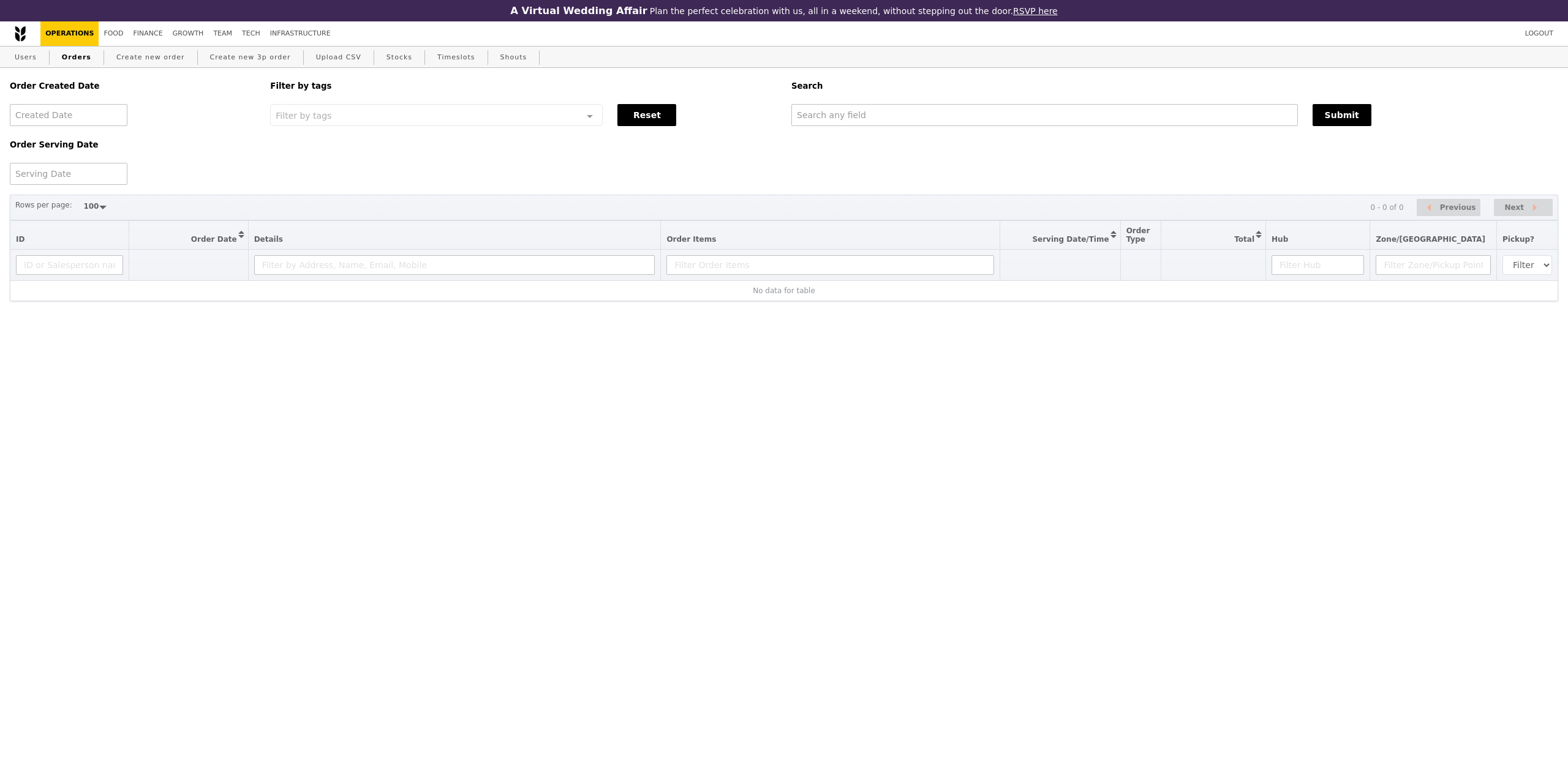
select select "100"
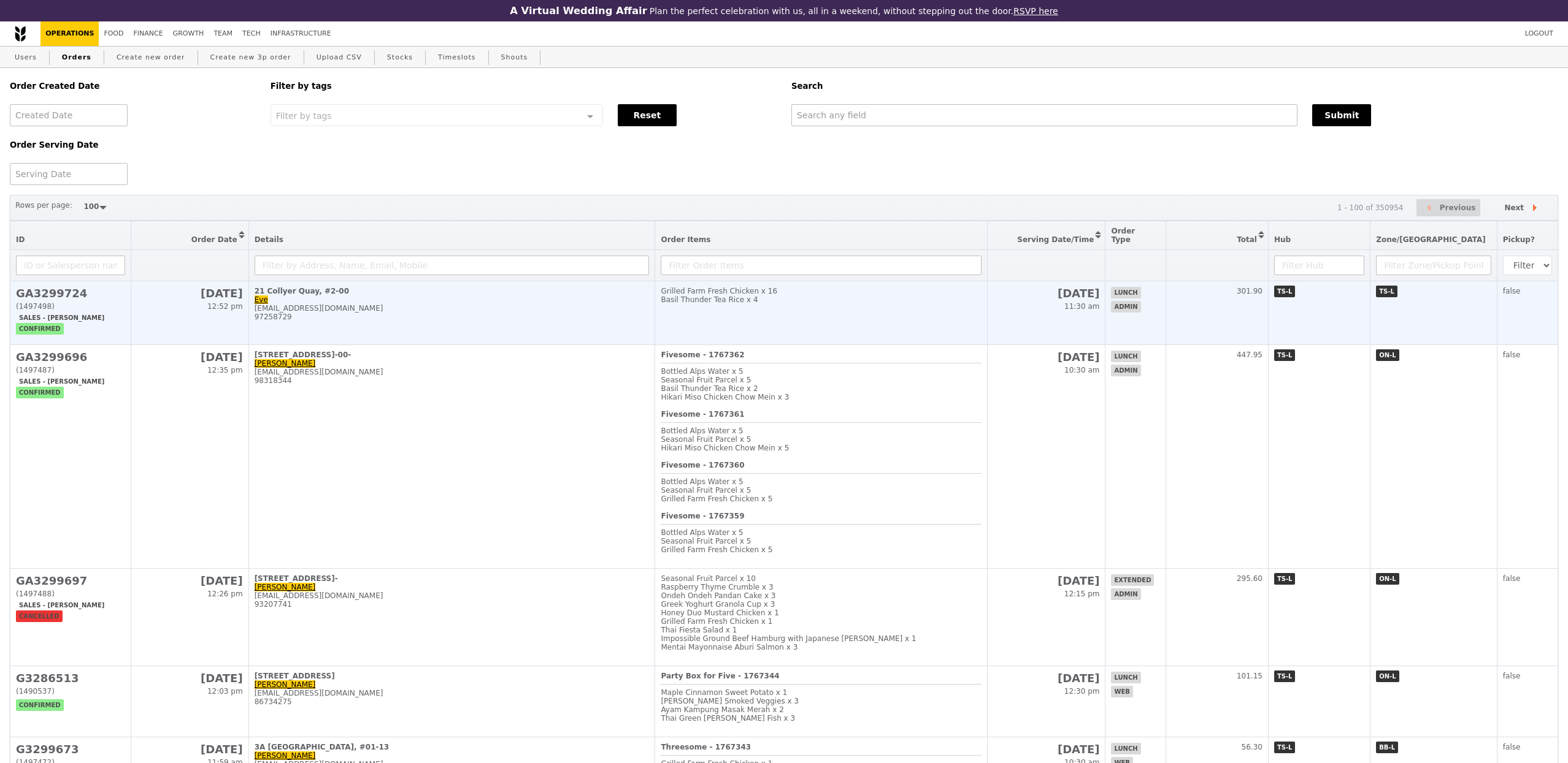
click at [381, 323] on td "21 Collyer Quay, #2-00 [PERSON_NAME] [PERSON_NAME][EMAIL_ADDRESS][DOMAIN_NAME] …" at bounding box center [452, 313] width 407 height 64
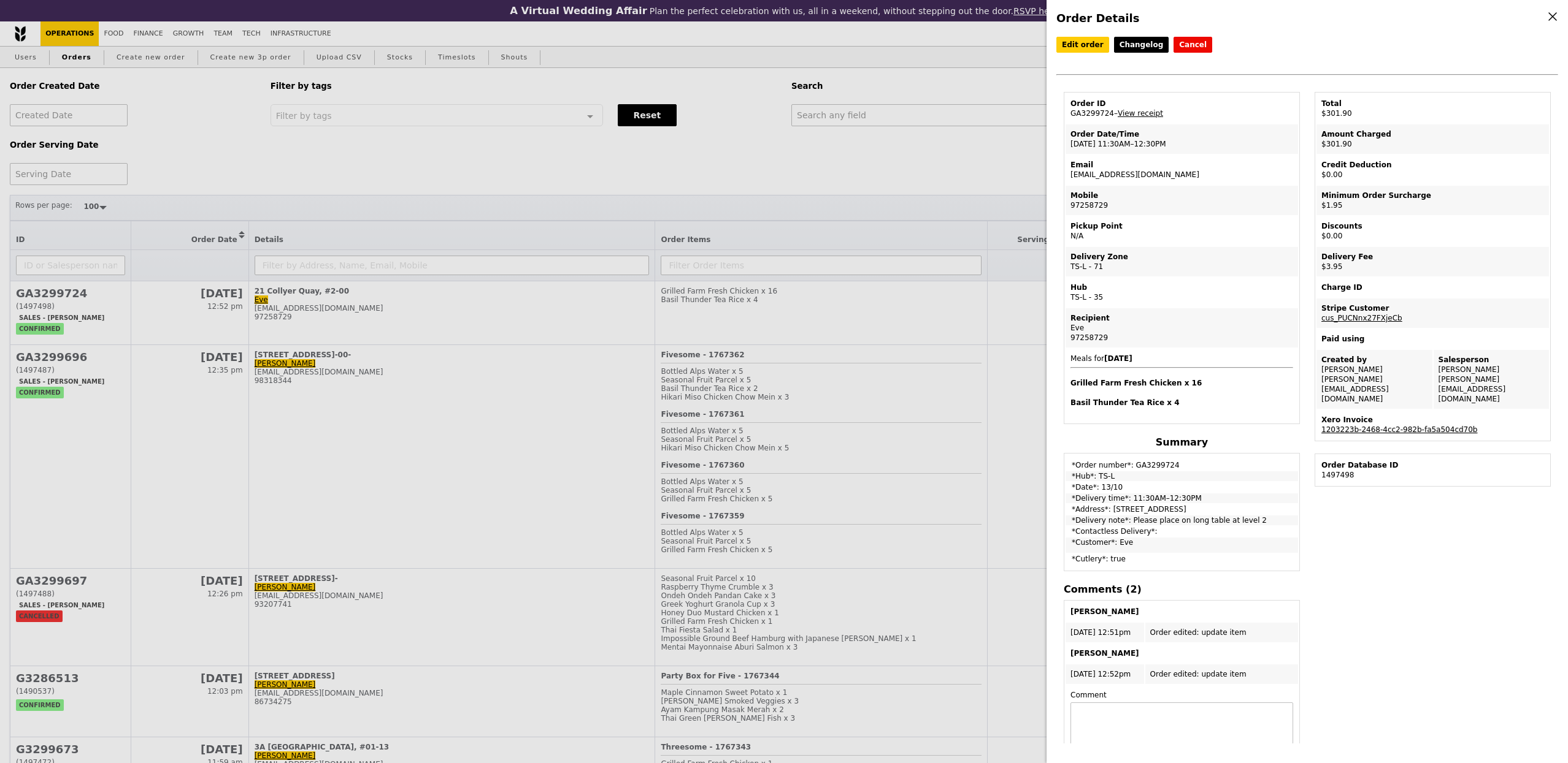
click at [1371, 426] on link "1203223b-2468-4cc2-982b-fa5a504cd70b" at bounding box center [1399, 429] width 155 height 9
